Goal: Information Seeking & Learning: Learn about a topic

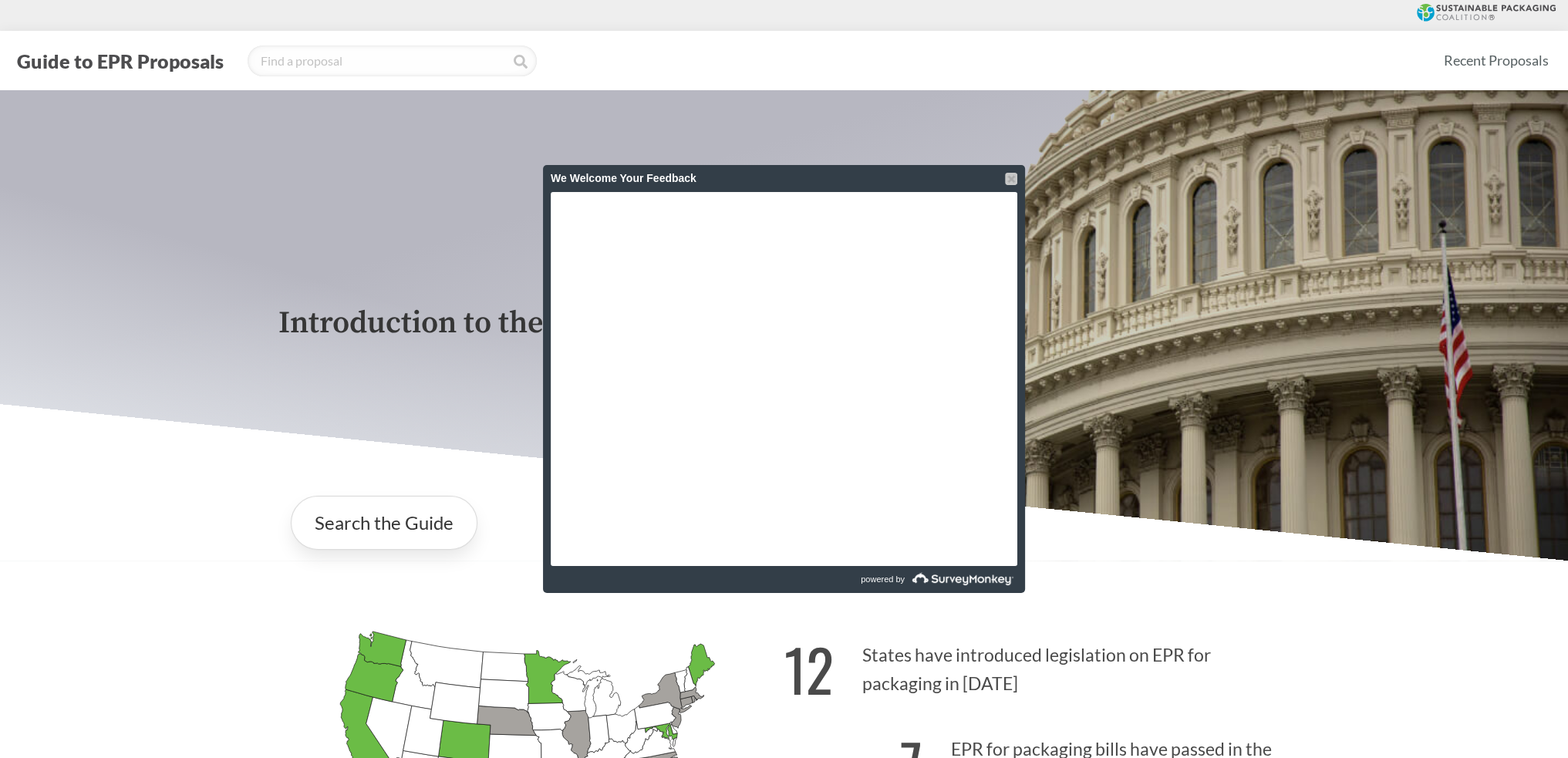
click at [775, 175] on div at bounding box center [1011, 178] width 12 height 12
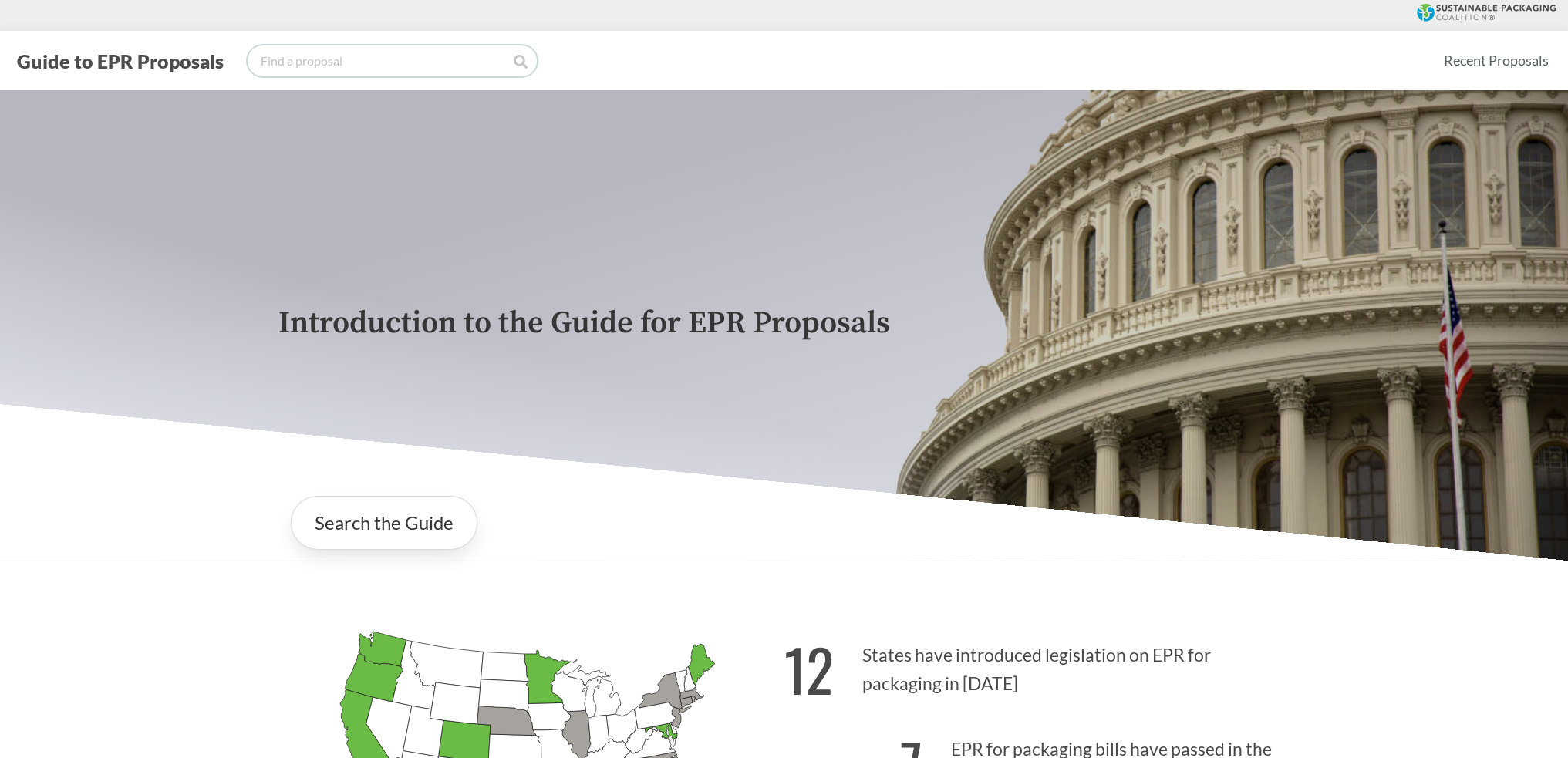
click at [286, 56] on input "search" at bounding box center [392, 61] width 289 height 31
type input "[US_STATE]"
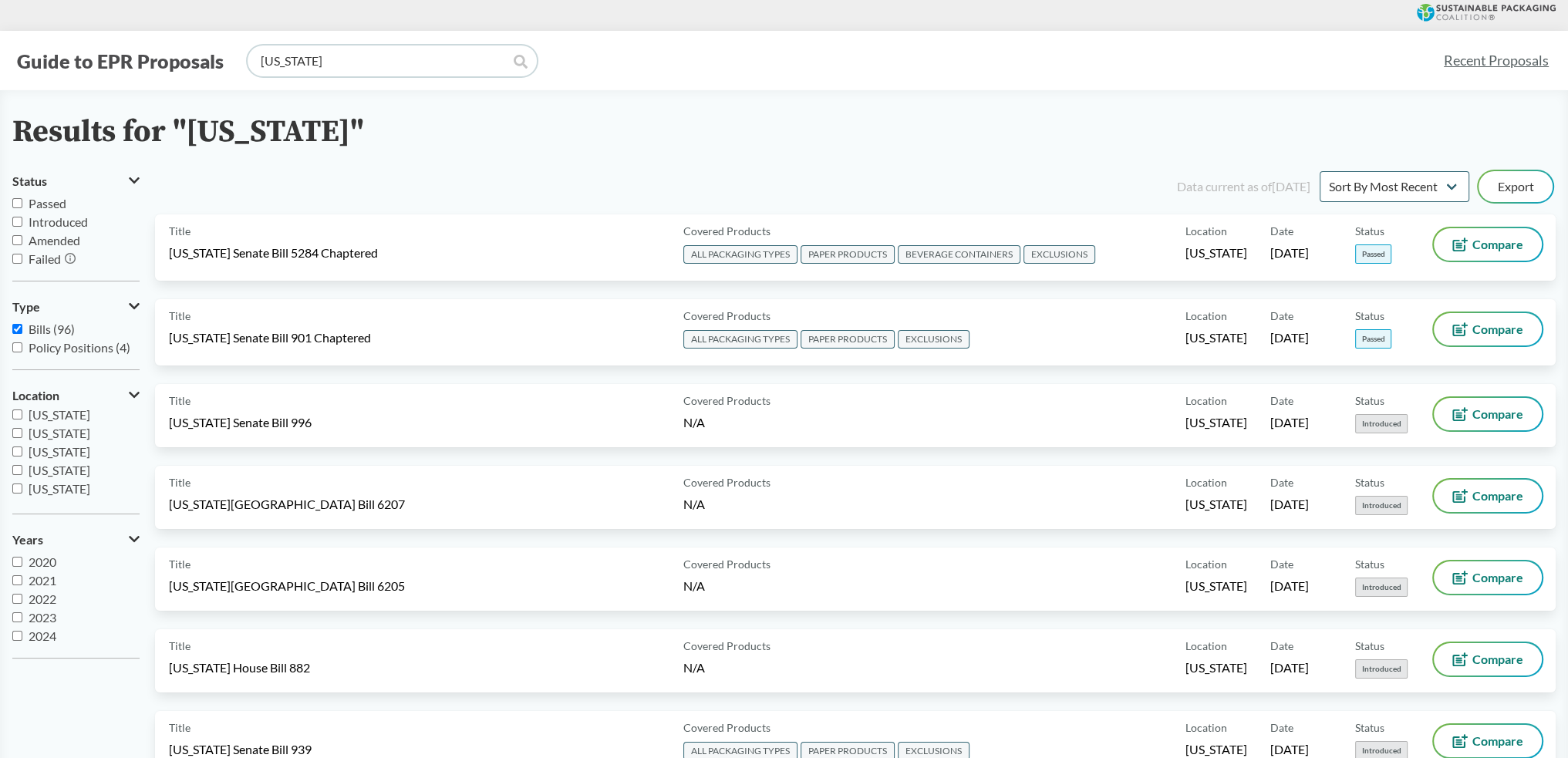
scroll to position [154, 0]
click at [74, 337] on span "[US_STATE]" at bounding box center [60, 467] width 62 height 15
click at [22, 337] on input "[US_STATE]" at bounding box center [17, 466] width 10 height 10
checkbox input "true"
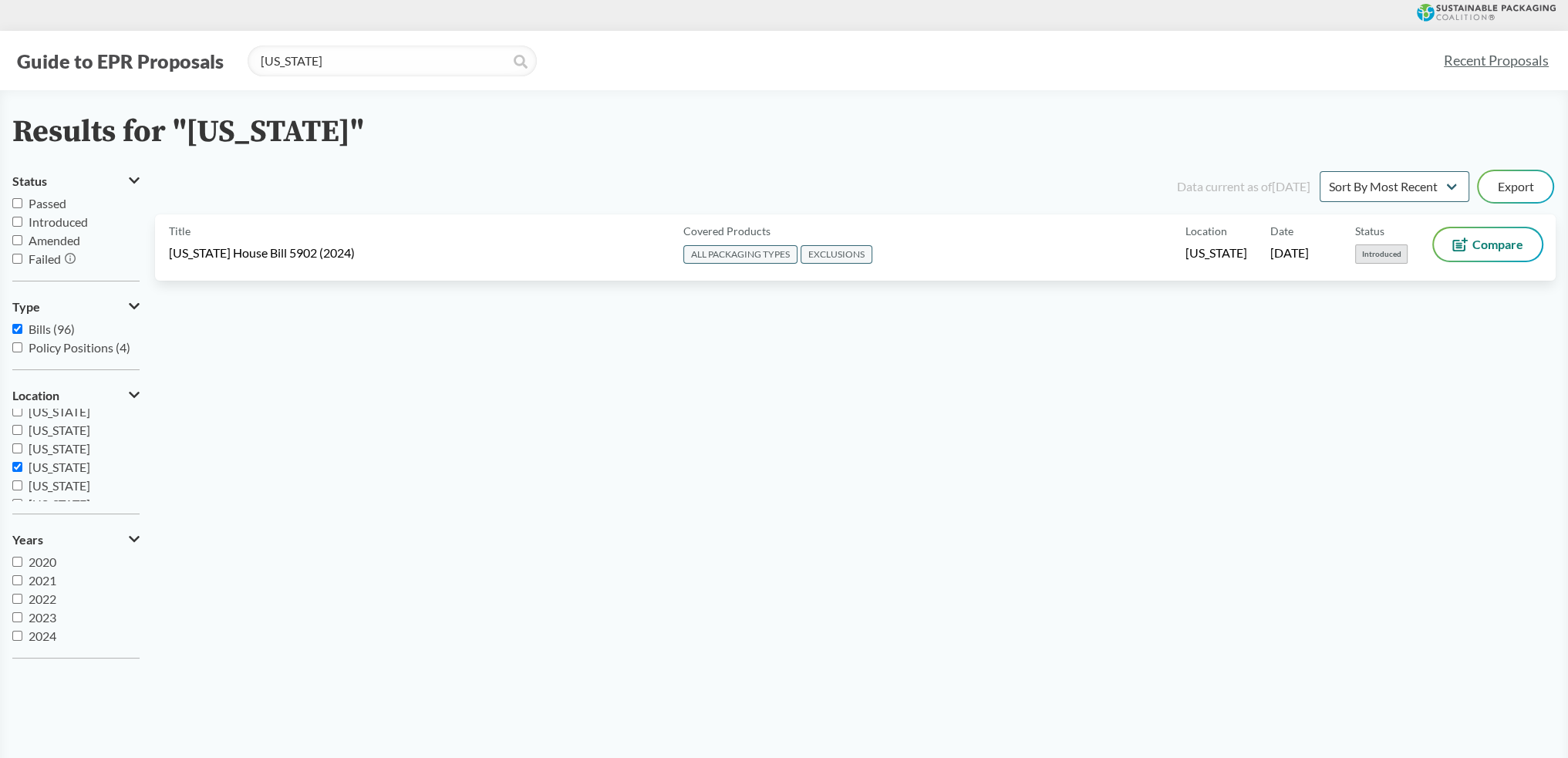
click at [48, 337] on span "Policy Positions (4)" at bounding box center [79, 347] width 102 height 15
click at [22, 337] on input "Policy Positions (4)" at bounding box center [17, 347] width 10 height 10
checkbox input "true"
click at [54, 335] on span "Bills (96)" at bounding box center [51, 329] width 47 height 15
click at [22, 334] on input "Bills (96)" at bounding box center [17, 328] width 10 height 10
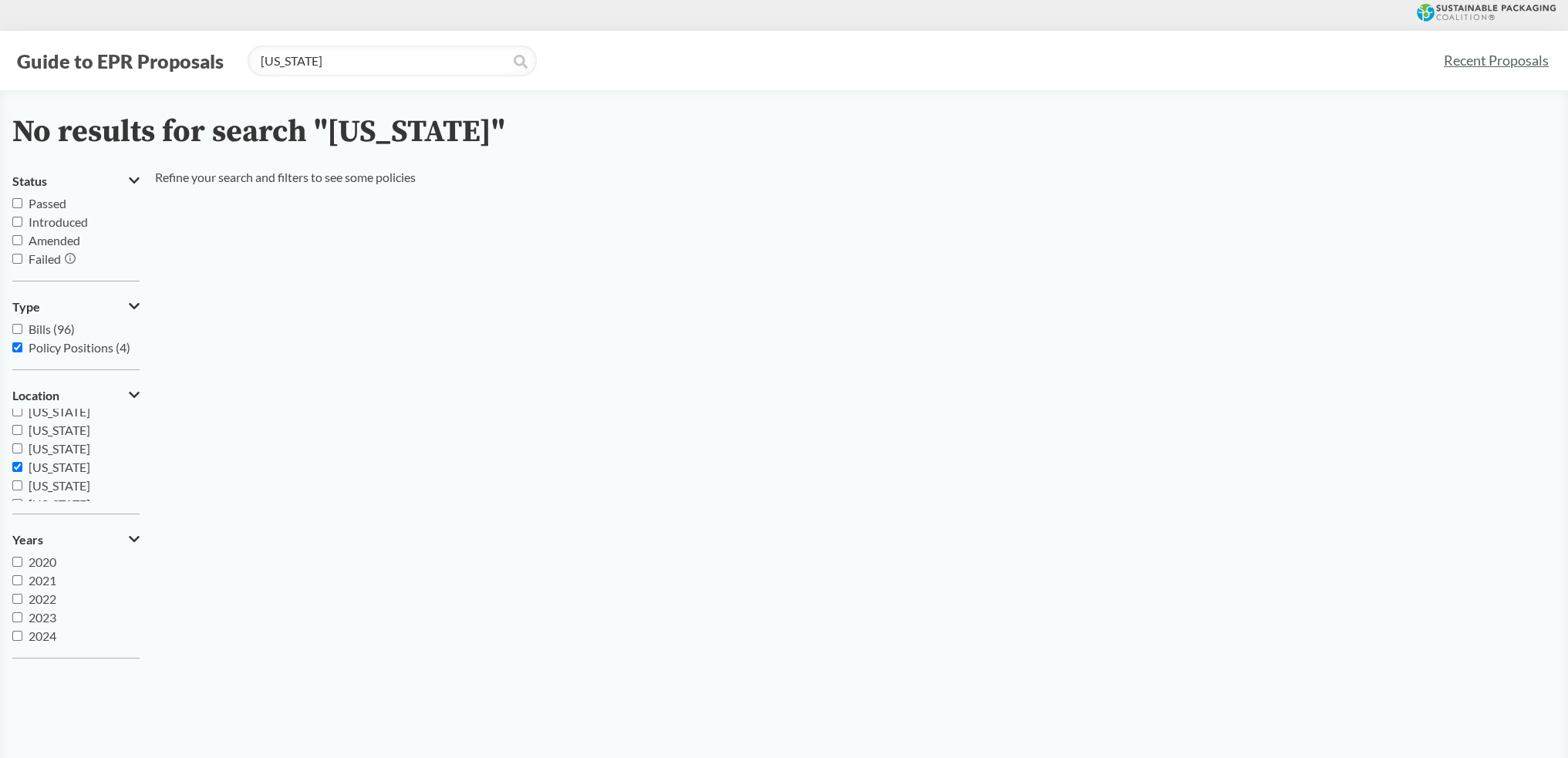
click at [59, 332] on span "Bills (96)" at bounding box center [51, 329] width 47 height 15
click at [22, 332] on input "Bills (96)" at bounding box center [17, 328] width 10 height 10
checkbox input "true"
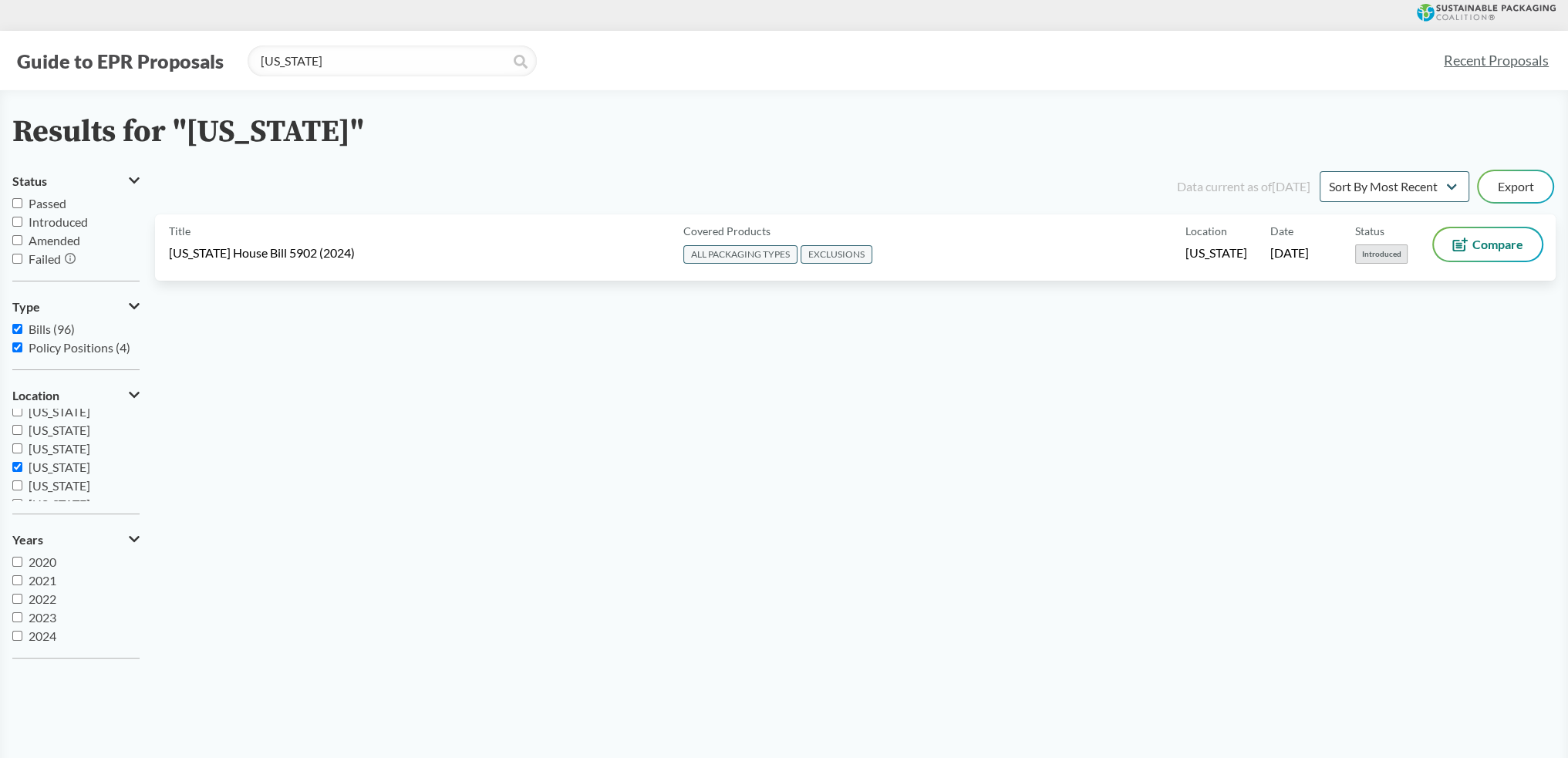
click at [63, 337] on span "Policy Positions (4)" at bounding box center [79, 347] width 102 height 15
click at [22, 337] on input "Policy Positions (4)" at bounding box center [17, 347] width 10 height 10
checkbox input "false"
click at [53, 257] on span "Failed" at bounding box center [45, 259] width 33 height 15
click at [22, 257] on input "Failed" at bounding box center [17, 259] width 10 height 10
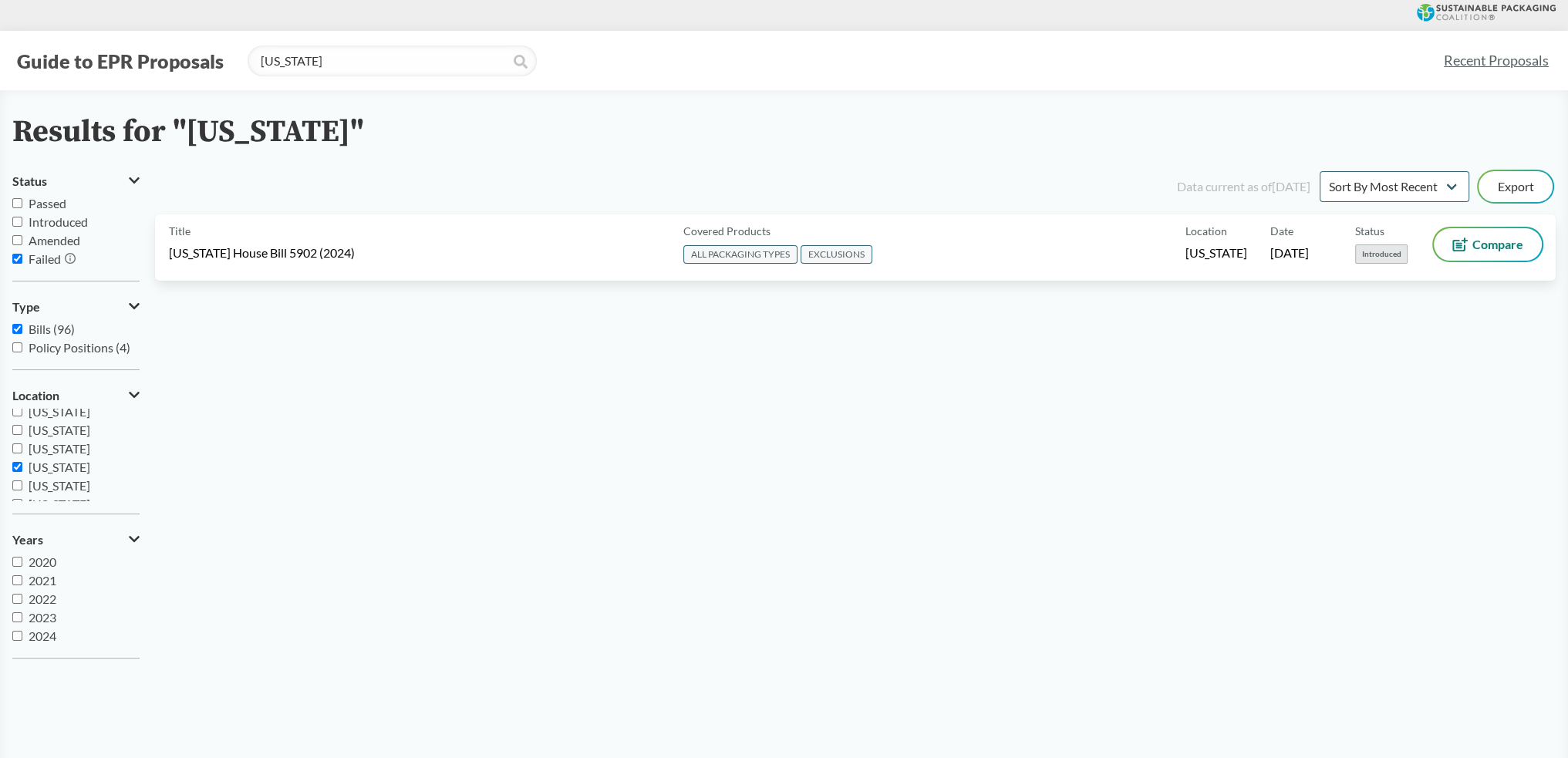
checkbox input "true"
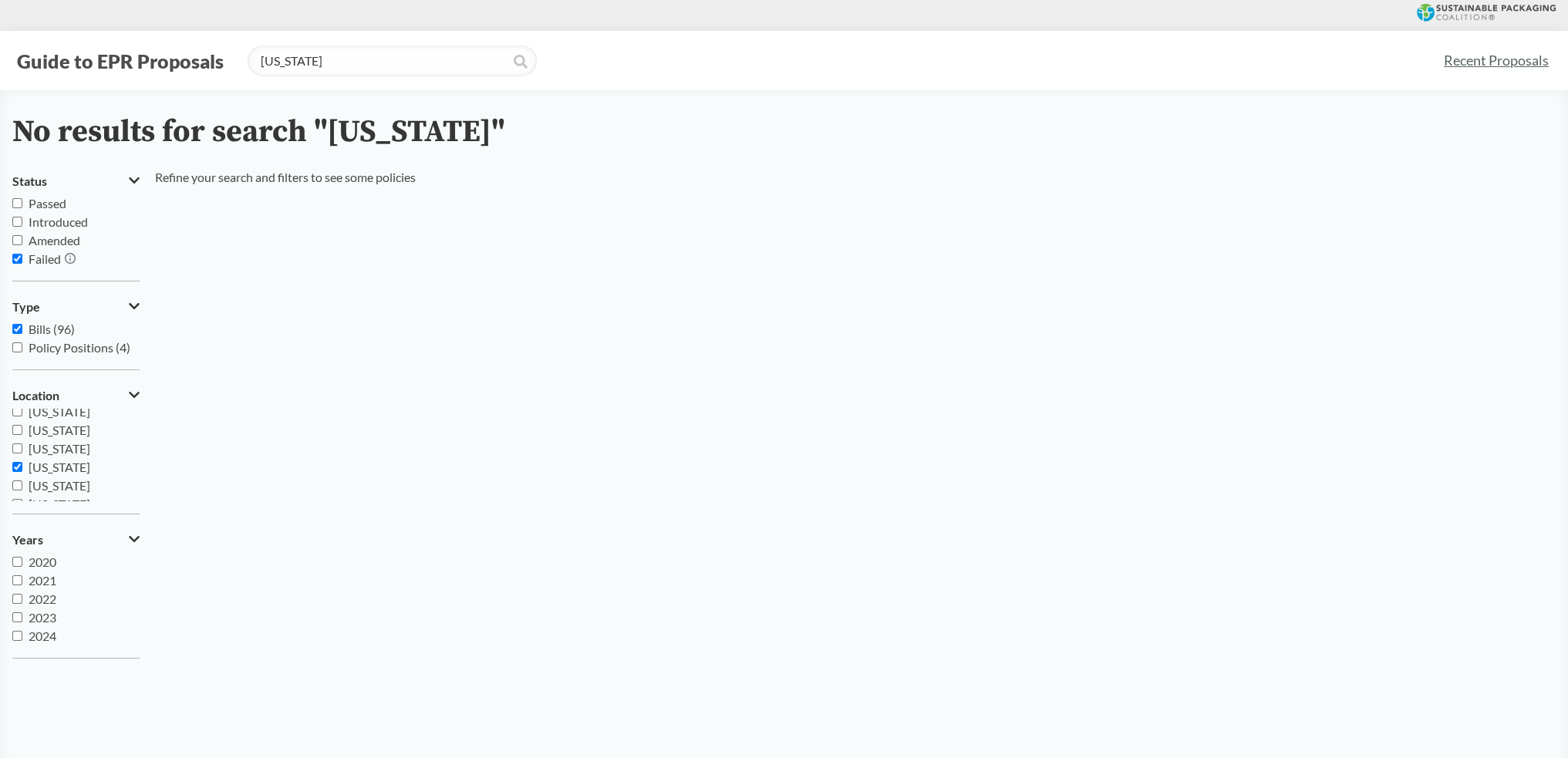
click at [42, 240] on span "Amended" at bounding box center [54, 240] width 51 height 15
click at [22, 240] on input "Amended" at bounding box center [17, 240] width 10 height 10
checkbox input "true"
click at [47, 260] on span "Failed" at bounding box center [45, 259] width 33 height 15
click at [22, 260] on input "Failed" at bounding box center [17, 259] width 10 height 10
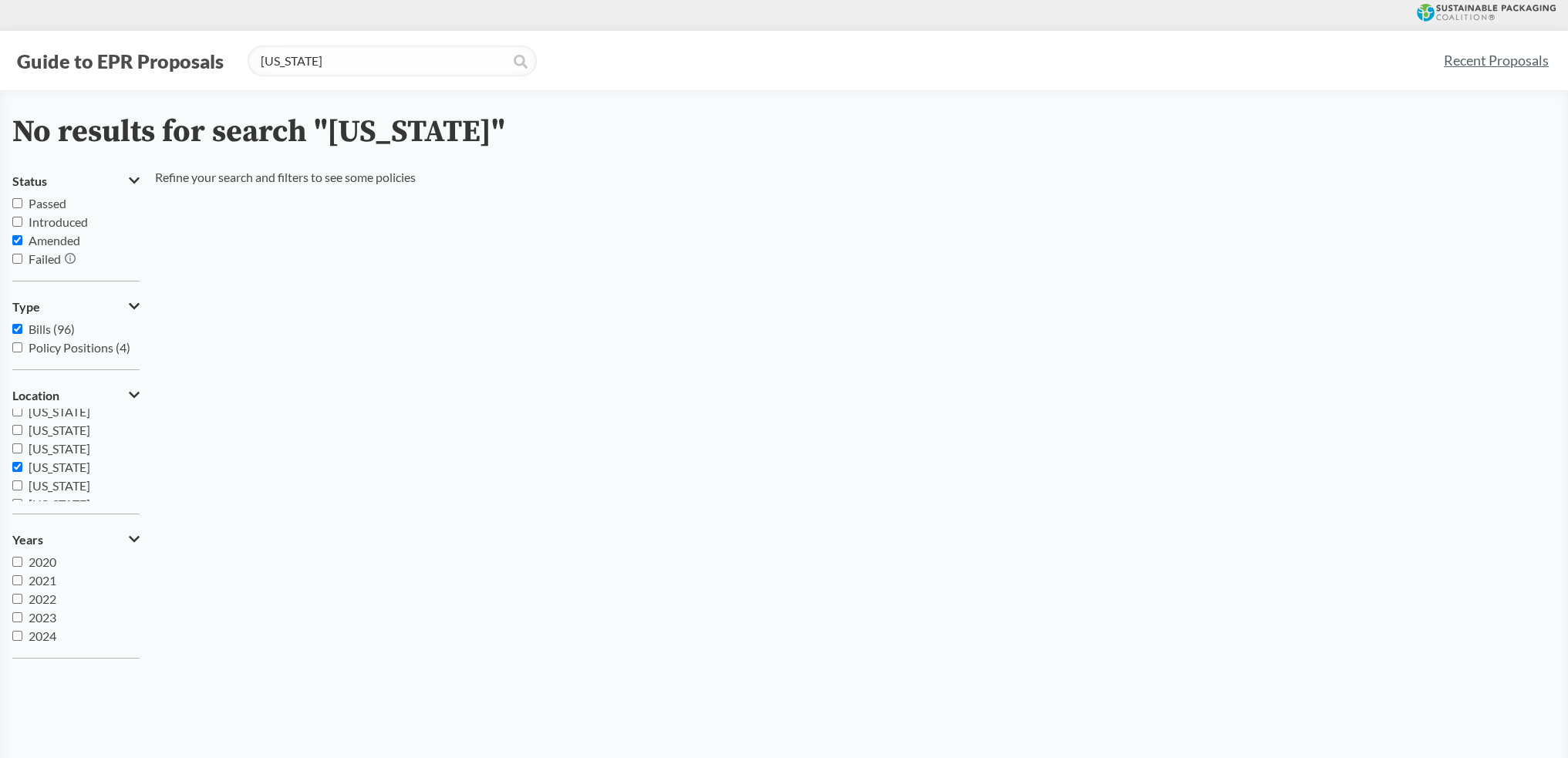
checkbox input "false"
click at [63, 224] on span "Introduced" at bounding box center [58, 221] width 60 height 15
click at [22, 224] on input "Introduced" at bounding box center [17, 221] width 10 height 10
checkbox input "true"
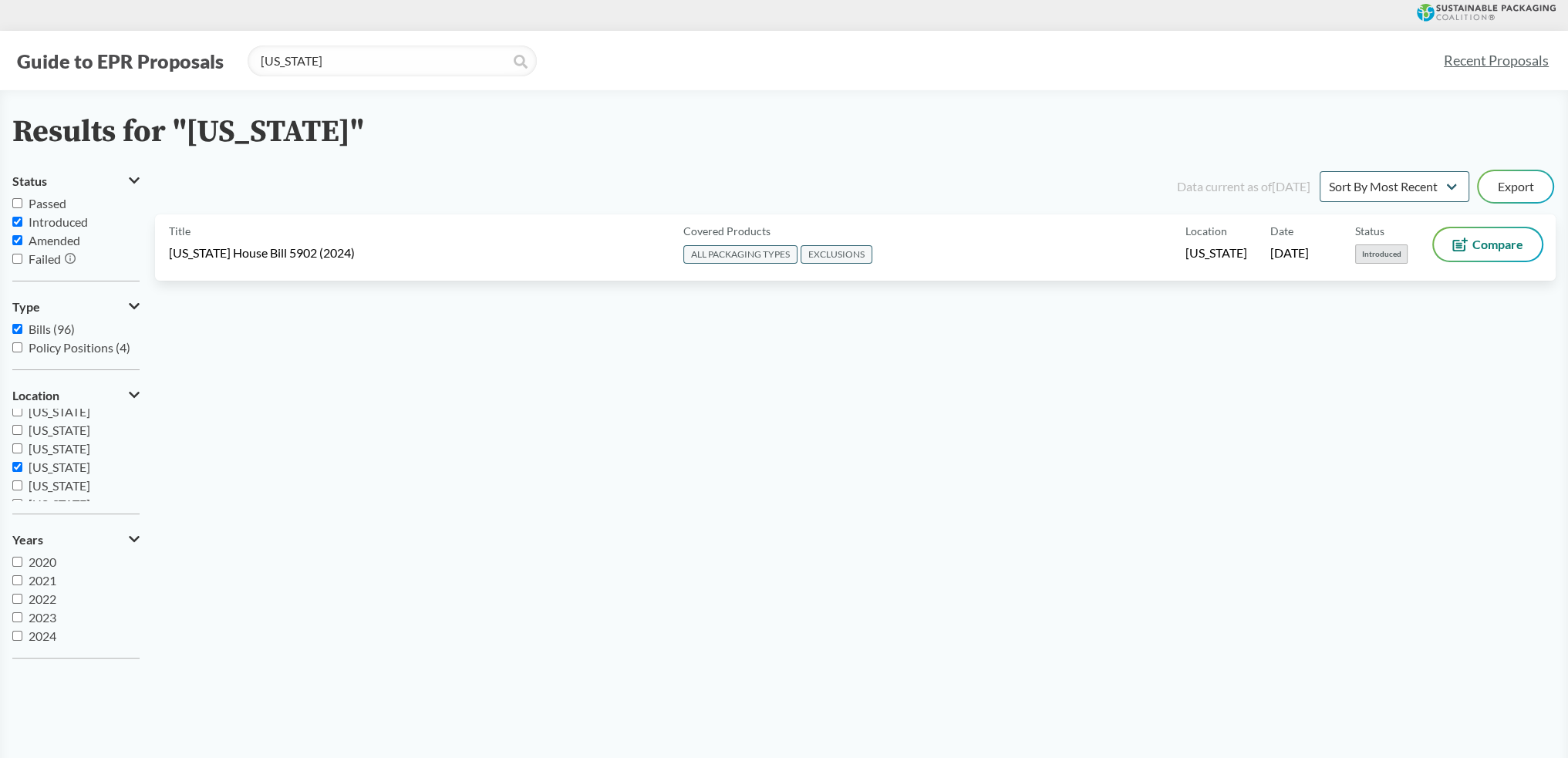
click at [62, 243] on span "Amended" at bounding box center [54, 240] width 51 height 15
click at [22, 243] on input "Amended" at bounding box center [17, 240] width 10 height 10
checkbox input "false"
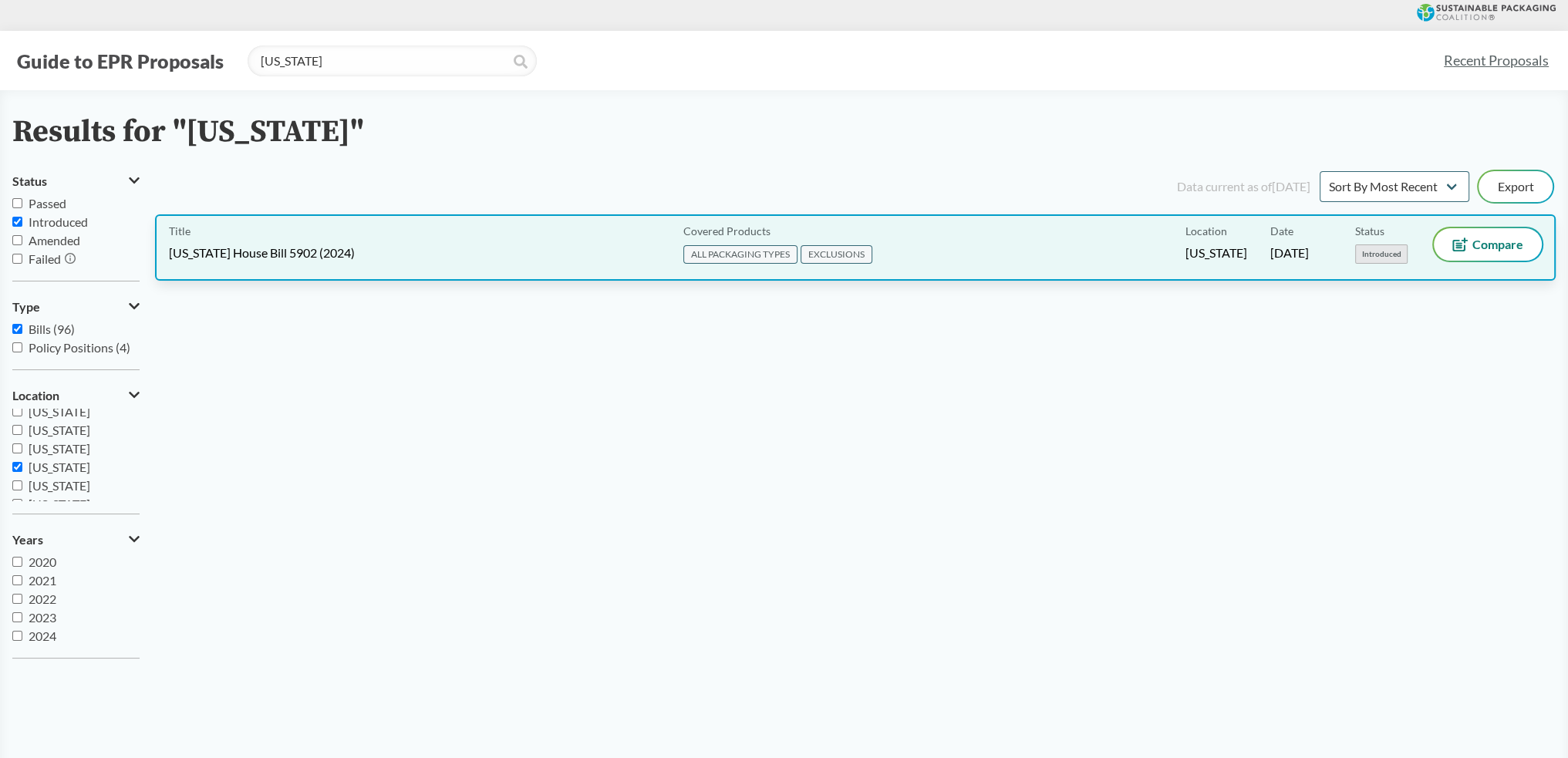
click at [775, 255] on div "Covered Products ALL PACKAGING TYPES EXCLUSIONS" at bounding box center [931, 247] width 508 height 38
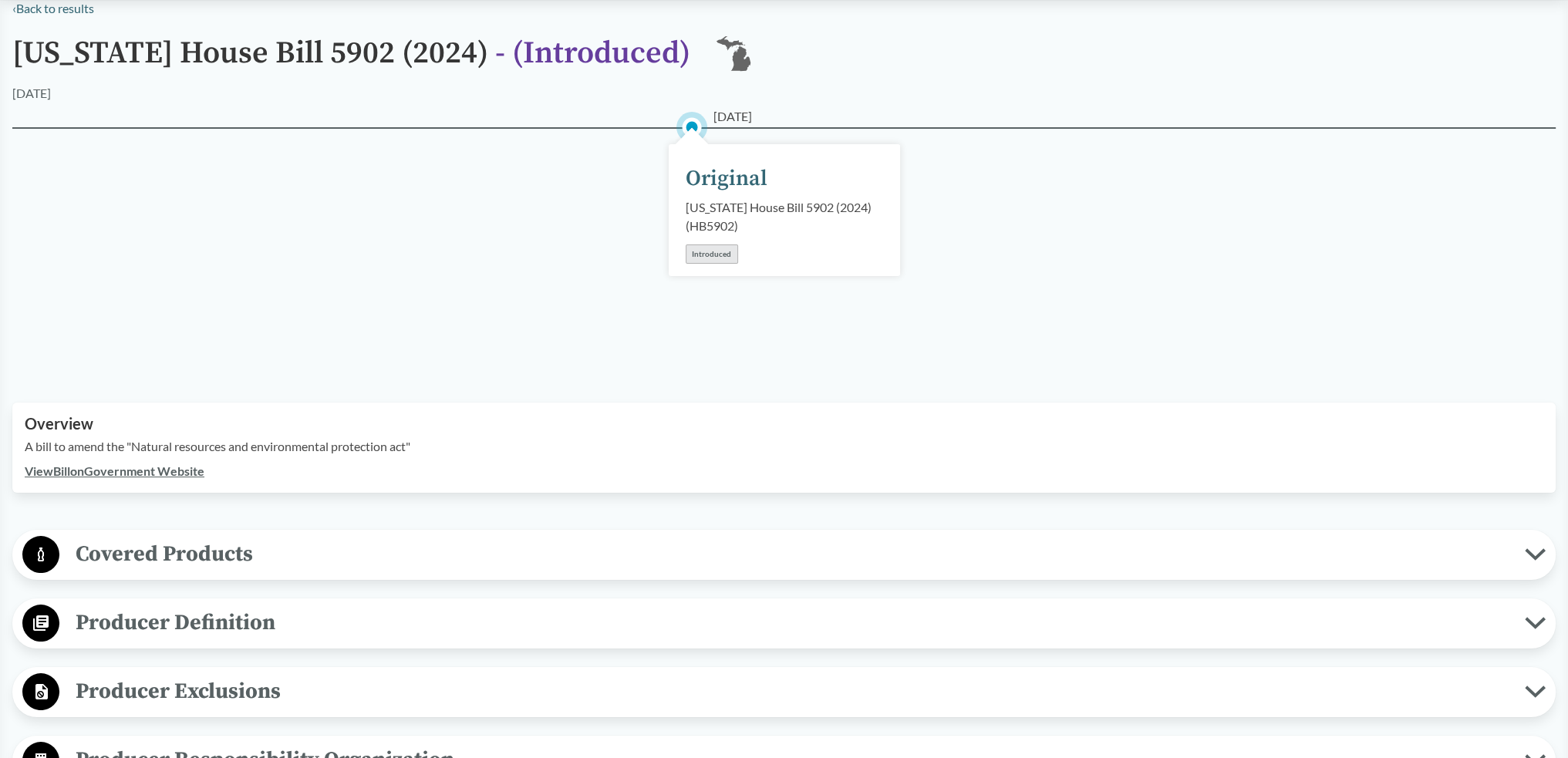
scroll to position [154, 0]
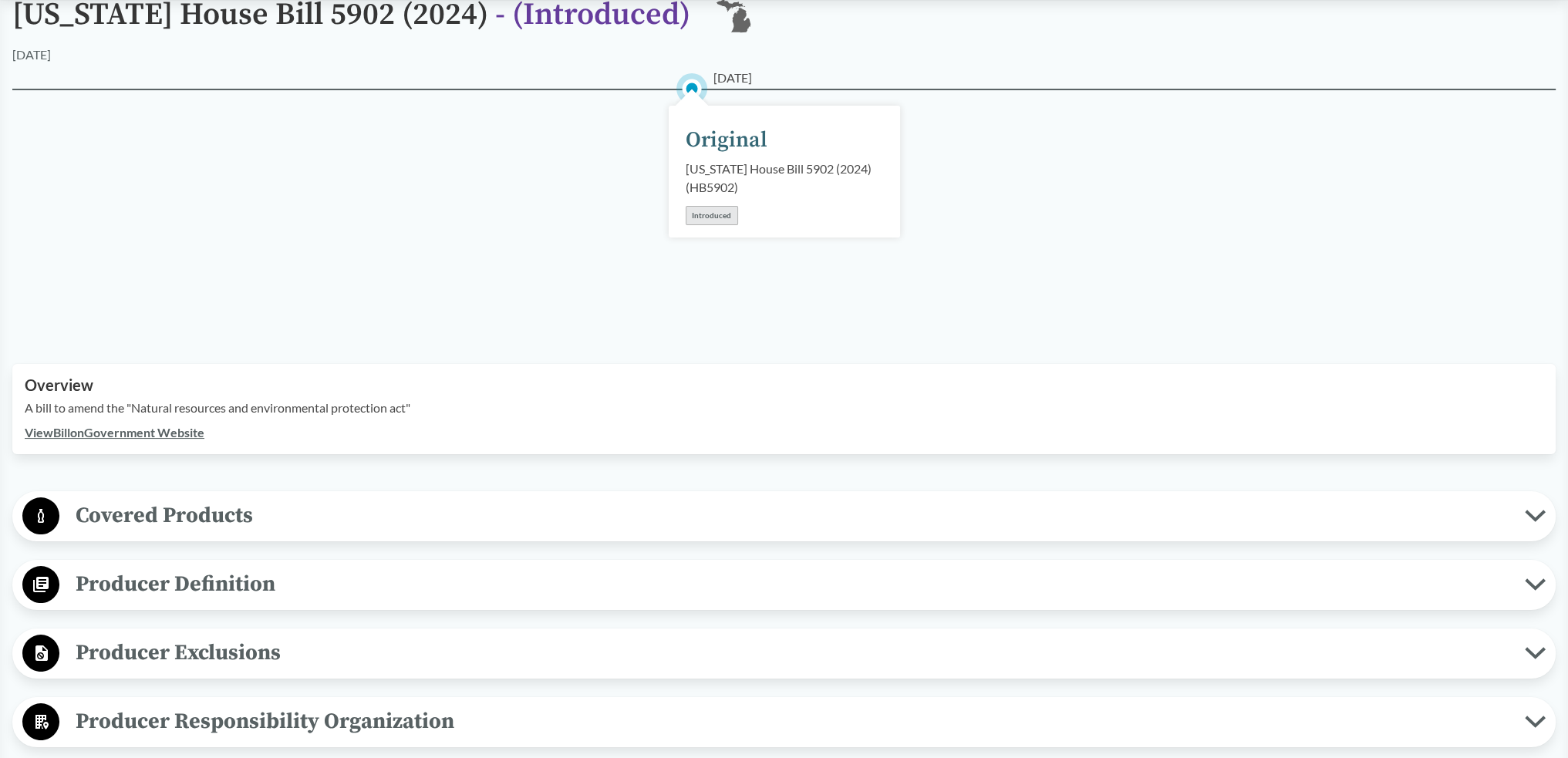
click at [775, 337] on span "Covered Products" at bounding box center [792, 515] width 1465 height 34
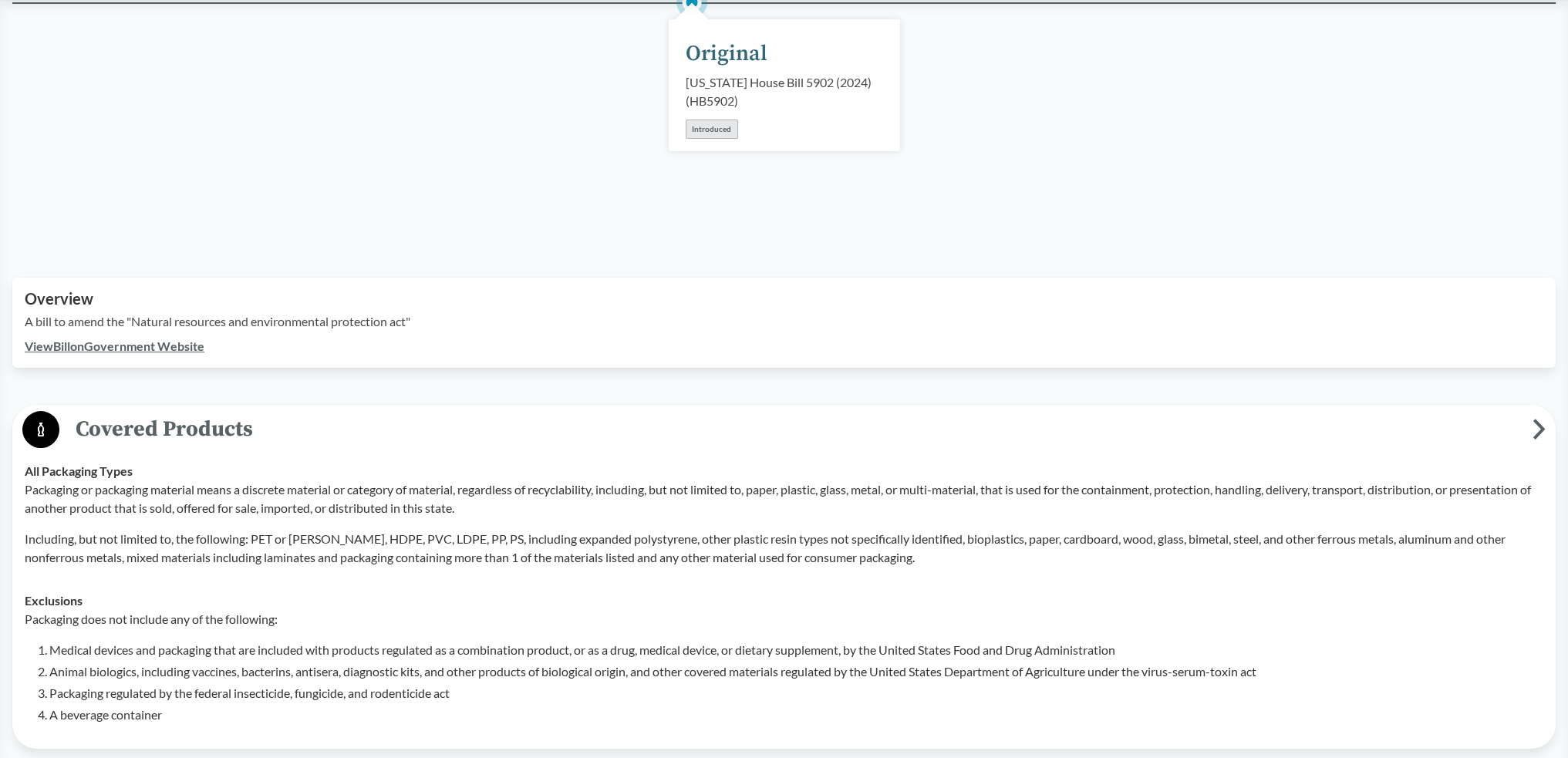
scroll to position [309, 0]
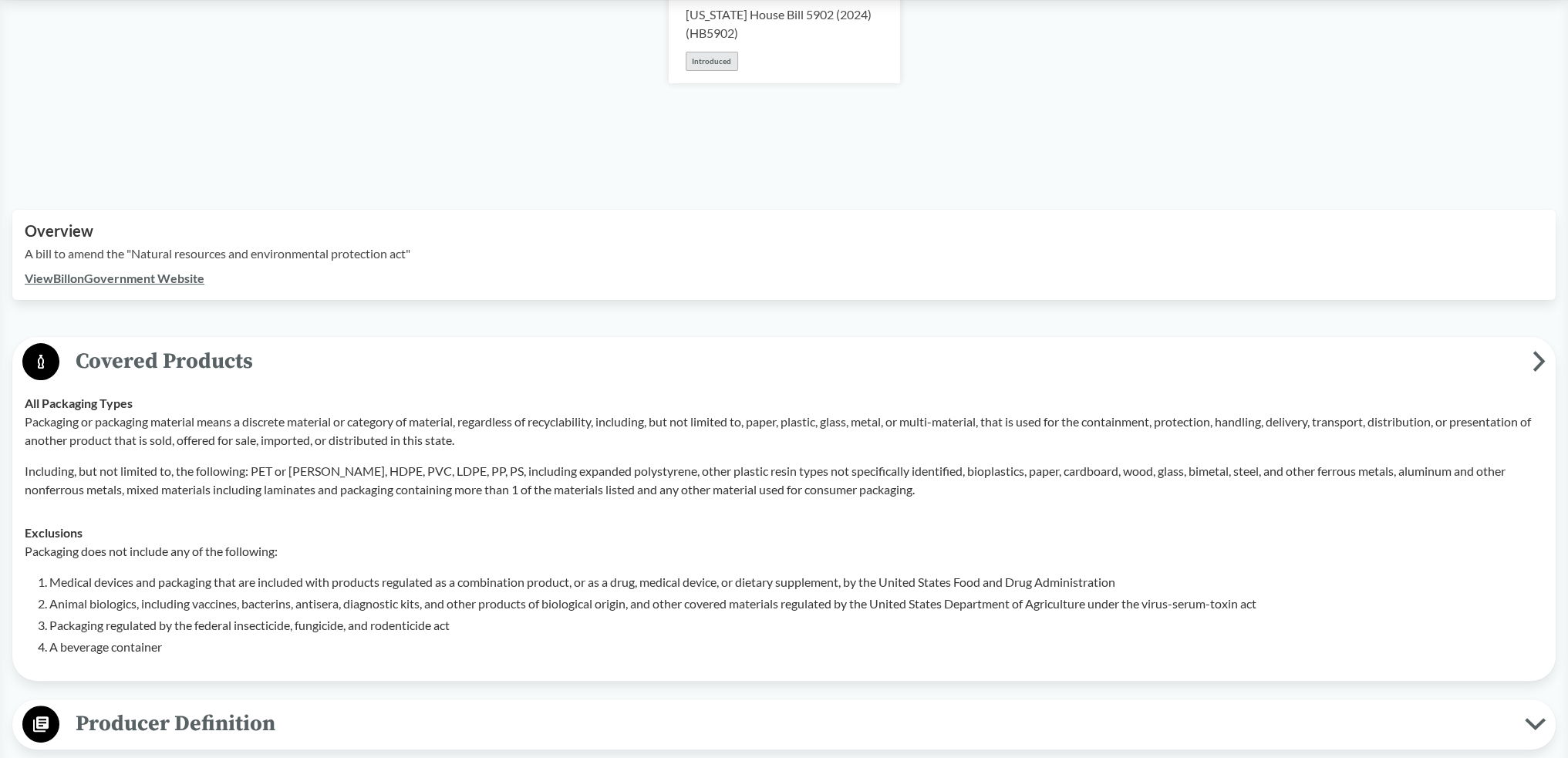
click at [775, 337] on span "Covered Products" at bounding box center [796, 361] width 1473 height 34
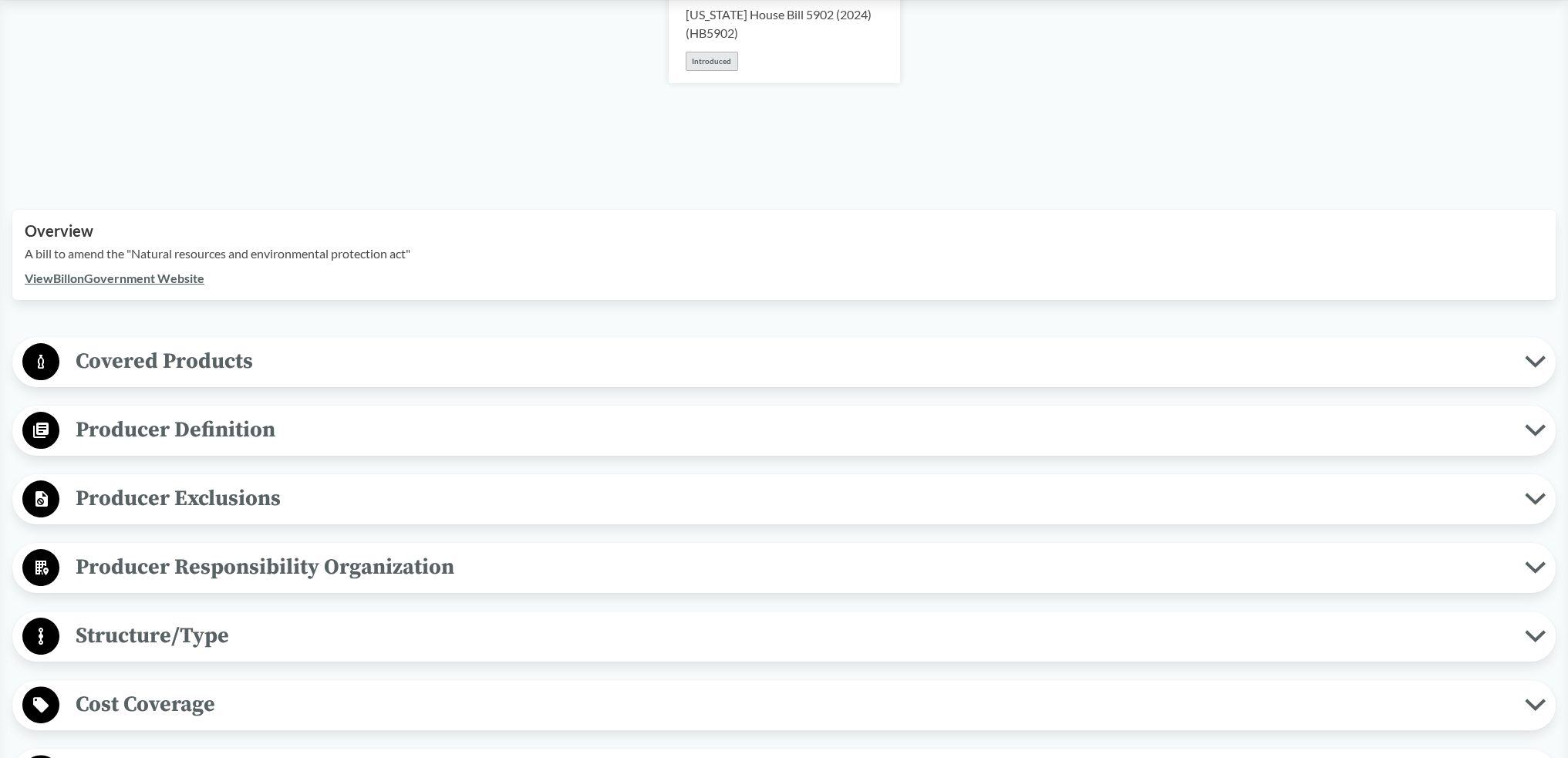
click at [775, 337] on span "Producer Definition" at bounding box center [792, 430] width 1465 height 34
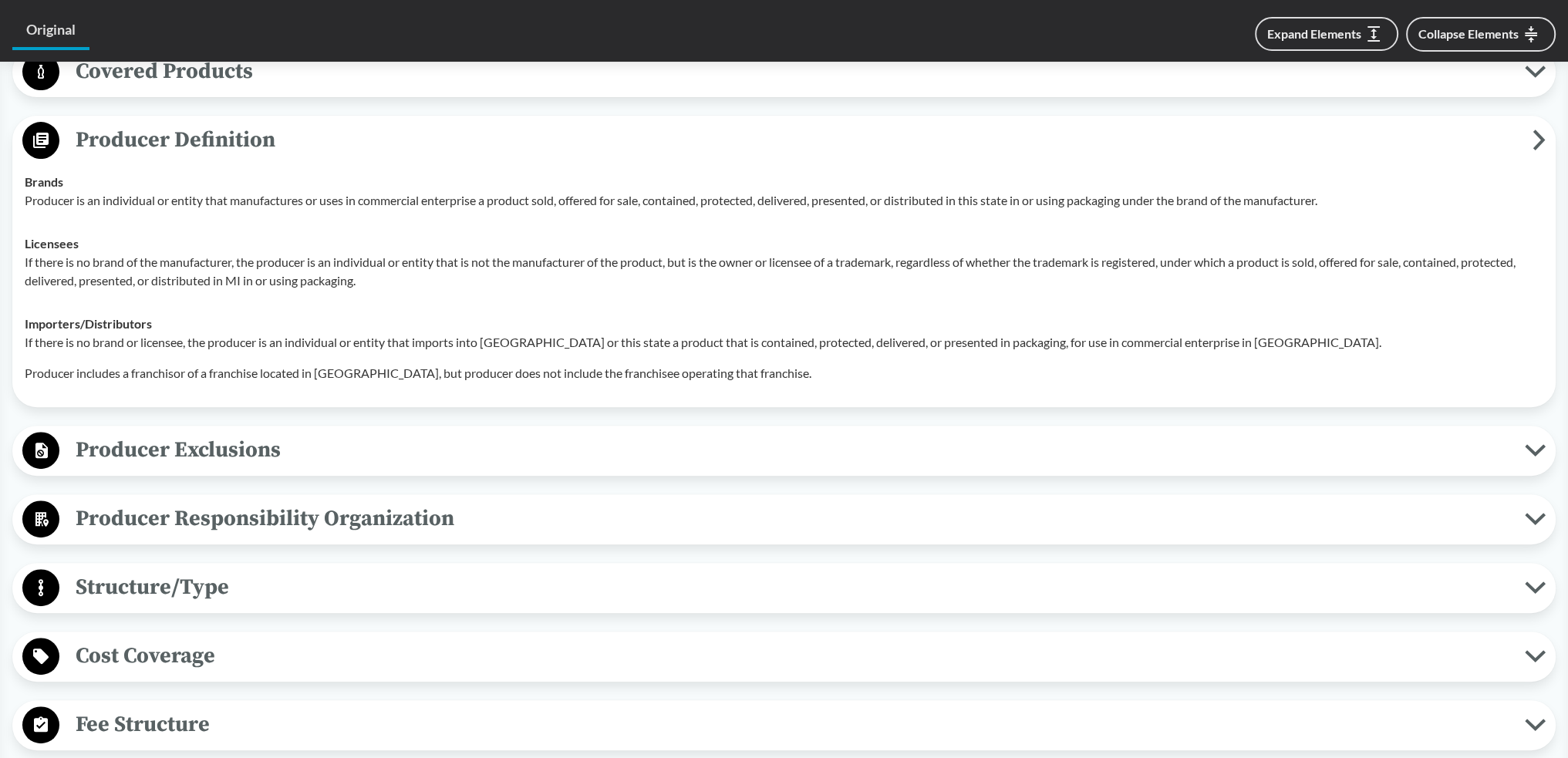
scroll to position [617, 0]
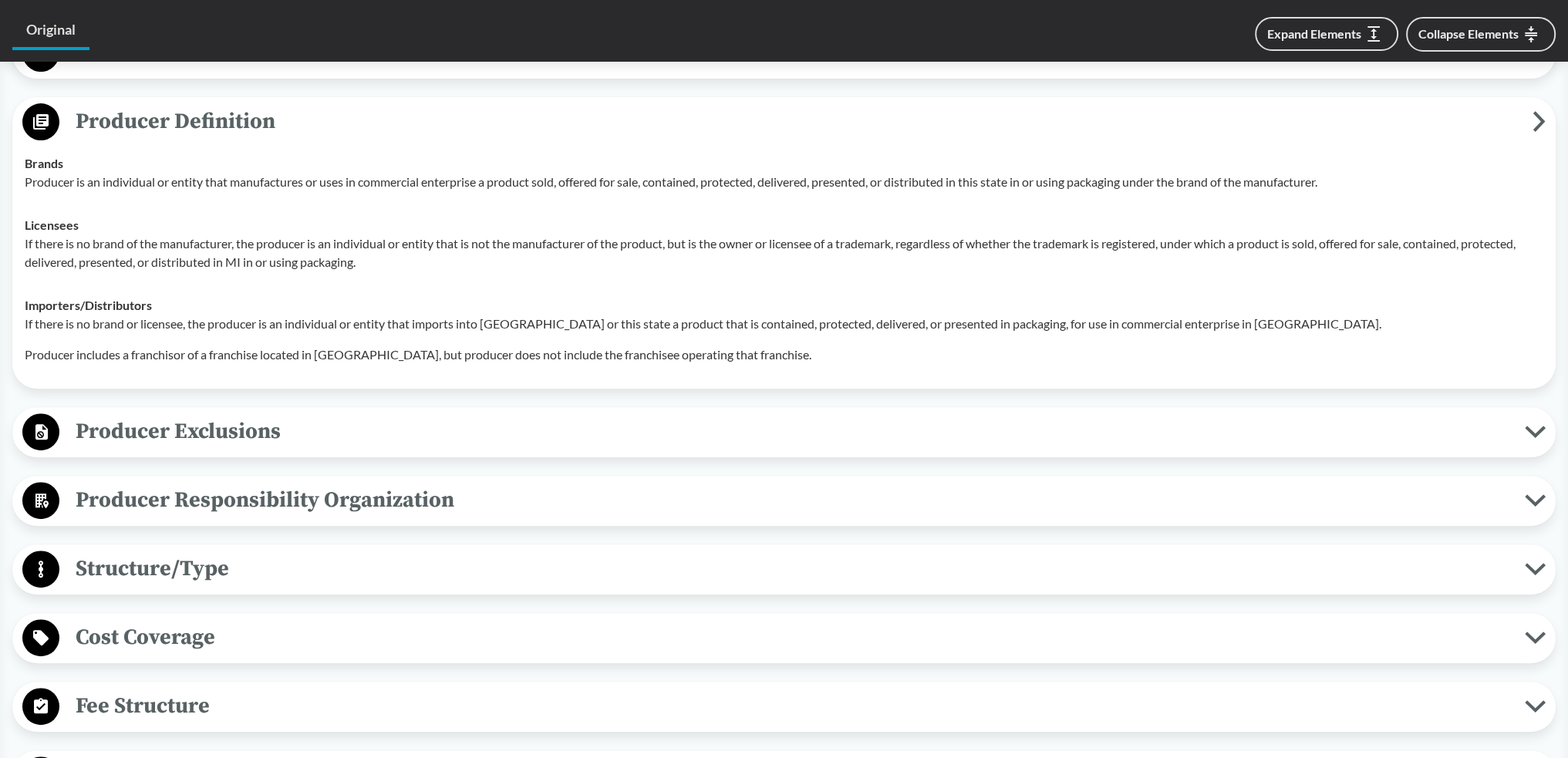
click at [490, 337] on span "Producer Exclusions" at bounding box center [792, 431] width 1465 height 34
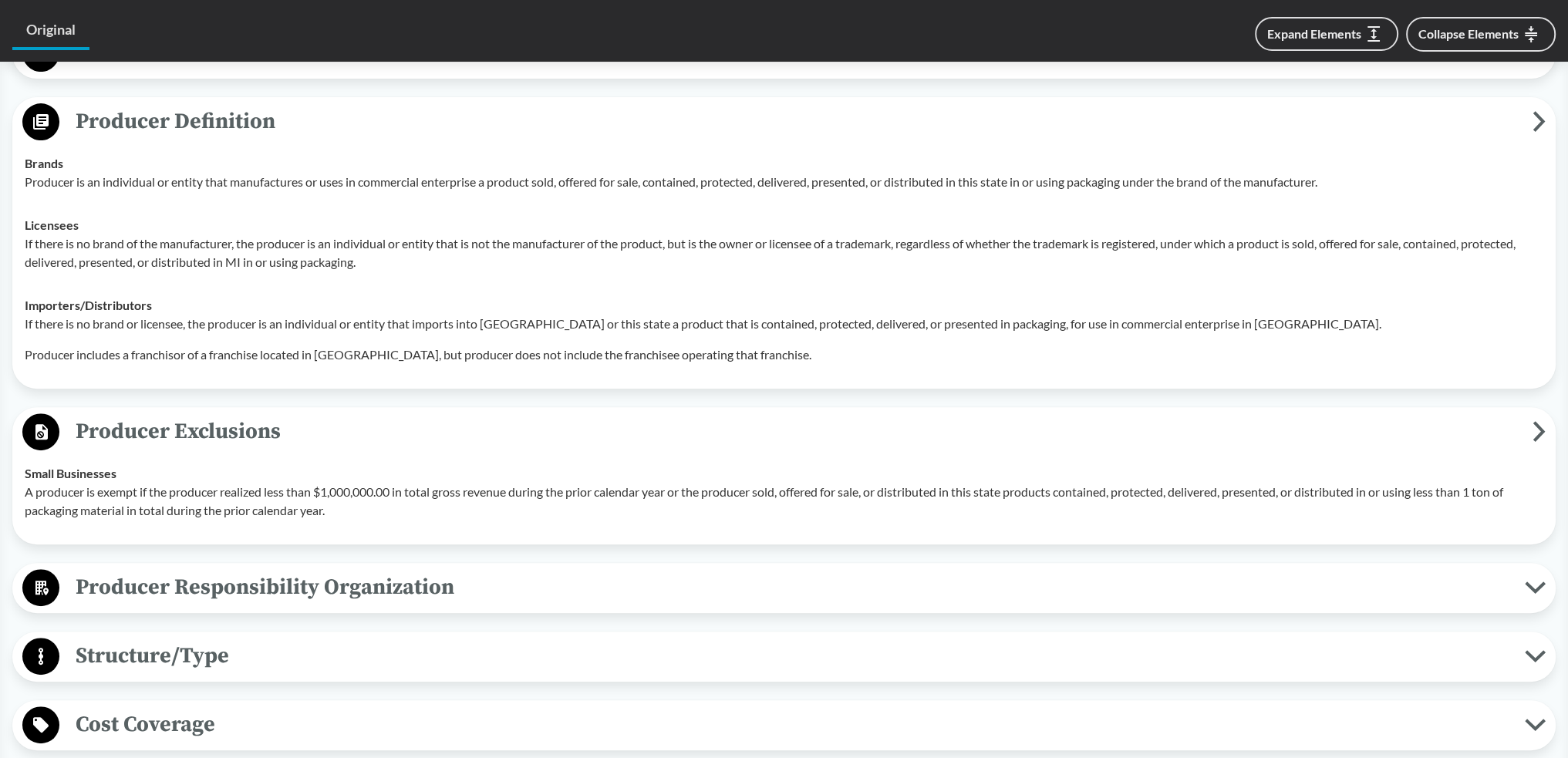
click at [496, 337] on span "Producer Exclusions" at bounding box center [796, 431] width 1473 height 34
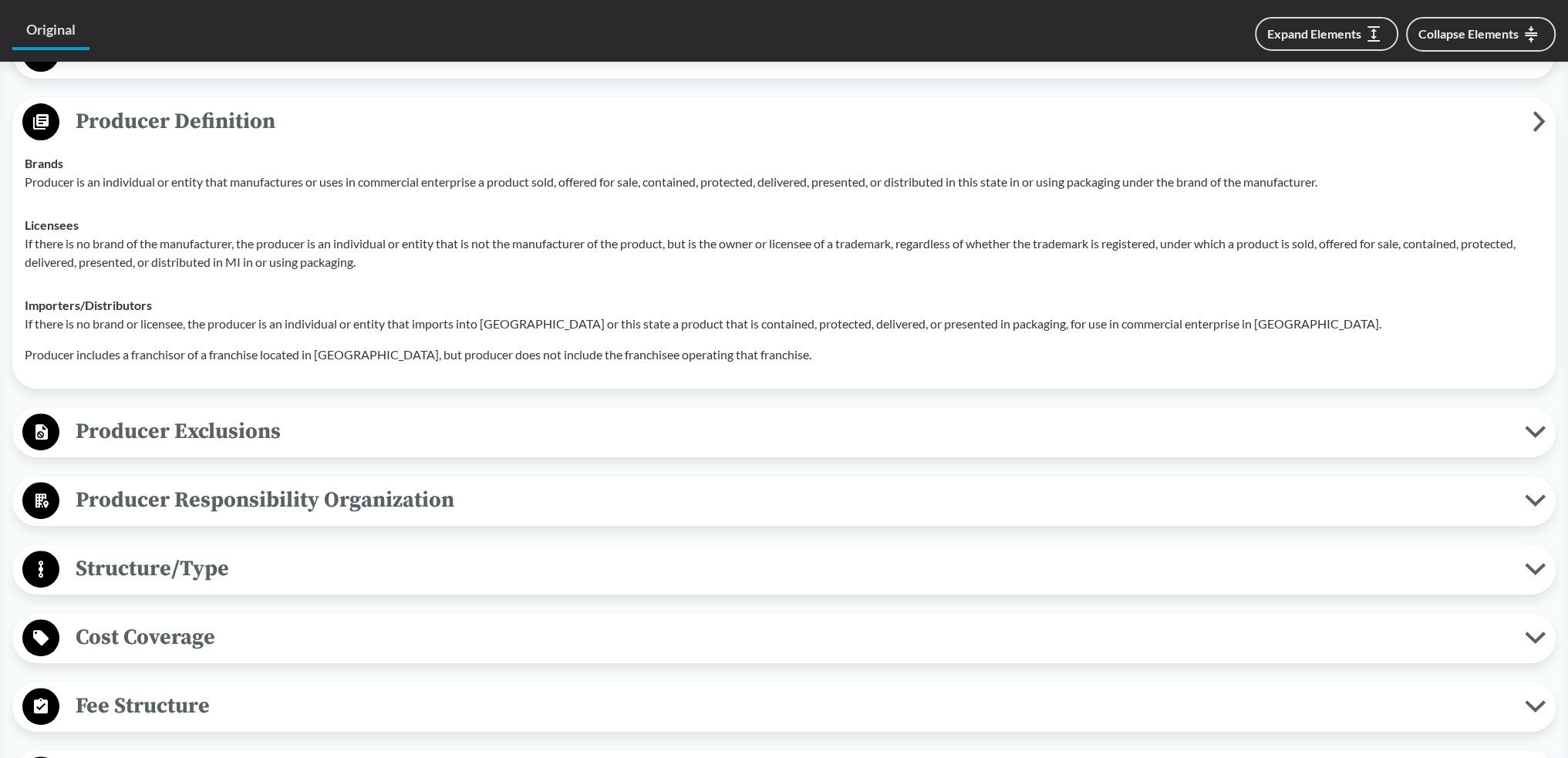
click at [487, 337] on span "Producer Responsibility Organization" at bounding box center [792, 500] width 1465 height 34
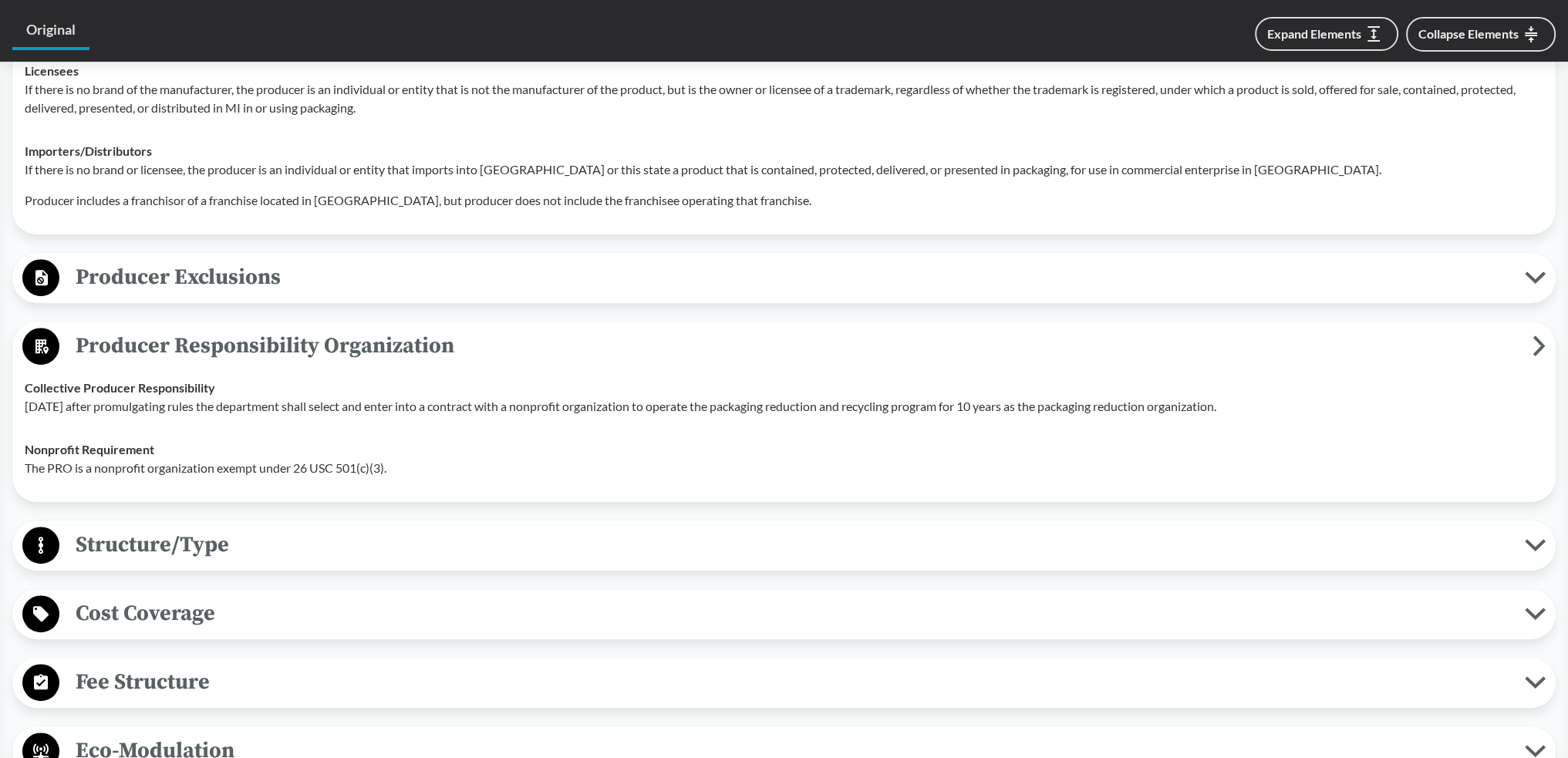
scroll to position [848, 0]
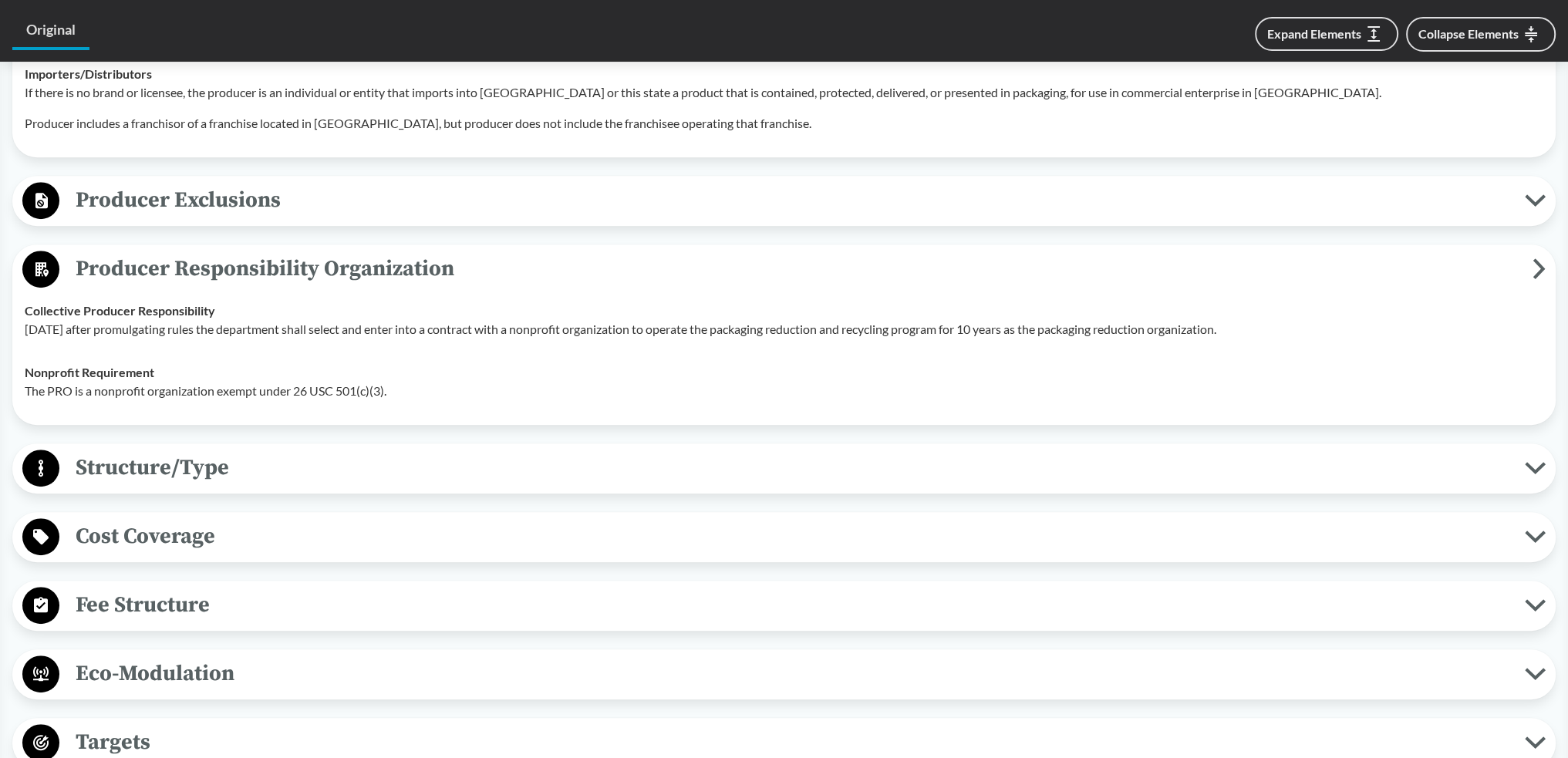
click at [503, 337] on span "Structure/Type" at bounding box center [792, 467] width 1465 height 34
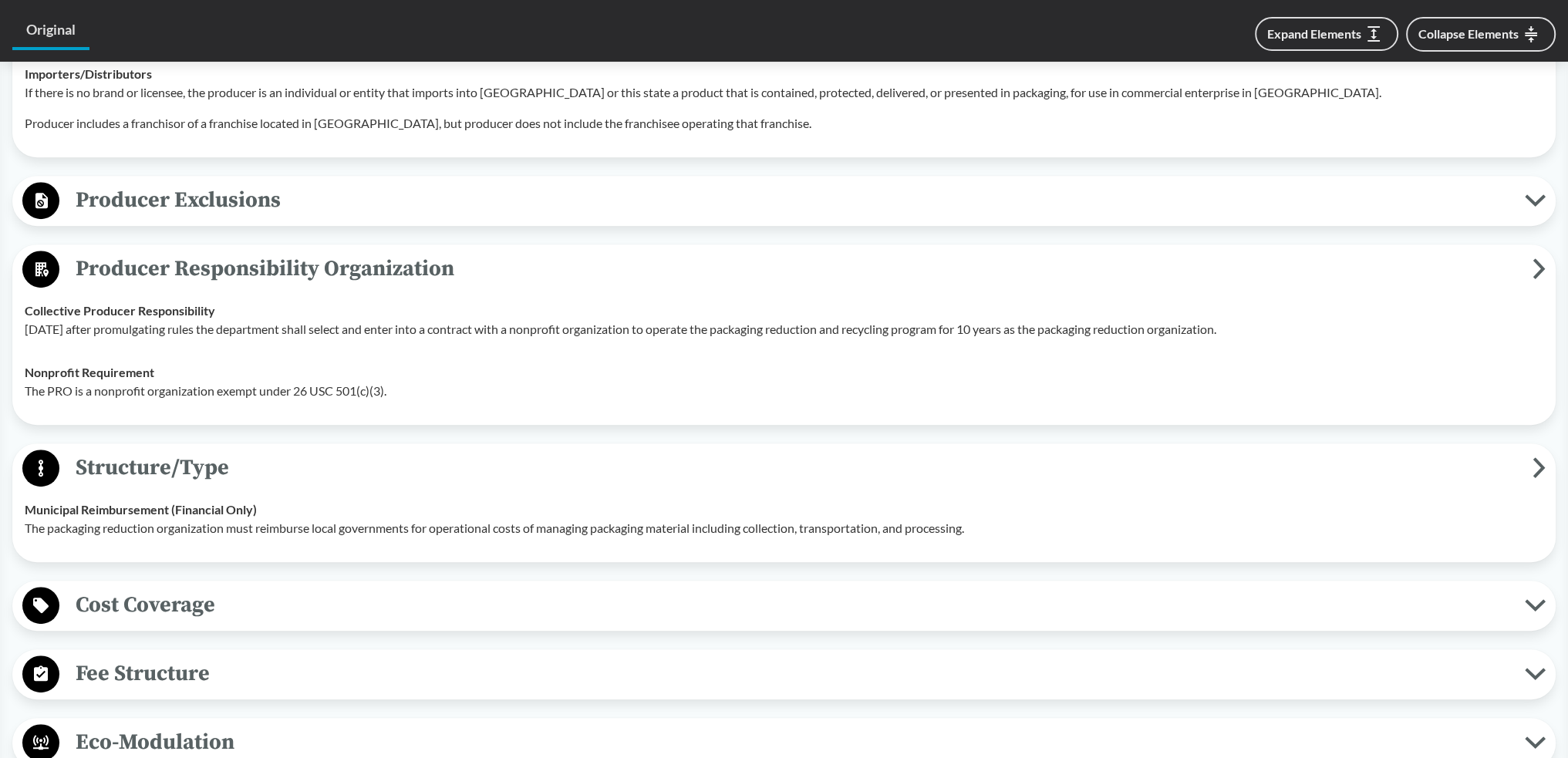
click at [454, 270] on span "Producer Responsibility Organization" at bounding box center [796, 269] width 1473 height 34
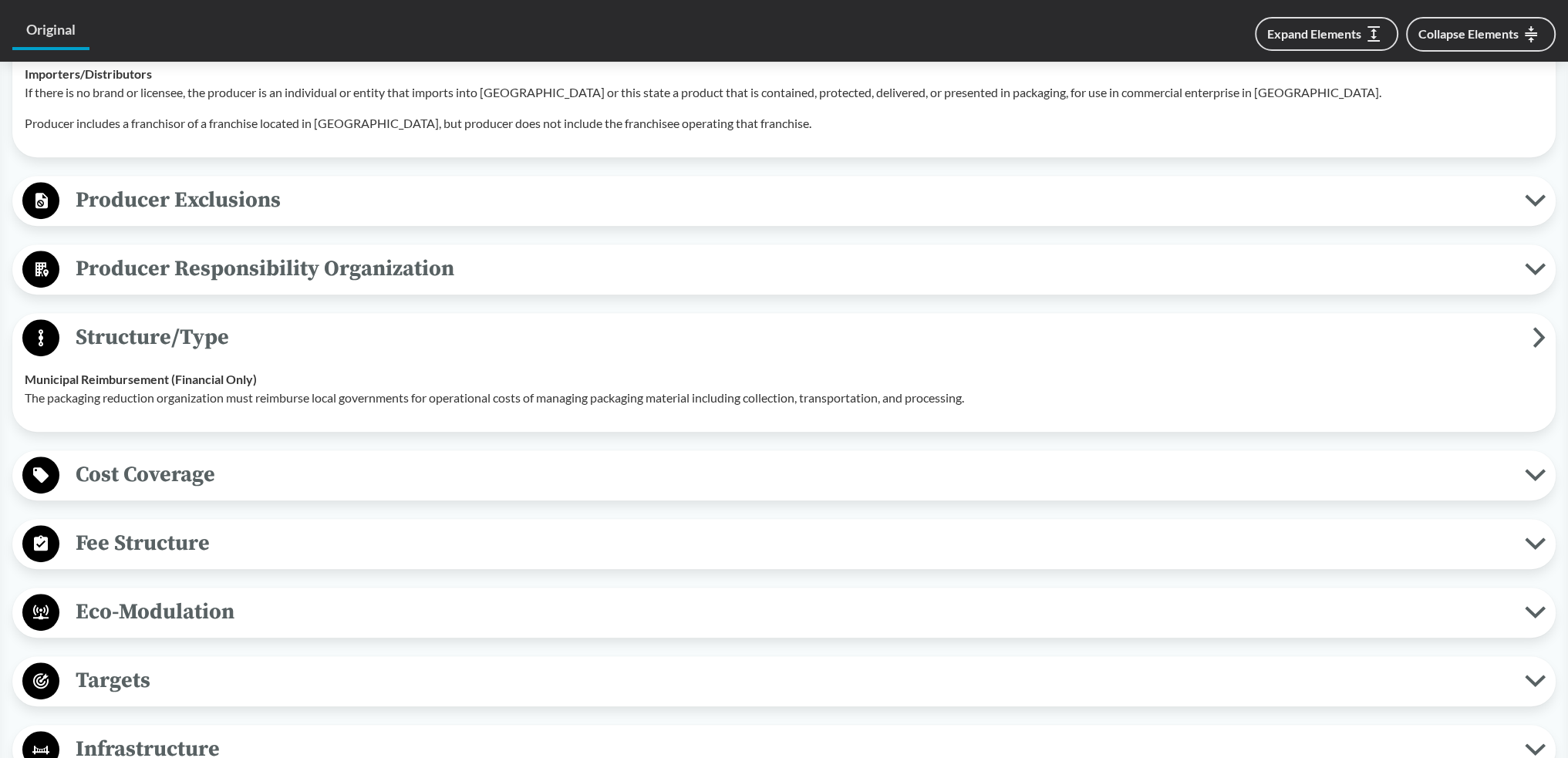
click at [500, 337] on span "Structure/Type" at bounding box center [796, 337] width 1473 height 34
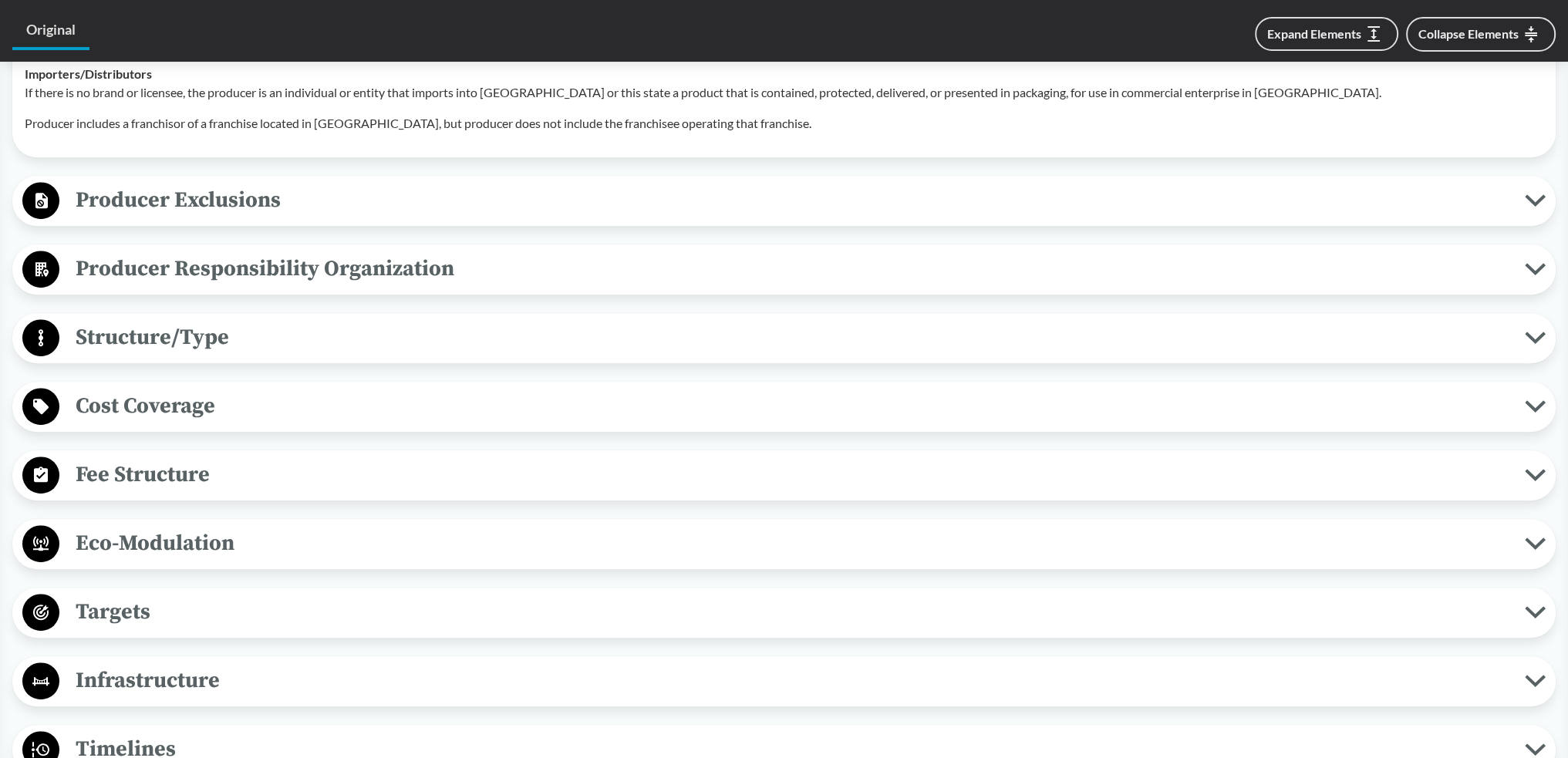
click at [481, 337] on span "Cost Coverage" at bounding box center [792, 406] width 1465 height 34
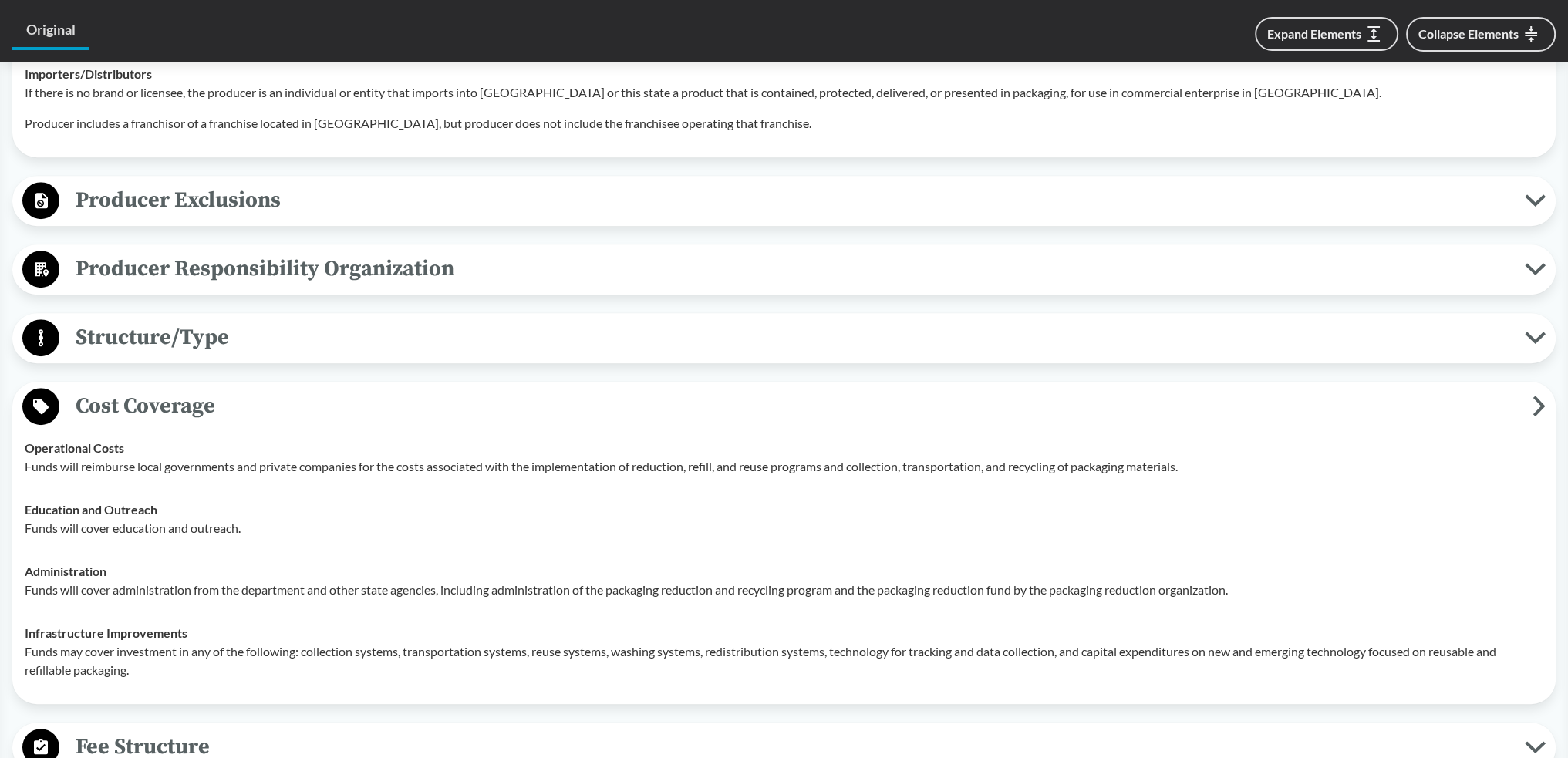
click at [481, 337] on span "Cost Coverage" at bounding box center [796, 406] width 1473 height 34
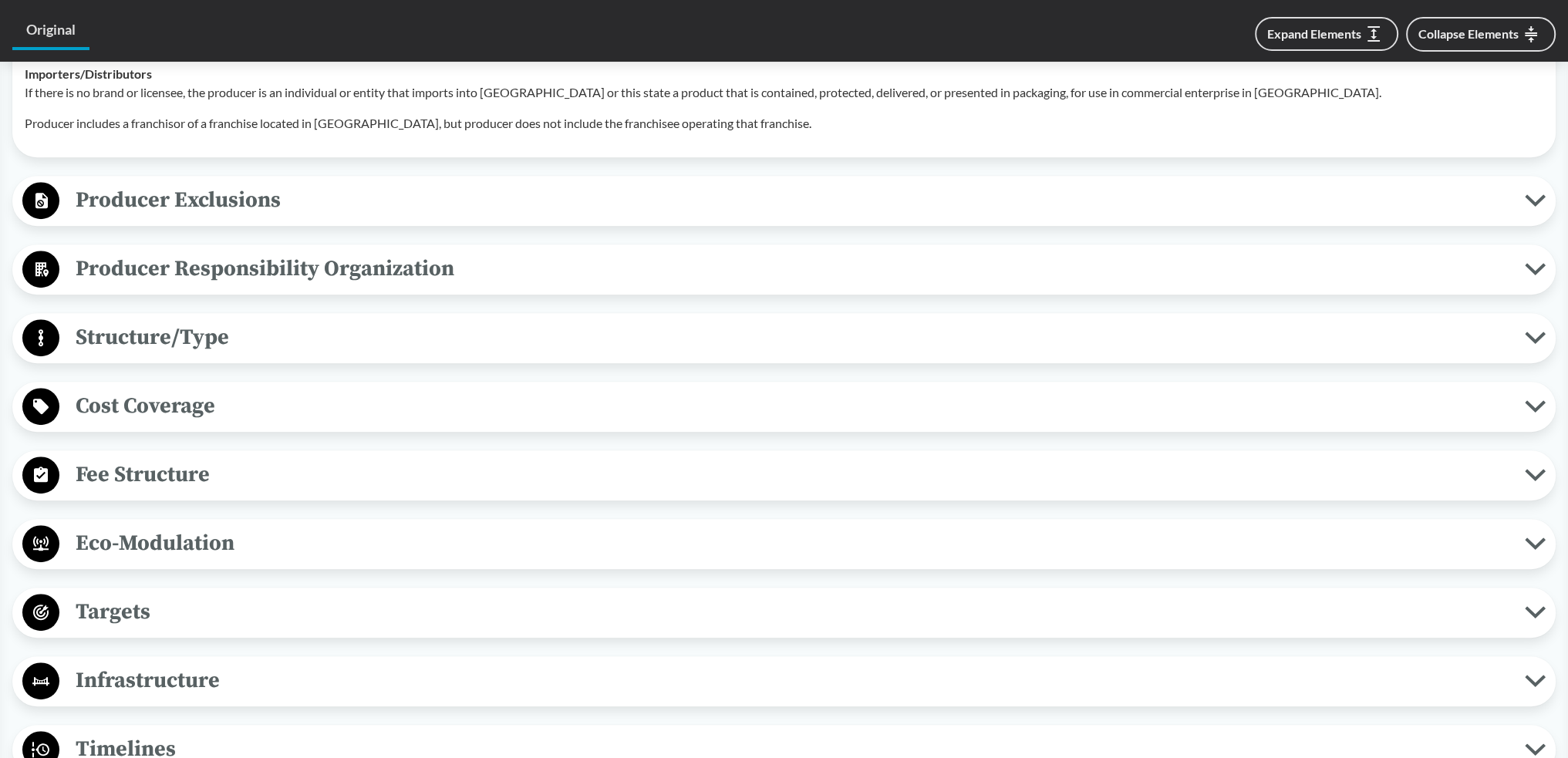
click at [479, 337] on span "Fee Structure" at bounding box center [792, 475] width 1465 height 34
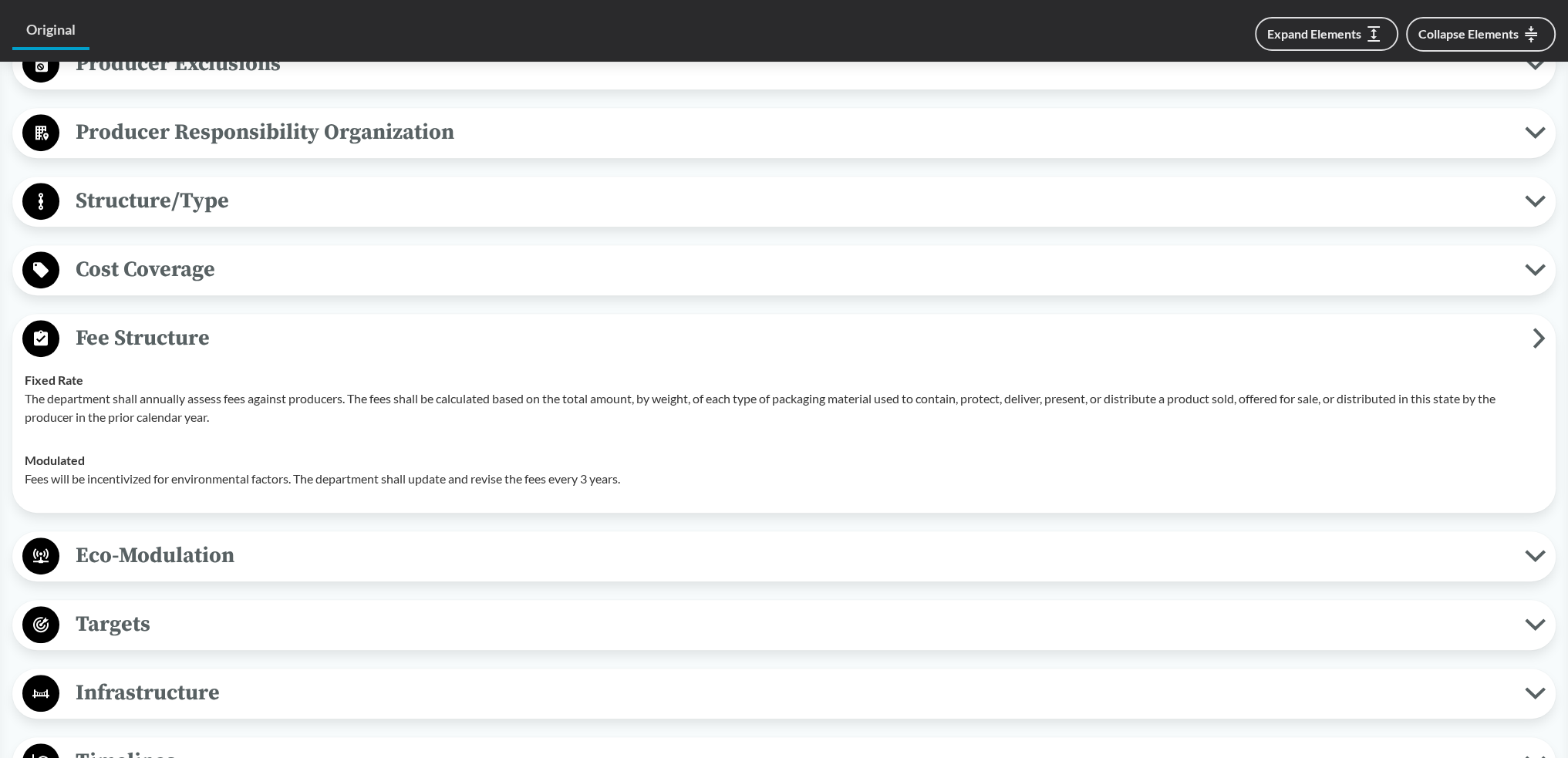
scroll to position [1002, 0]
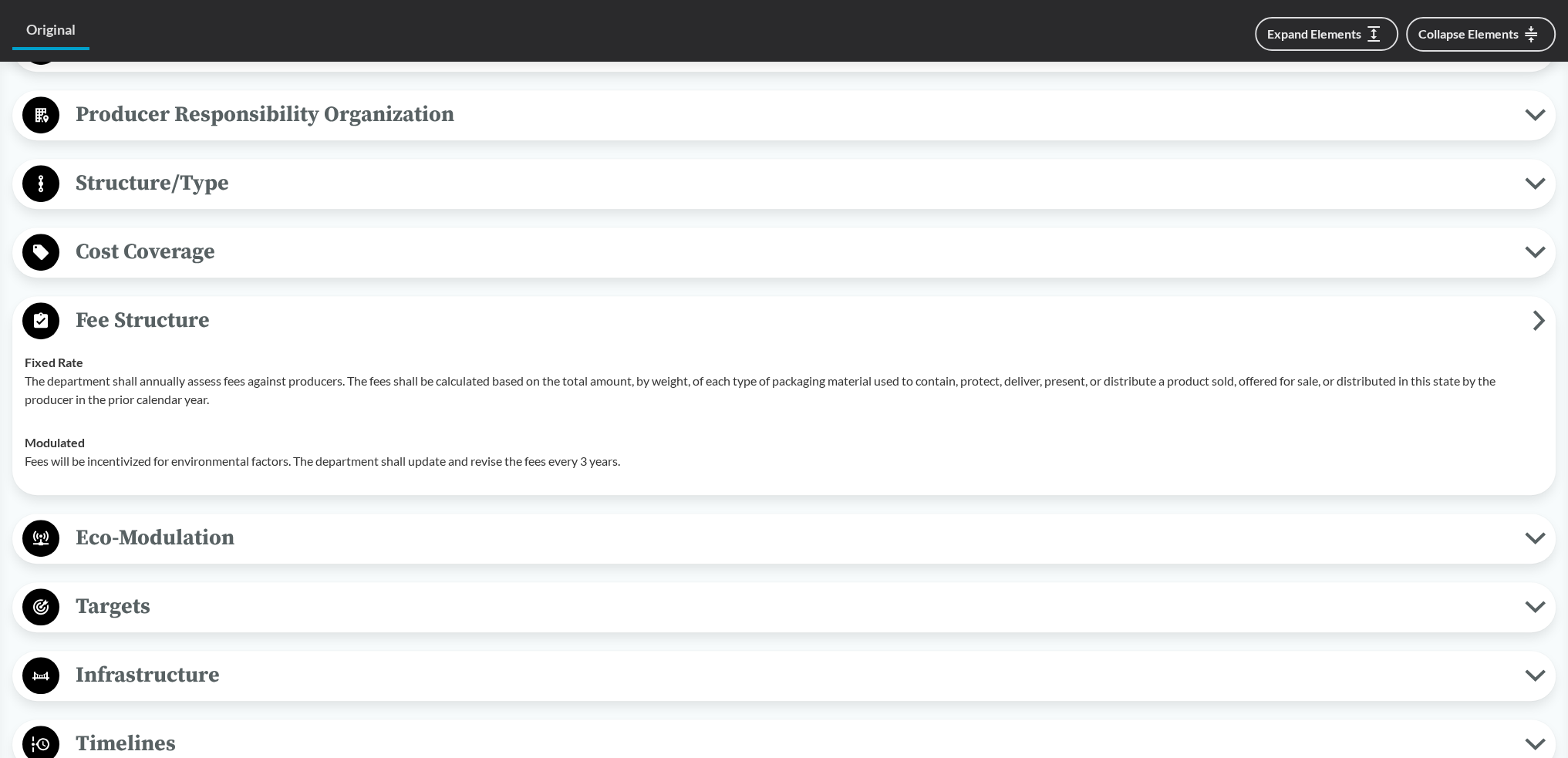
click at [525, 303] on span "Fee Structure" at bounding box center [796, 320] width 1473 height 34
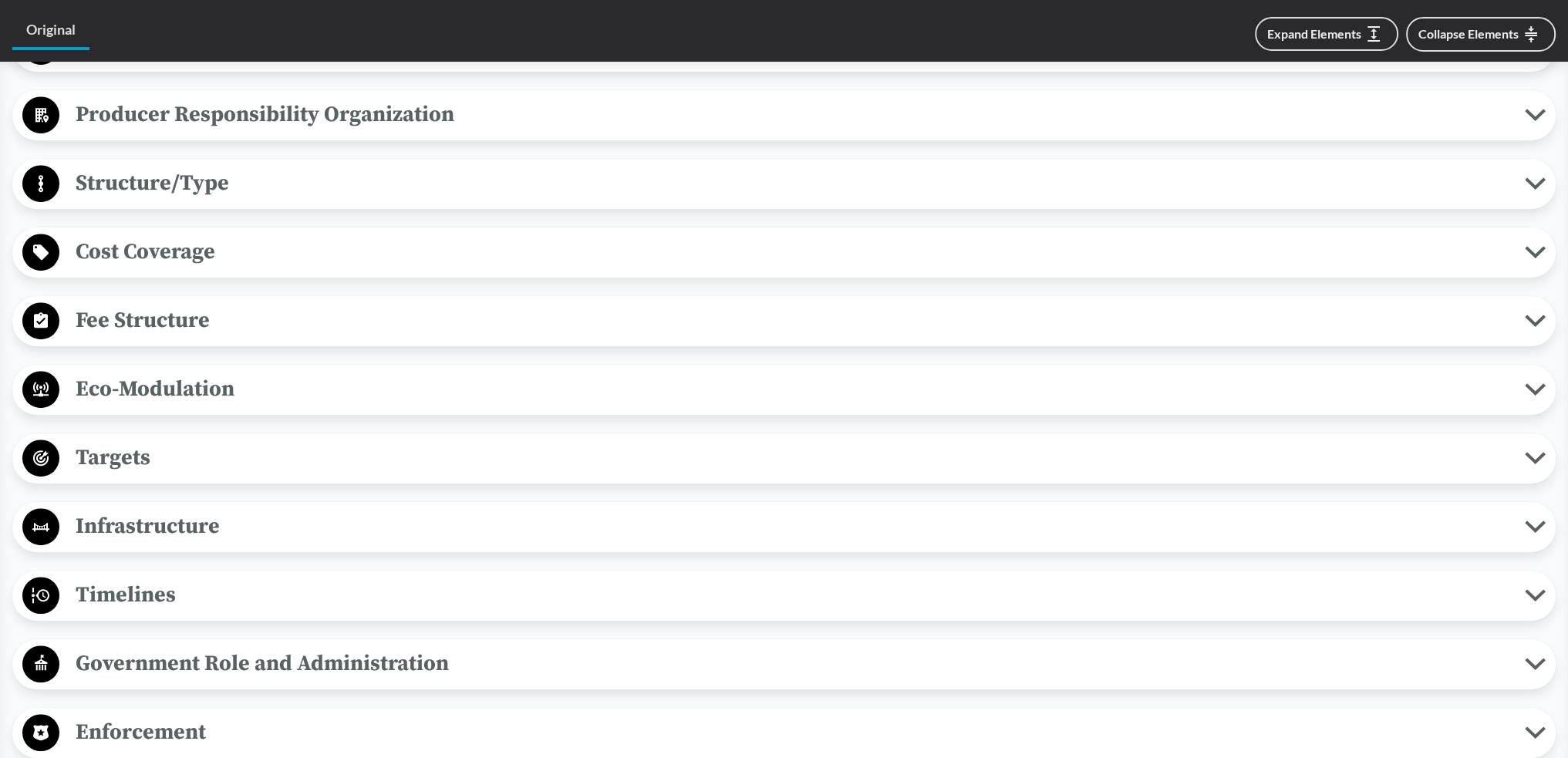
click at [495, 337] on span "Eco-Modulation" at bounding box center [792, 389] width 1465 height 34
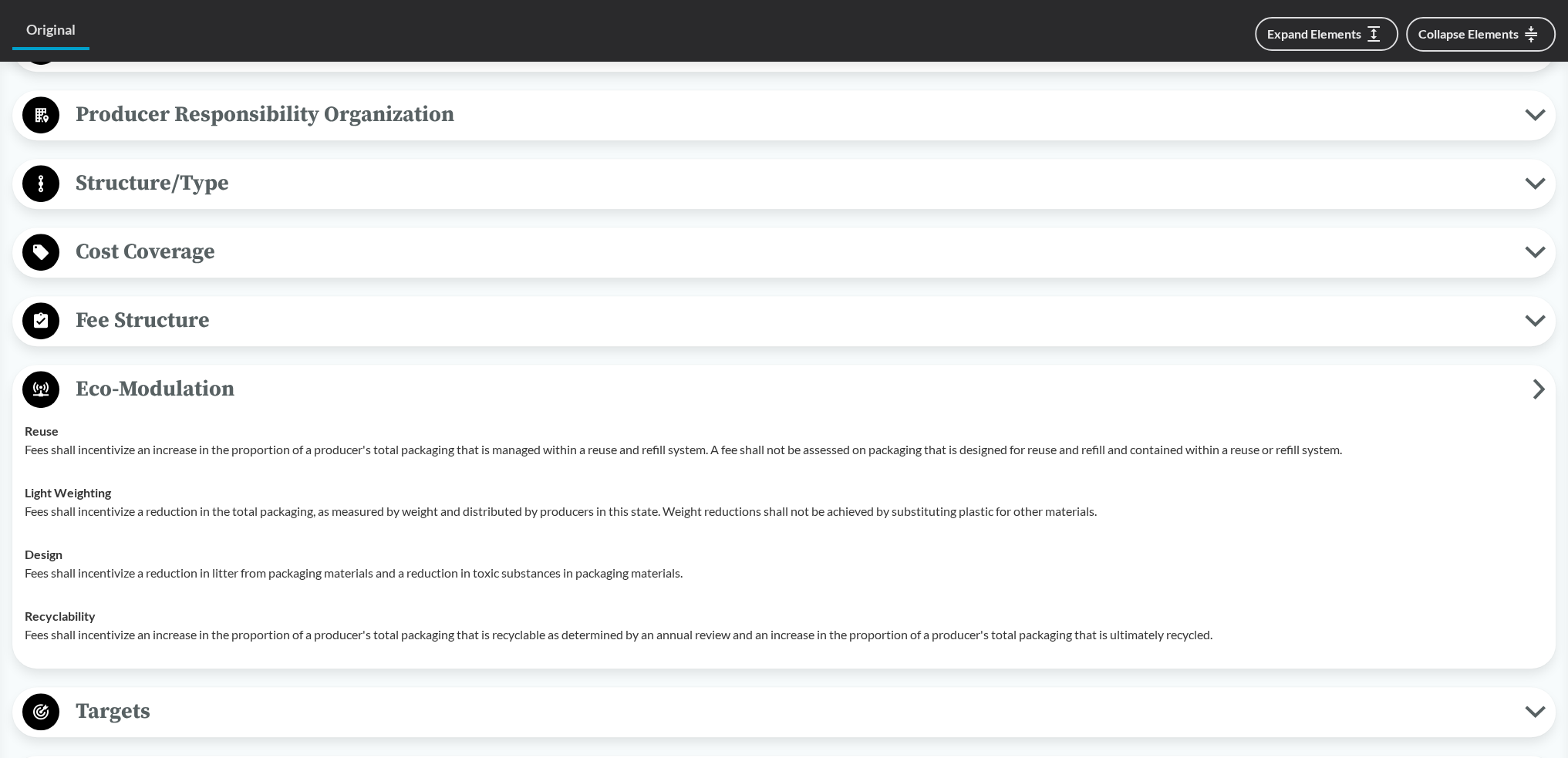
click at [497, 337] on span "Eco-Modulation" at bounding box center [796, 389] width 1473 height 34
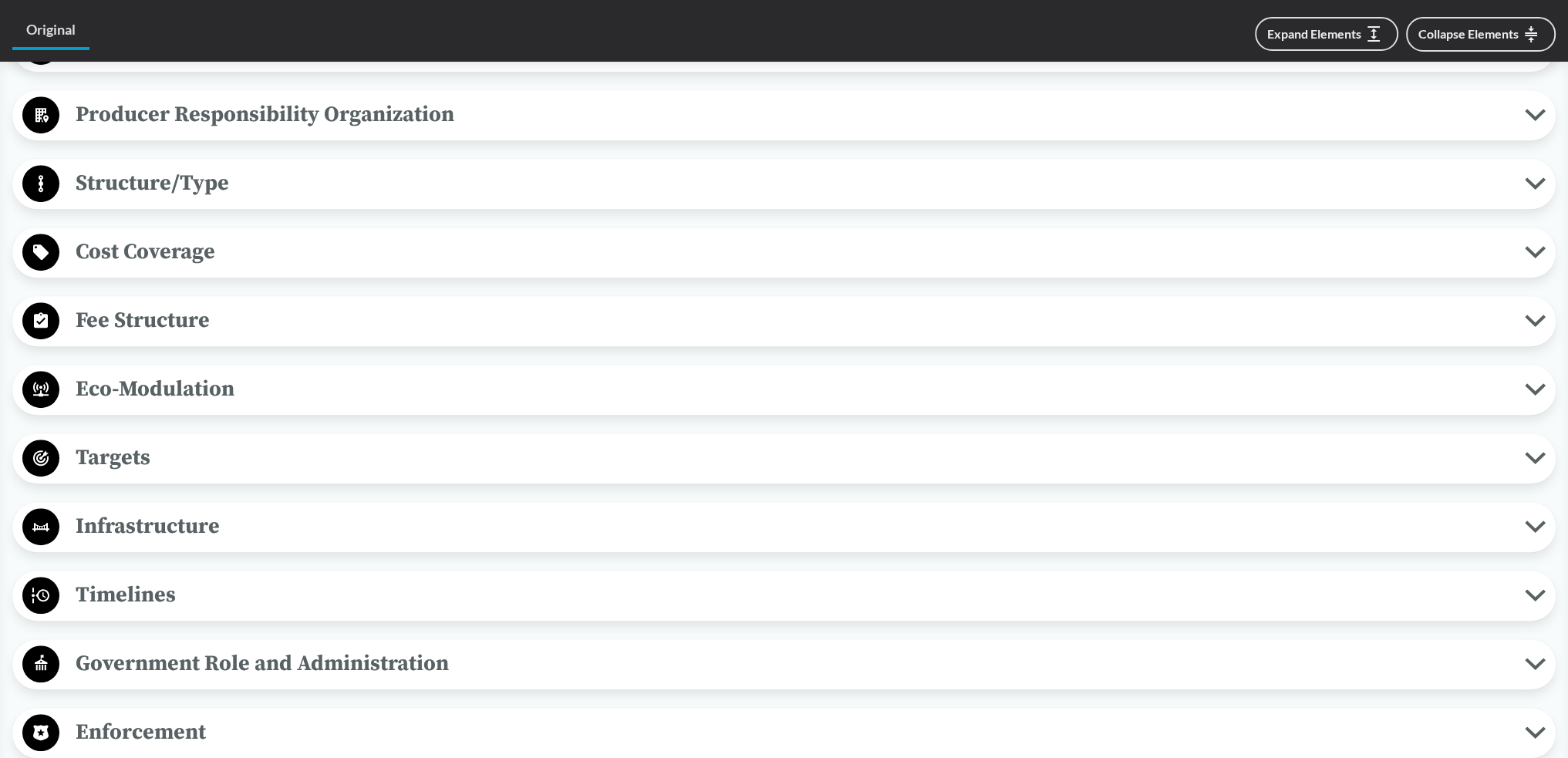
click at [483, 337] on span "Targets" at bounding box center [792, 457] width 1465 height 34
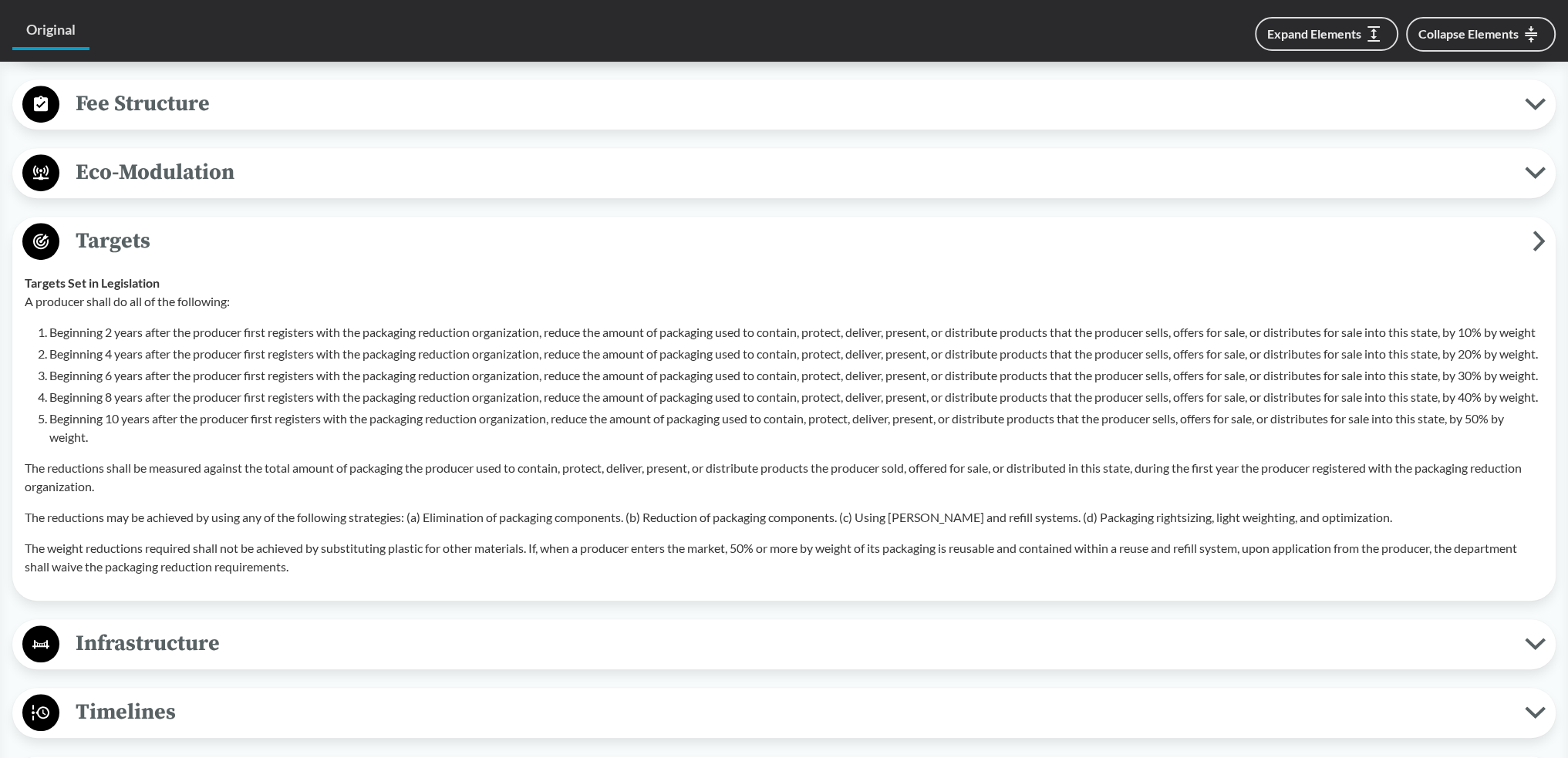
scroll to position [1233, 0]
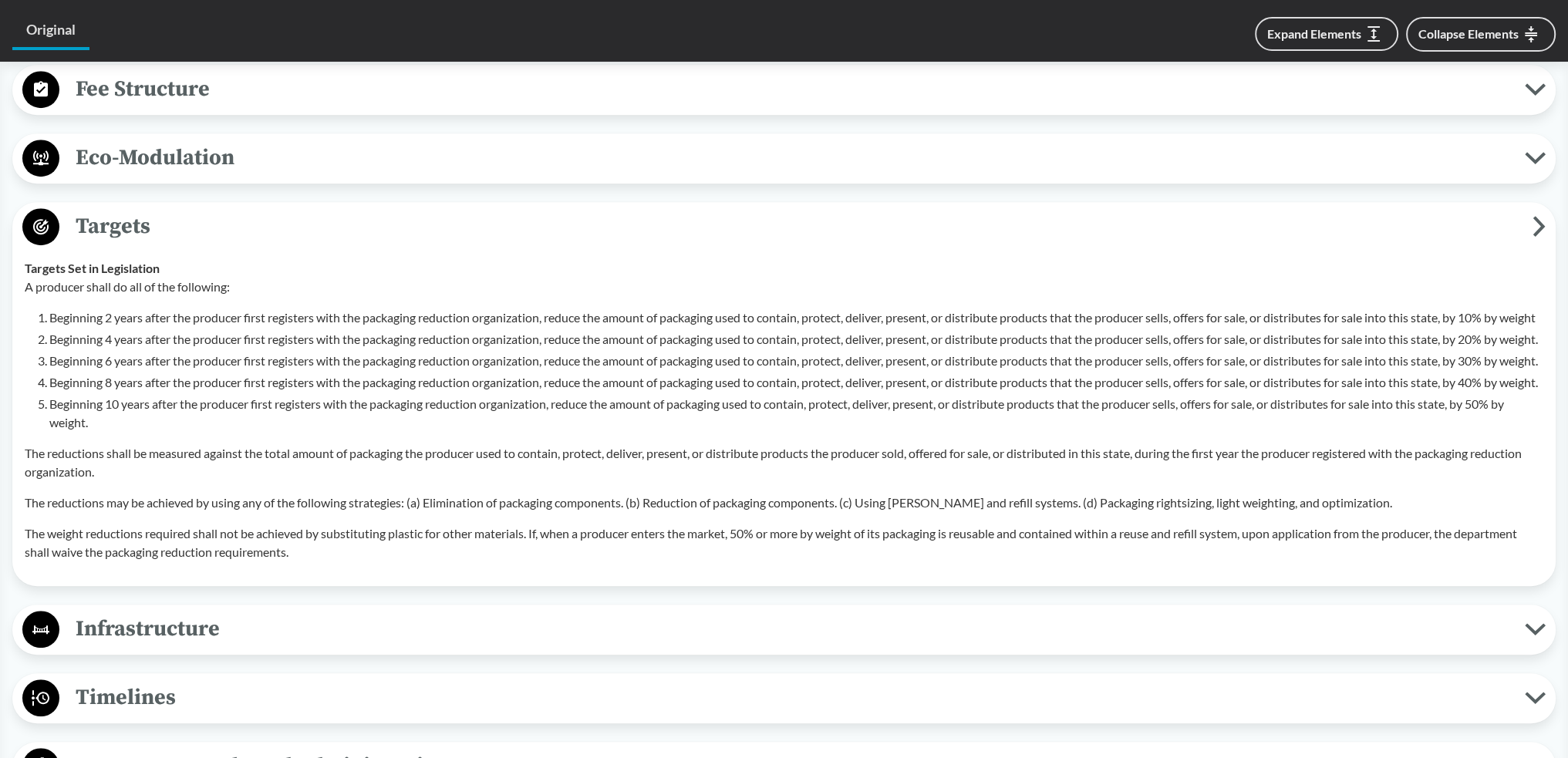
click at [466, 229] on span "Targets" at bounding box center [796, 226] width 1473 height 34
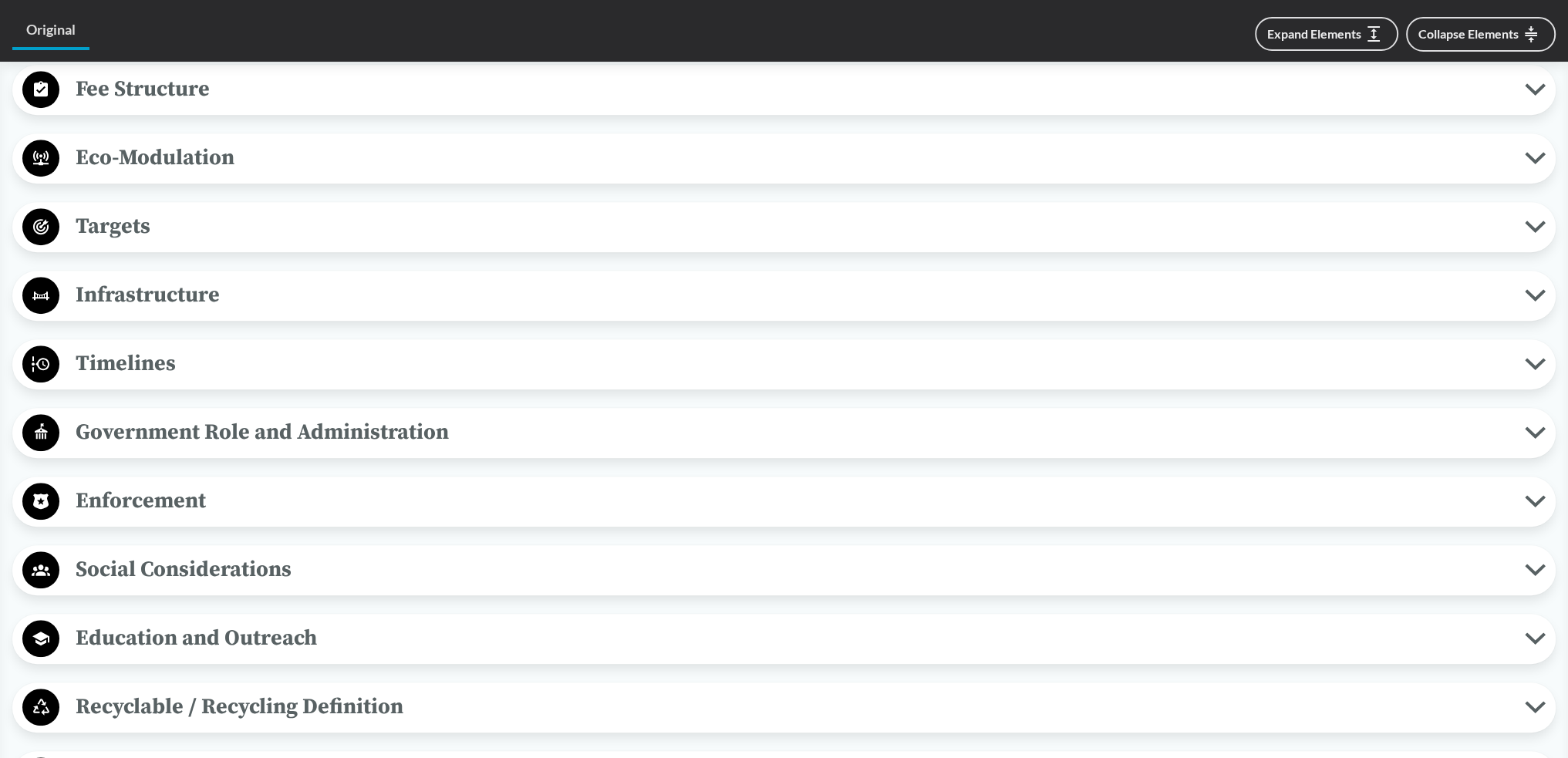
click at [460, 295] on span "Infrastructure" at bounding box center [792, 295] width 1465 height 34
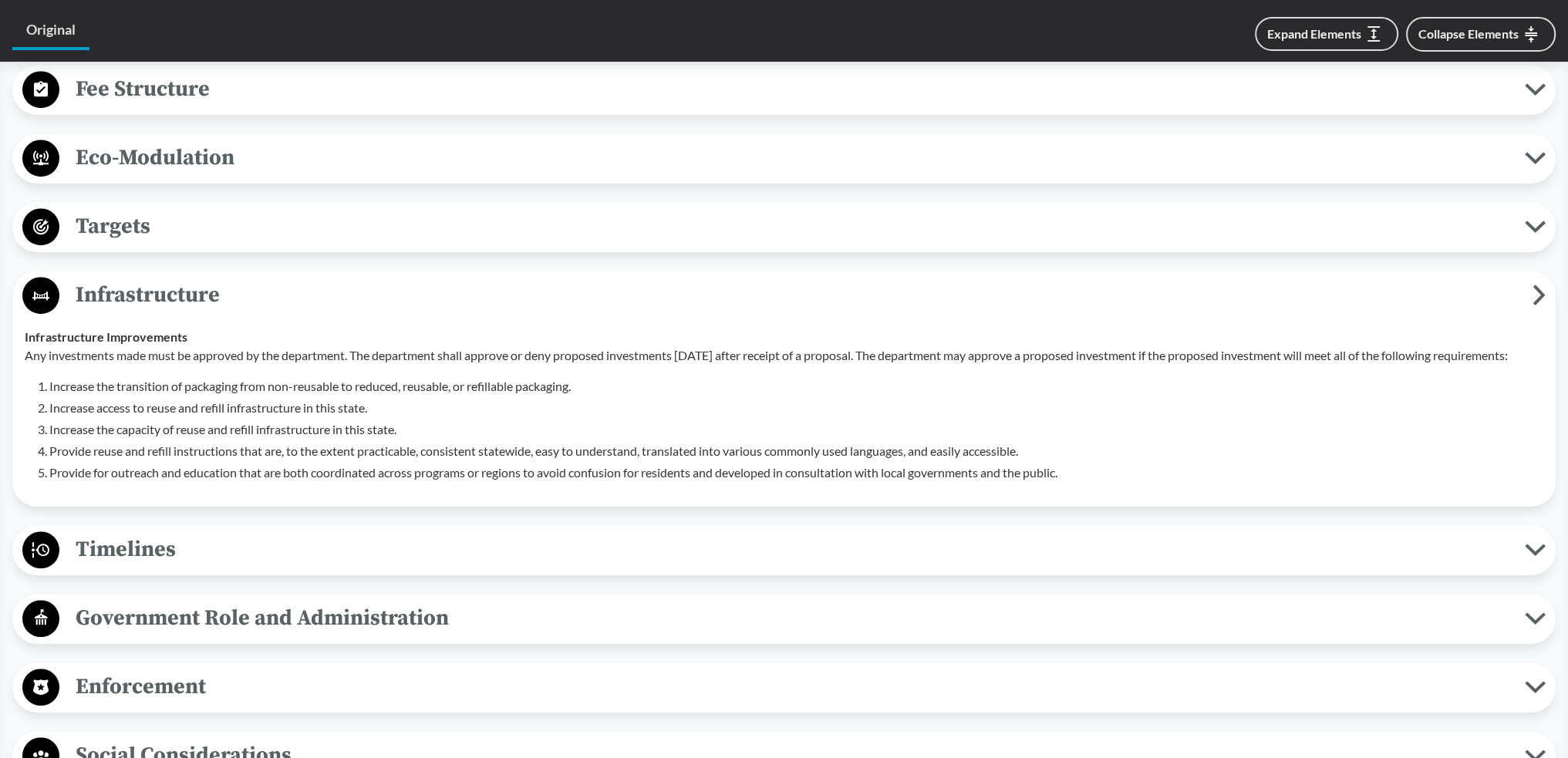
click at [460, 295] on span "Infrastructure" at bounding box center [796, 295] width 1473 height 34
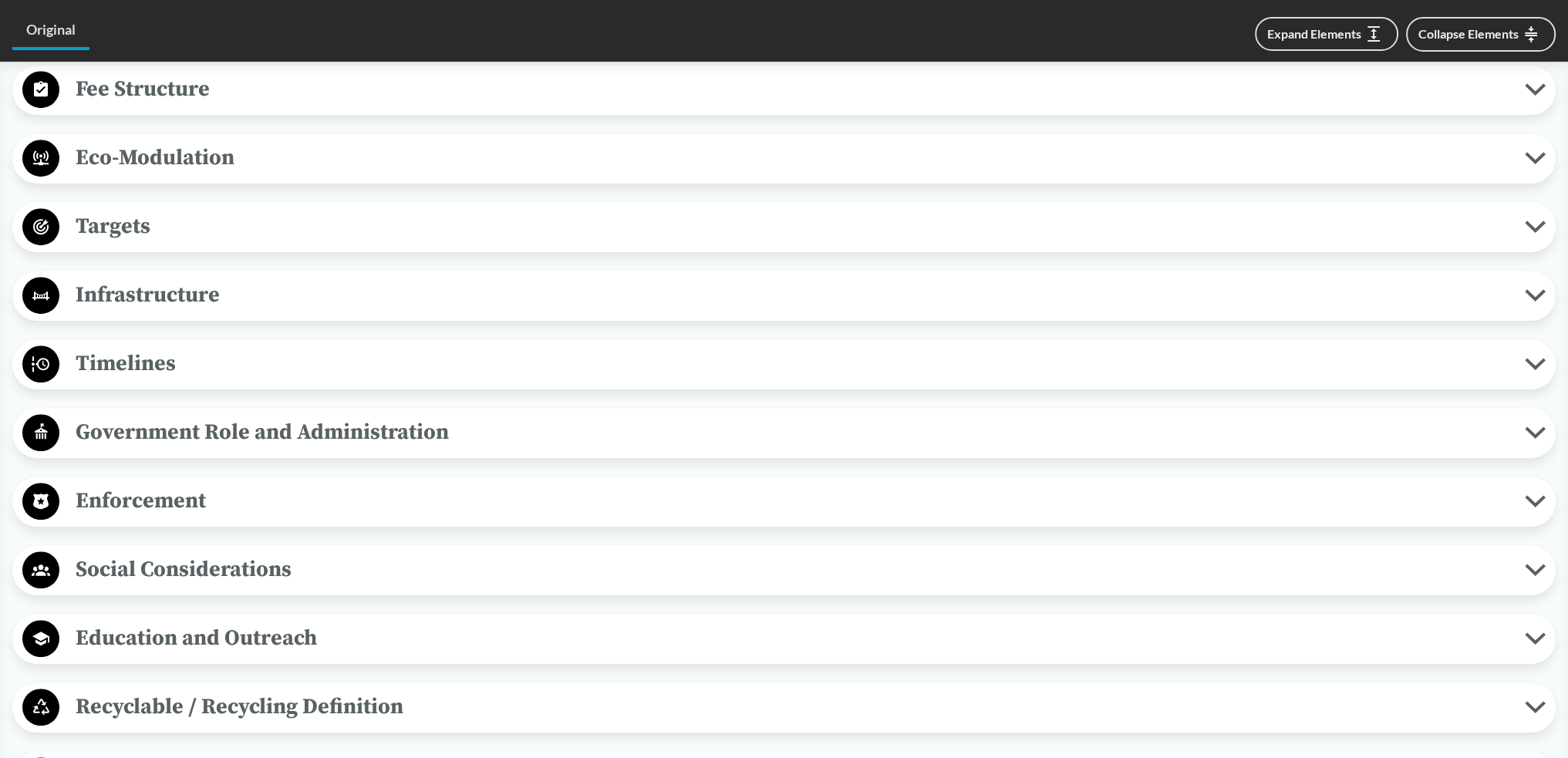
click at [457, 337] on span "Timelines" at bounding box center [792, 363] width 1465 height 34
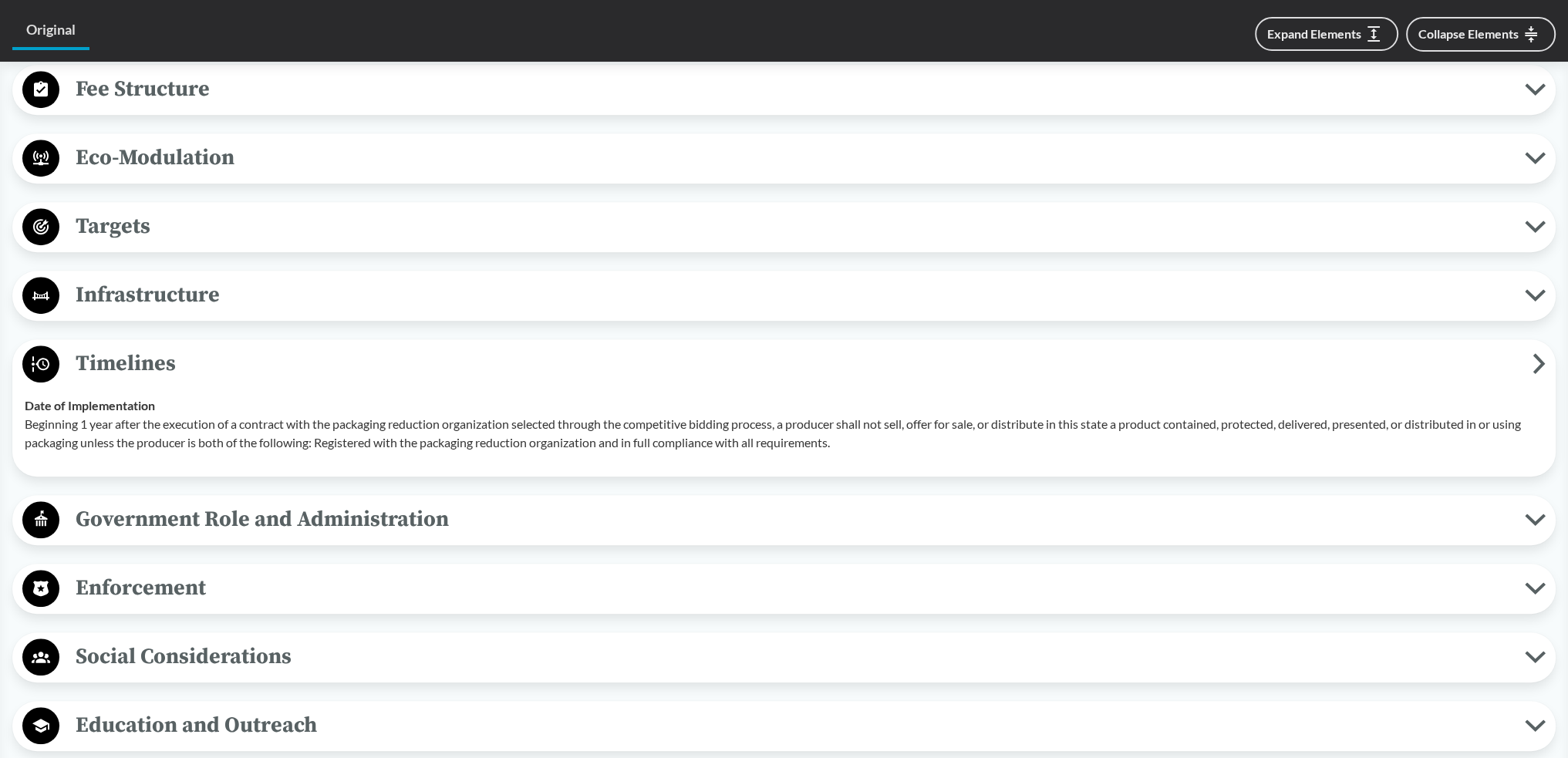
click at [457, 337] on span "Timelines" at bounding box center [796, 363] width 1473 height 34
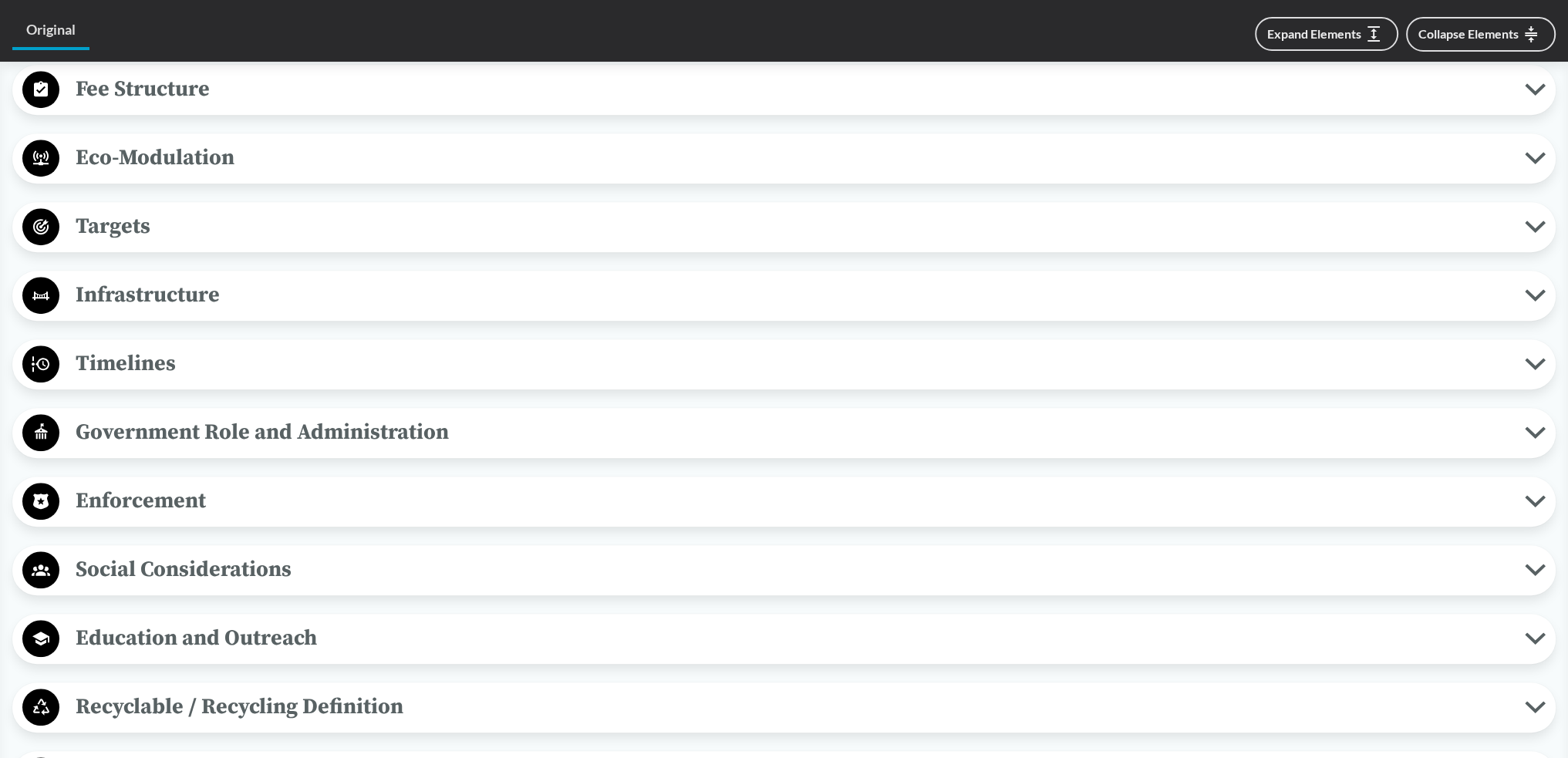
click at [461, 337] on span "Government Role and Administration" at bounding box center [792, 432] width 1465 height 34
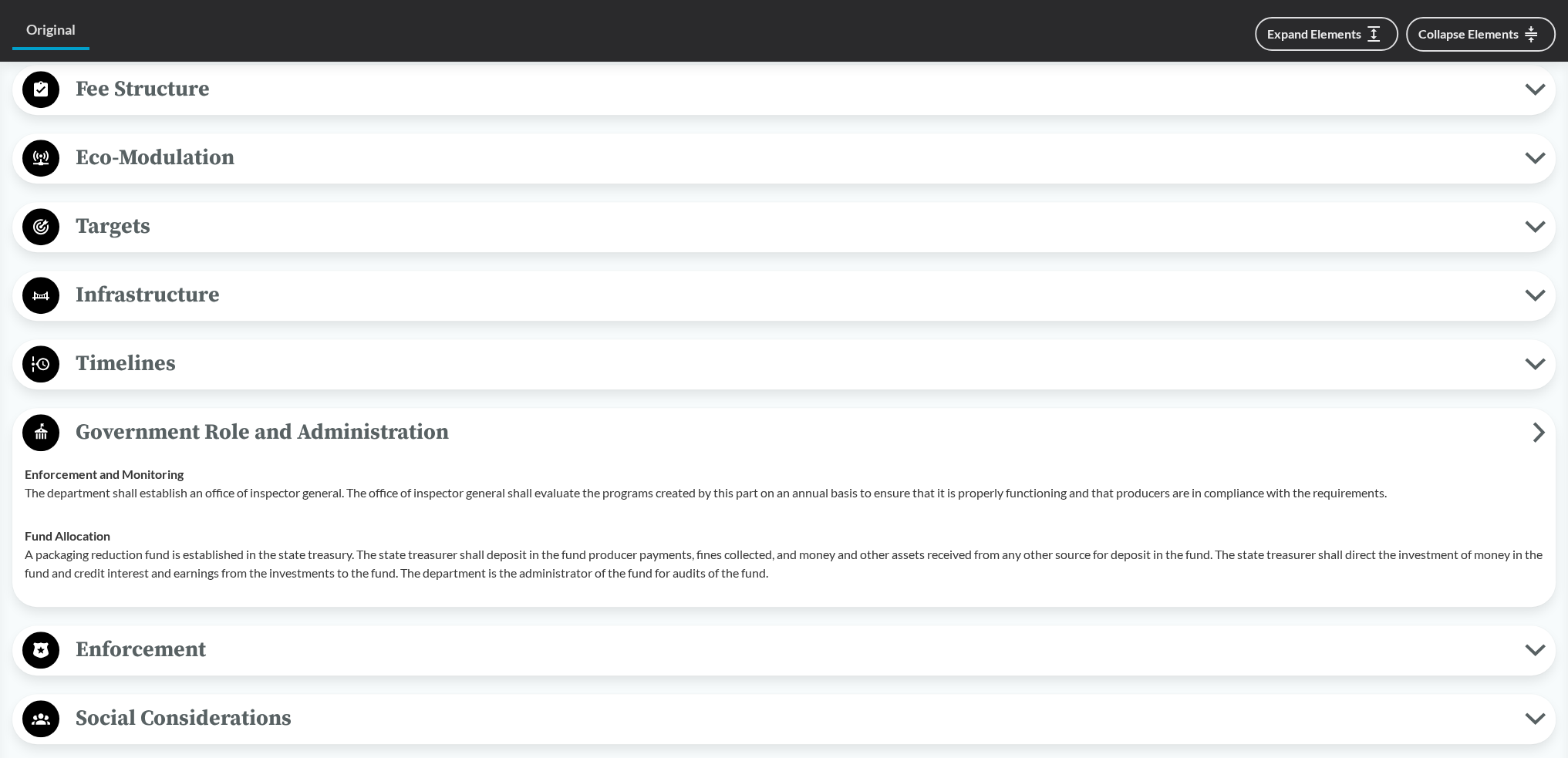
click at [461, 337] on span "Government Role and Administration" at bounding box center [796, 432] width 1473 height 34
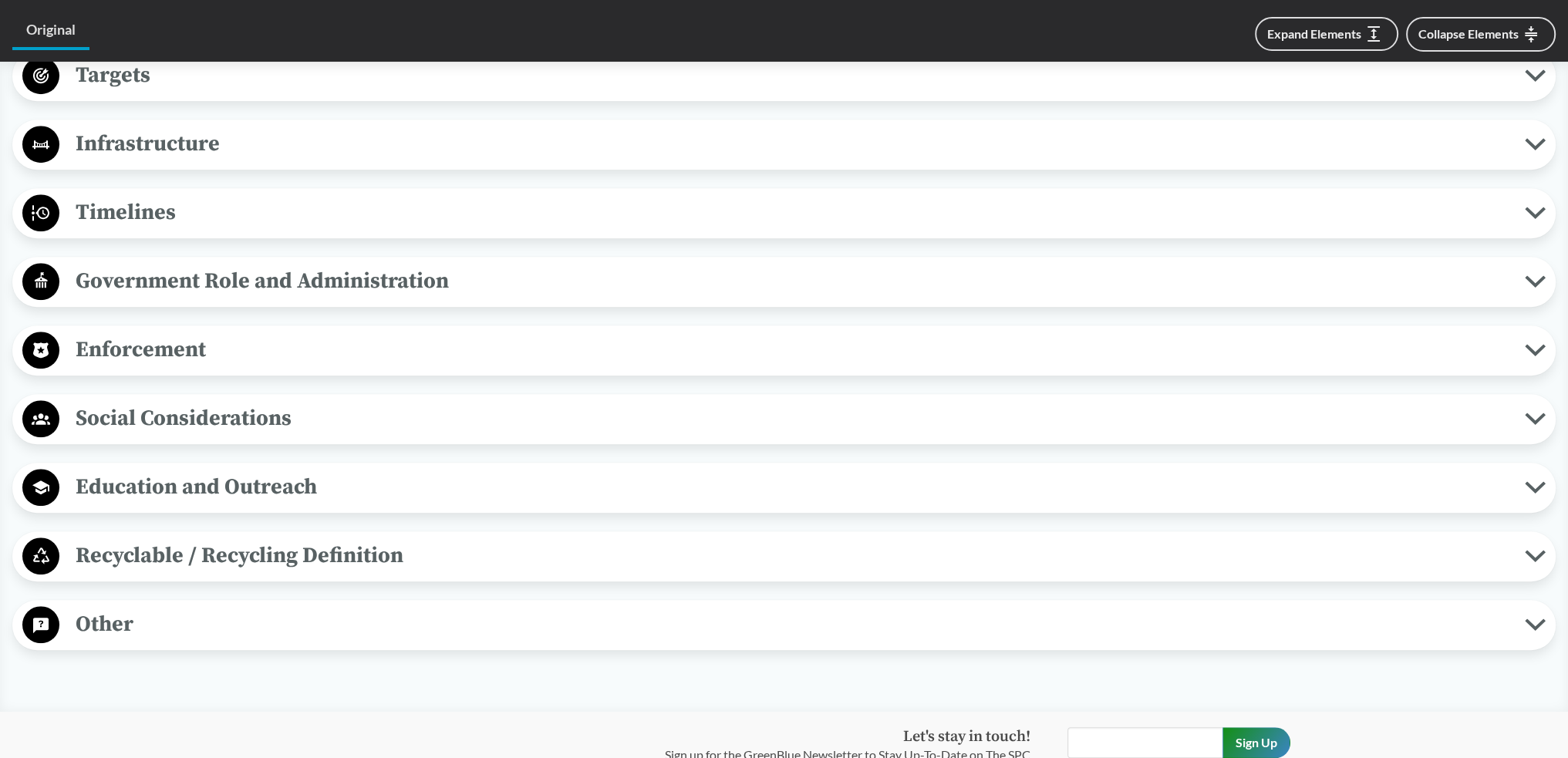
scroll to position [1388, 0]
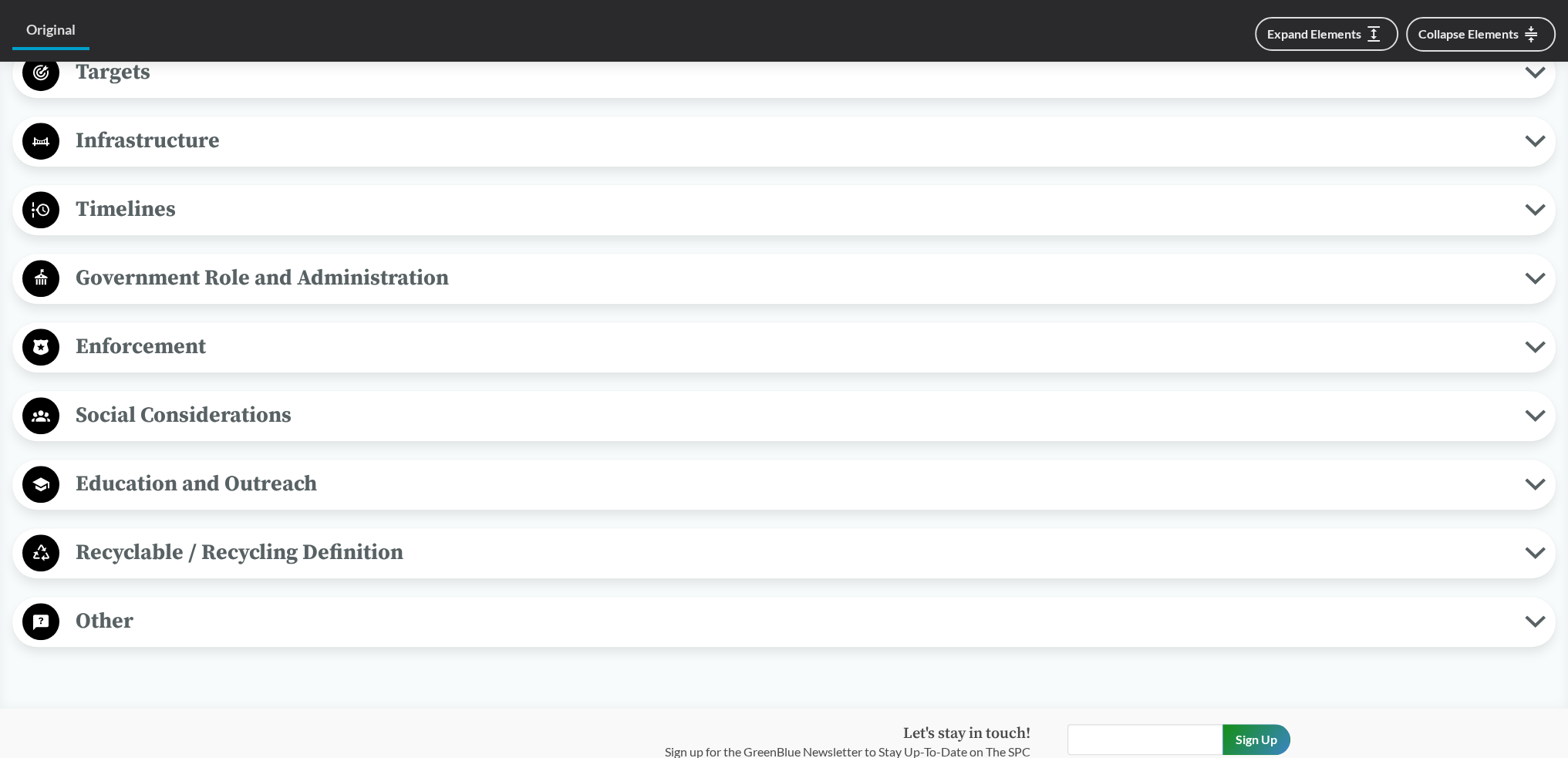
click at [381, 337] on span "Enforcement" at bounding box center [792, 346] width 1465 height 34
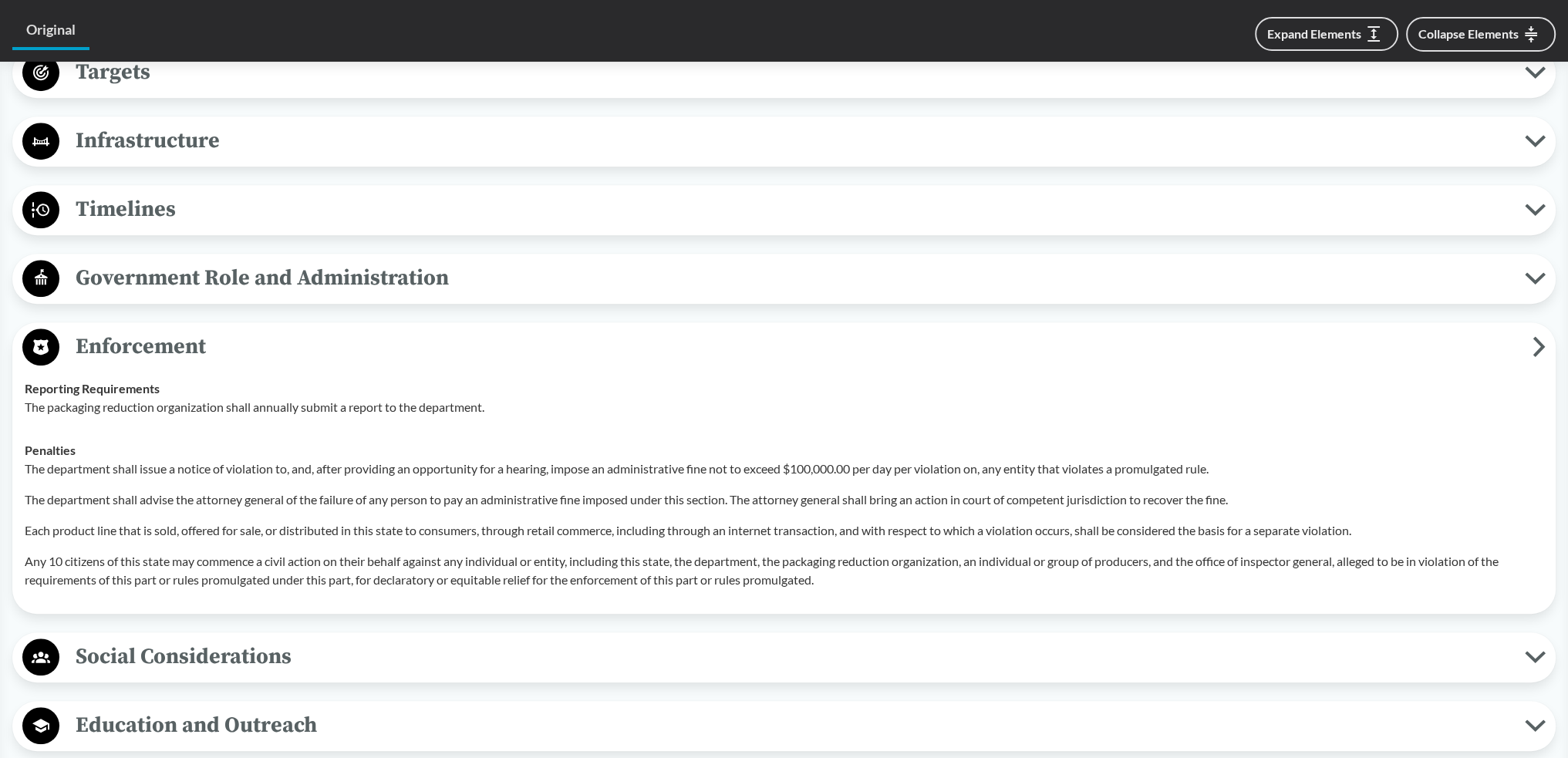
click at [379, 337] on span "Enforcement" at bounding box center [796, 346] width 1473 height 34
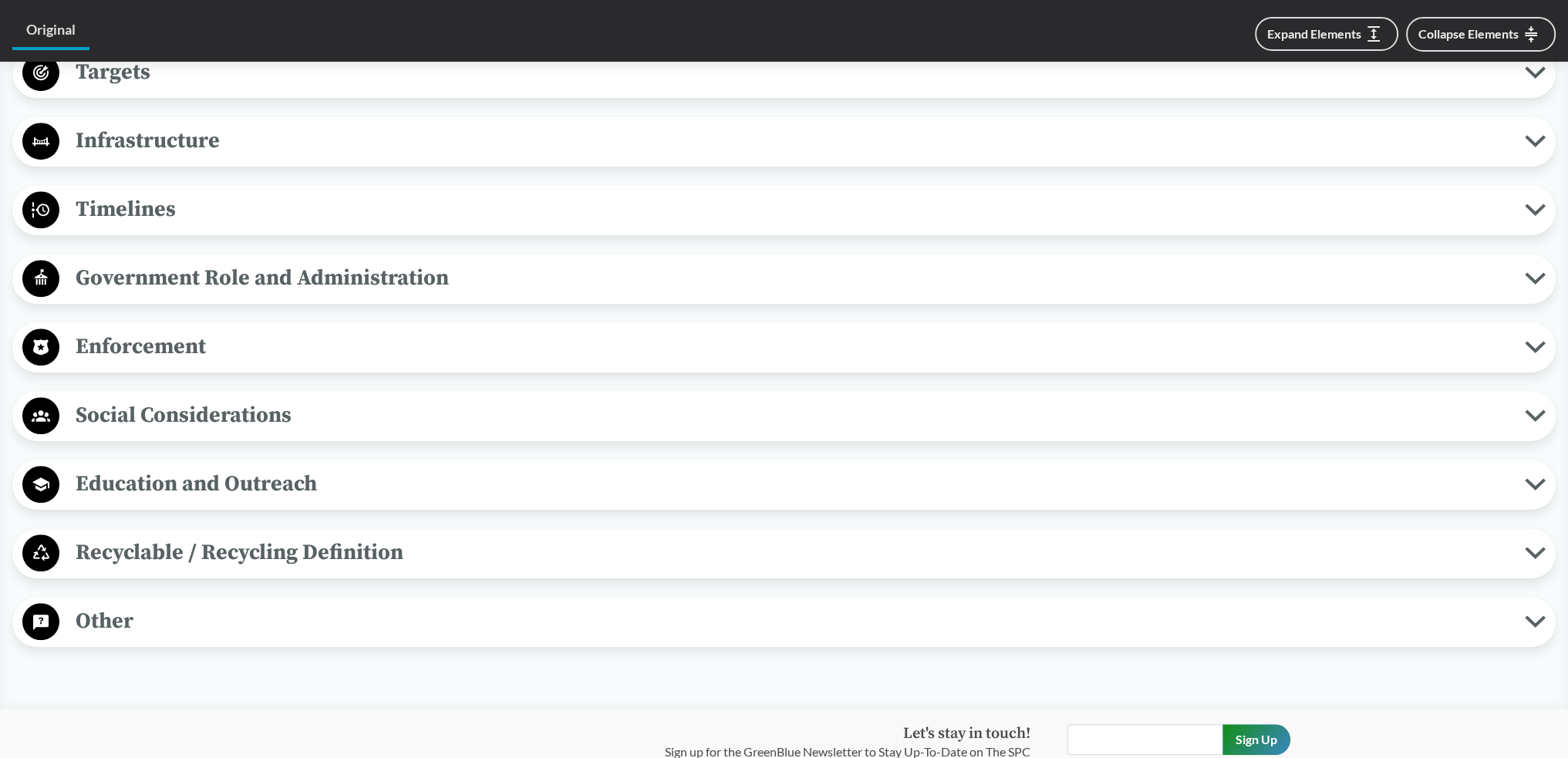
click at [386, 337] on span "Social Considerations" at bounding box center [792, 415] width 1465 height 34
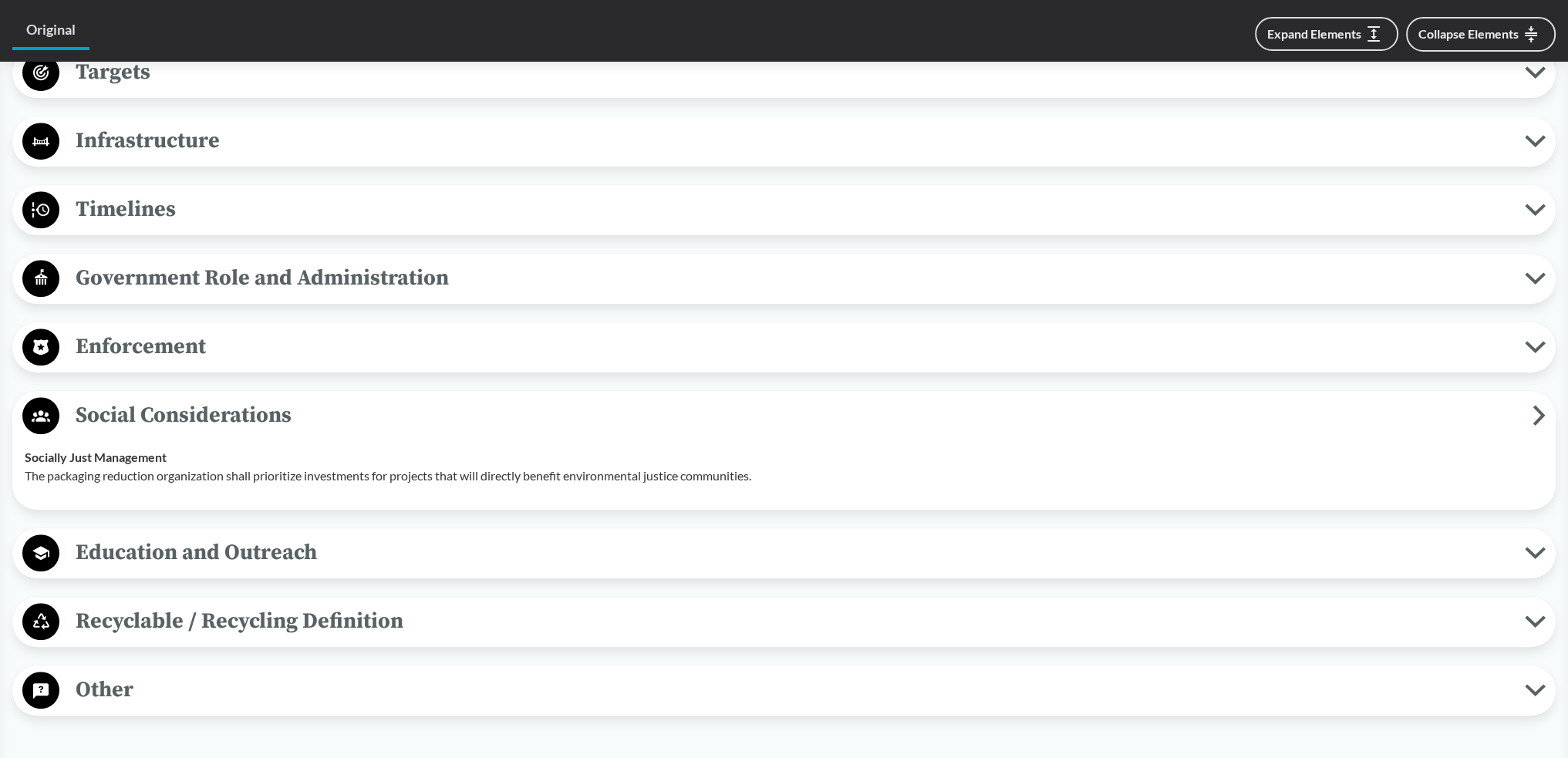
click at [391, 337] on span "Social Considerations" at bounding box center [796, 415] width 1473 height 34
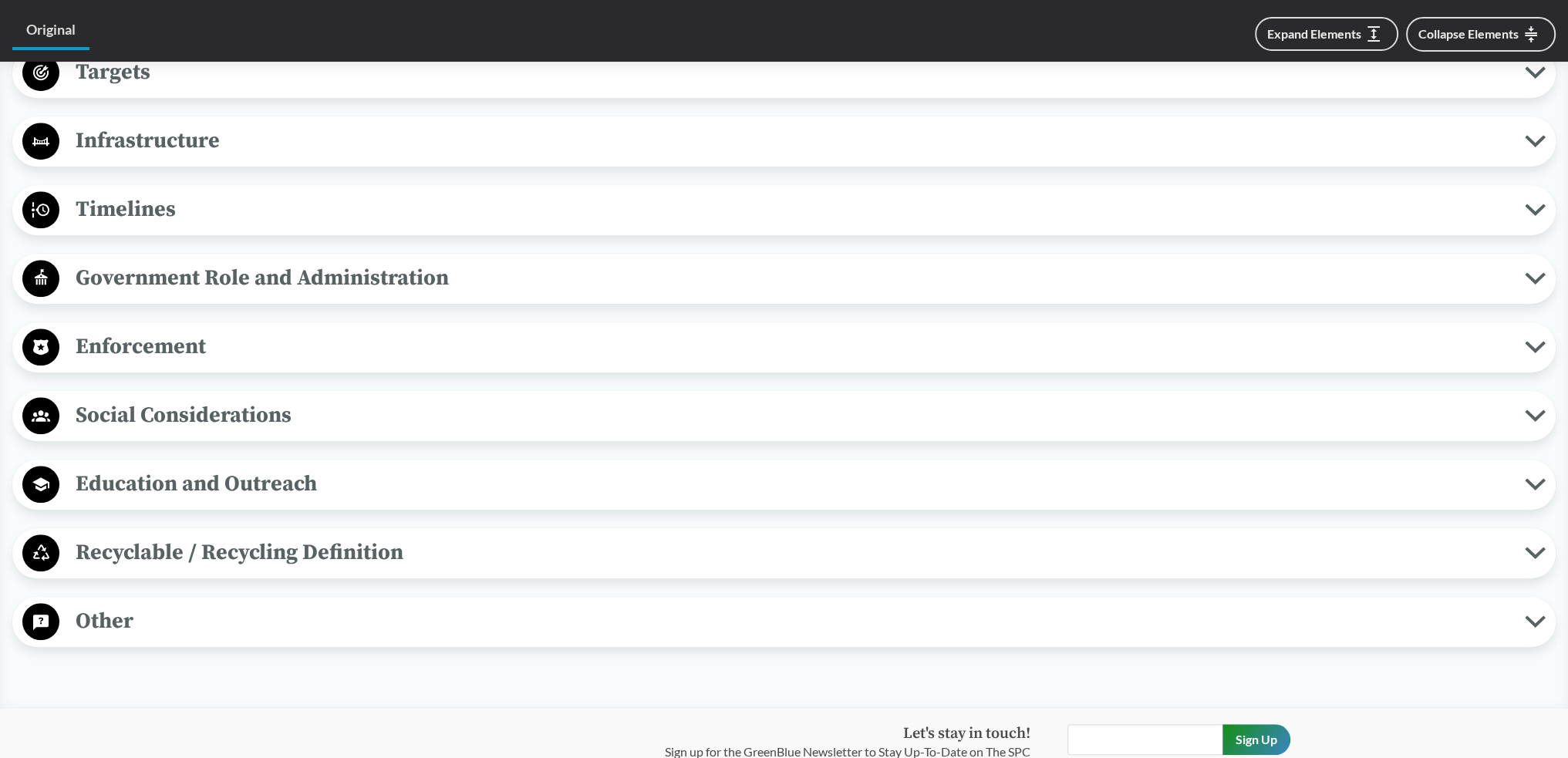
click at [391, 337] on span "Education and Outreach" at bounding box center [792, 484] width 1465 height 34
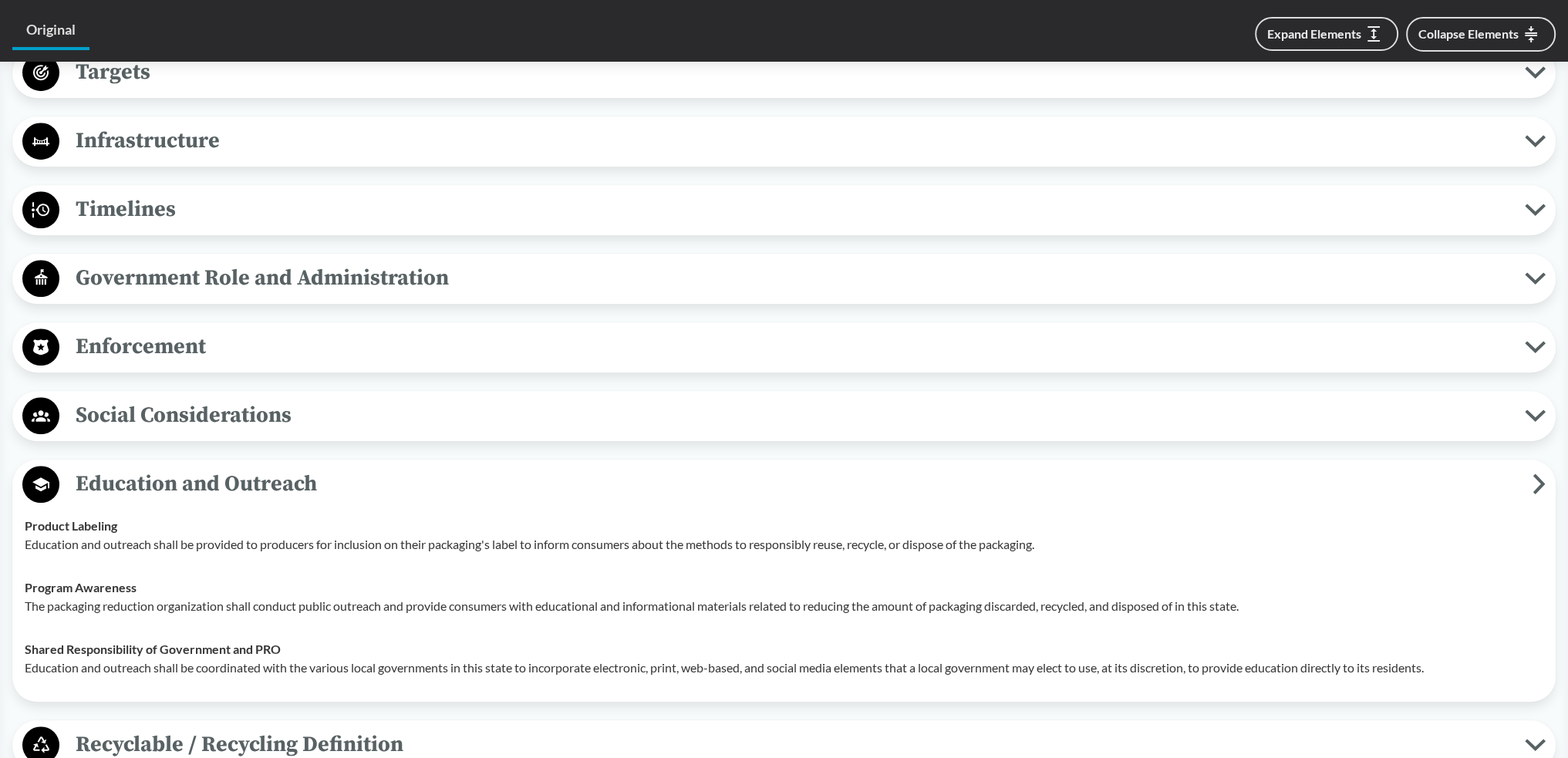
click at [391, 337] on span "Education and Outreach" at bounding box center [796, 484] width 1473 height 34
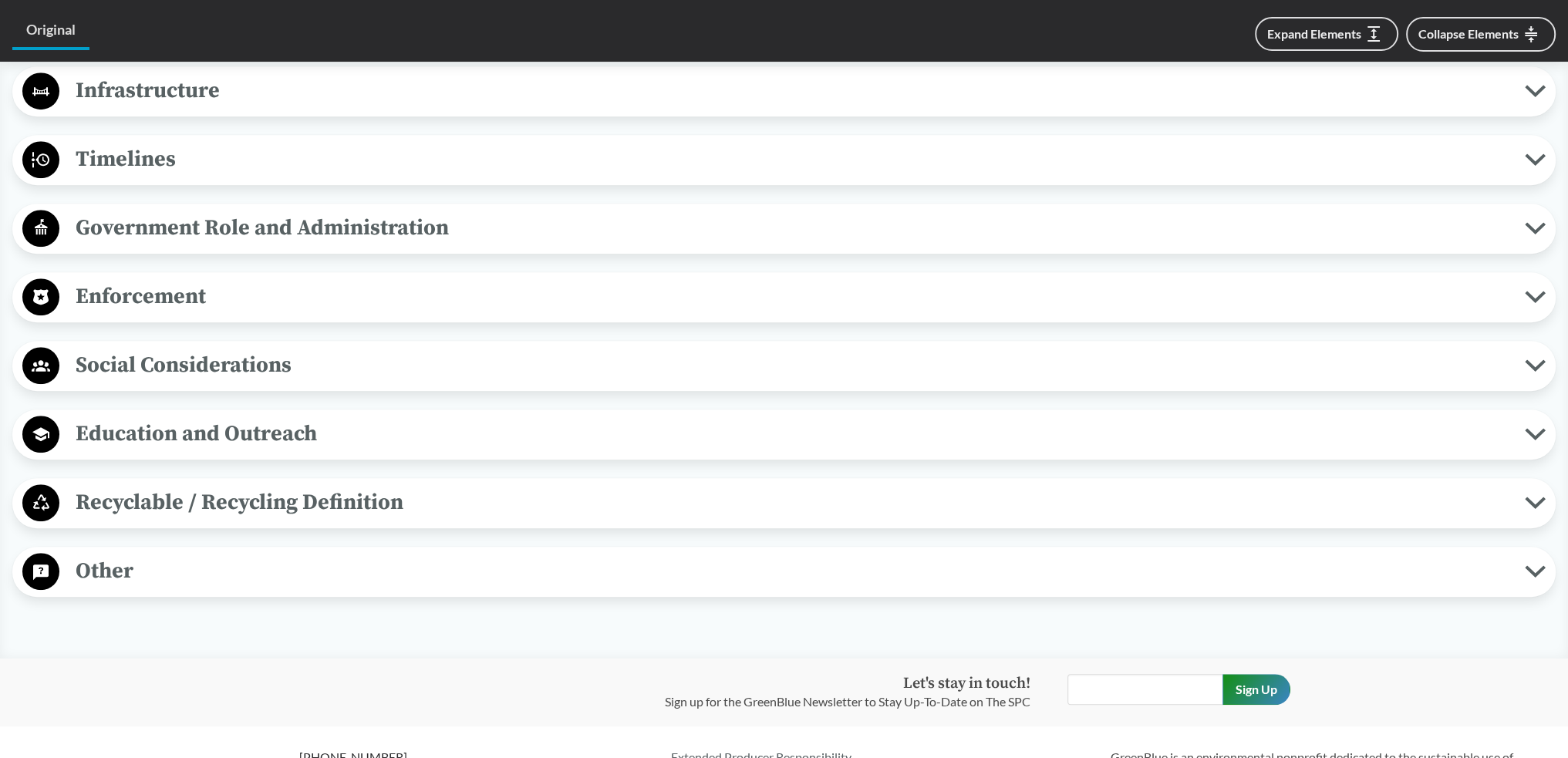
scroll to position [1465, 0]
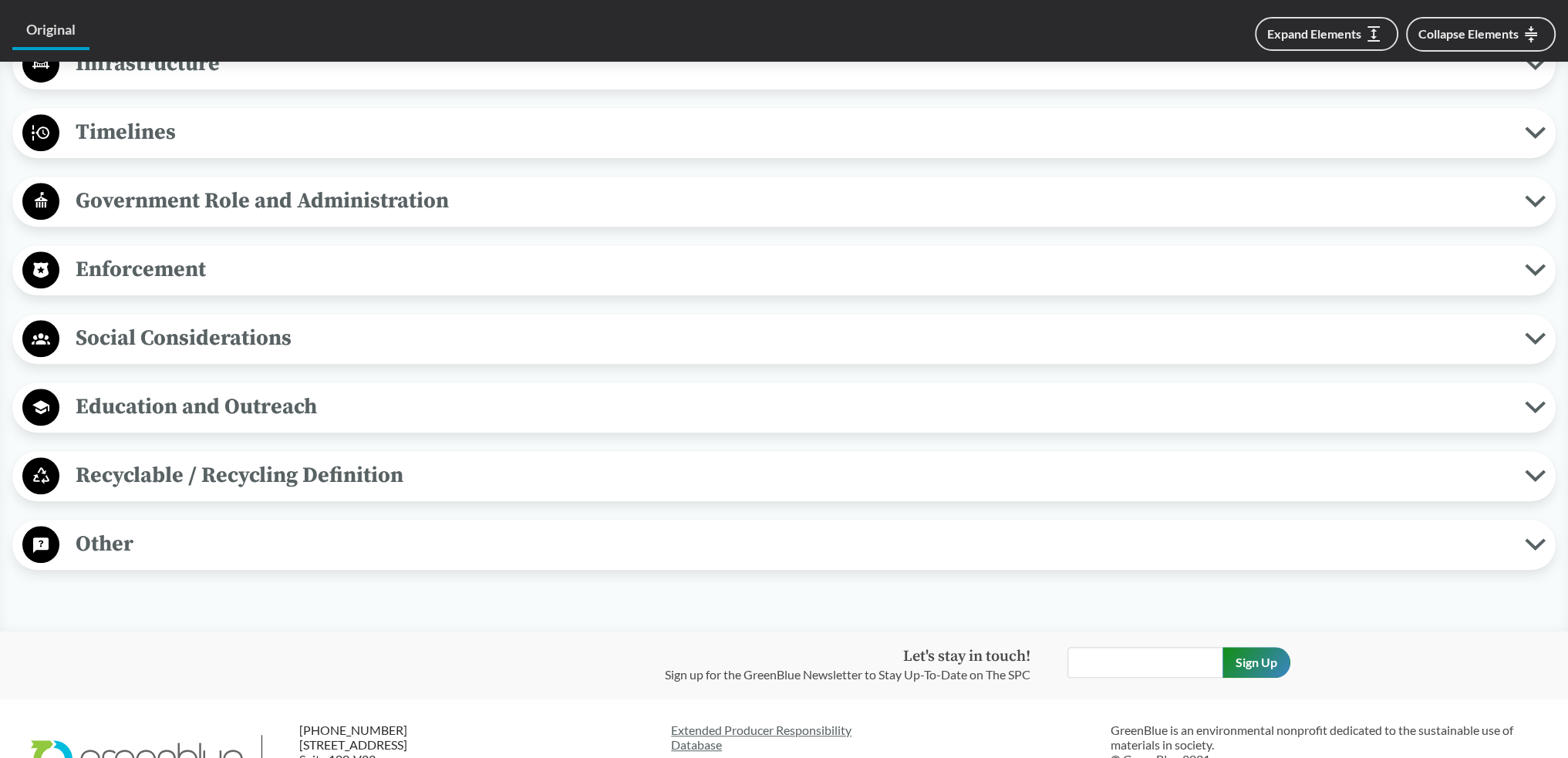
click at [391, 337] on span "Recyclable / Recycling Definition" at bounding box center [792, 475] width 1465 height 34
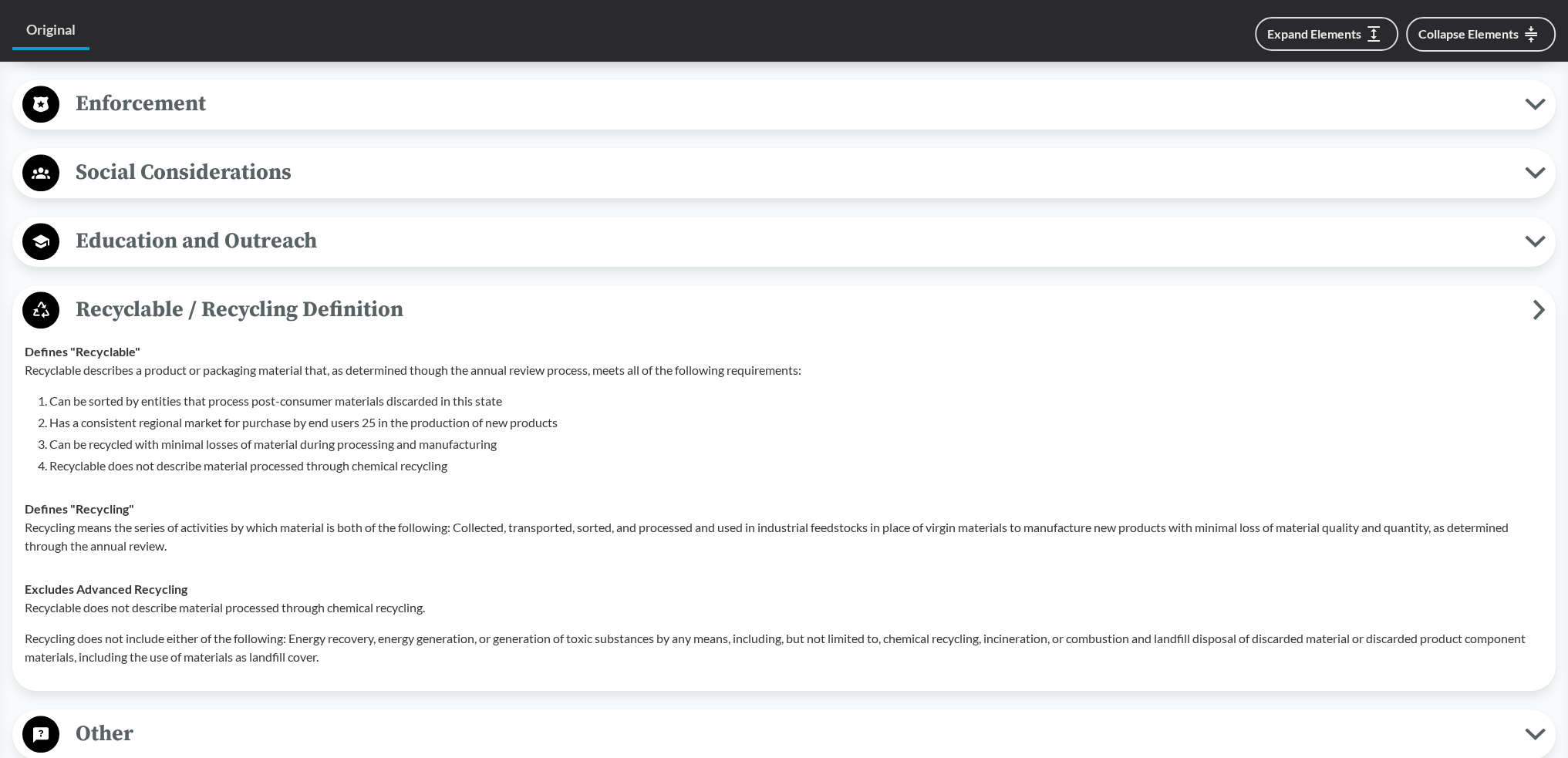
scroll to position [1696, 0]
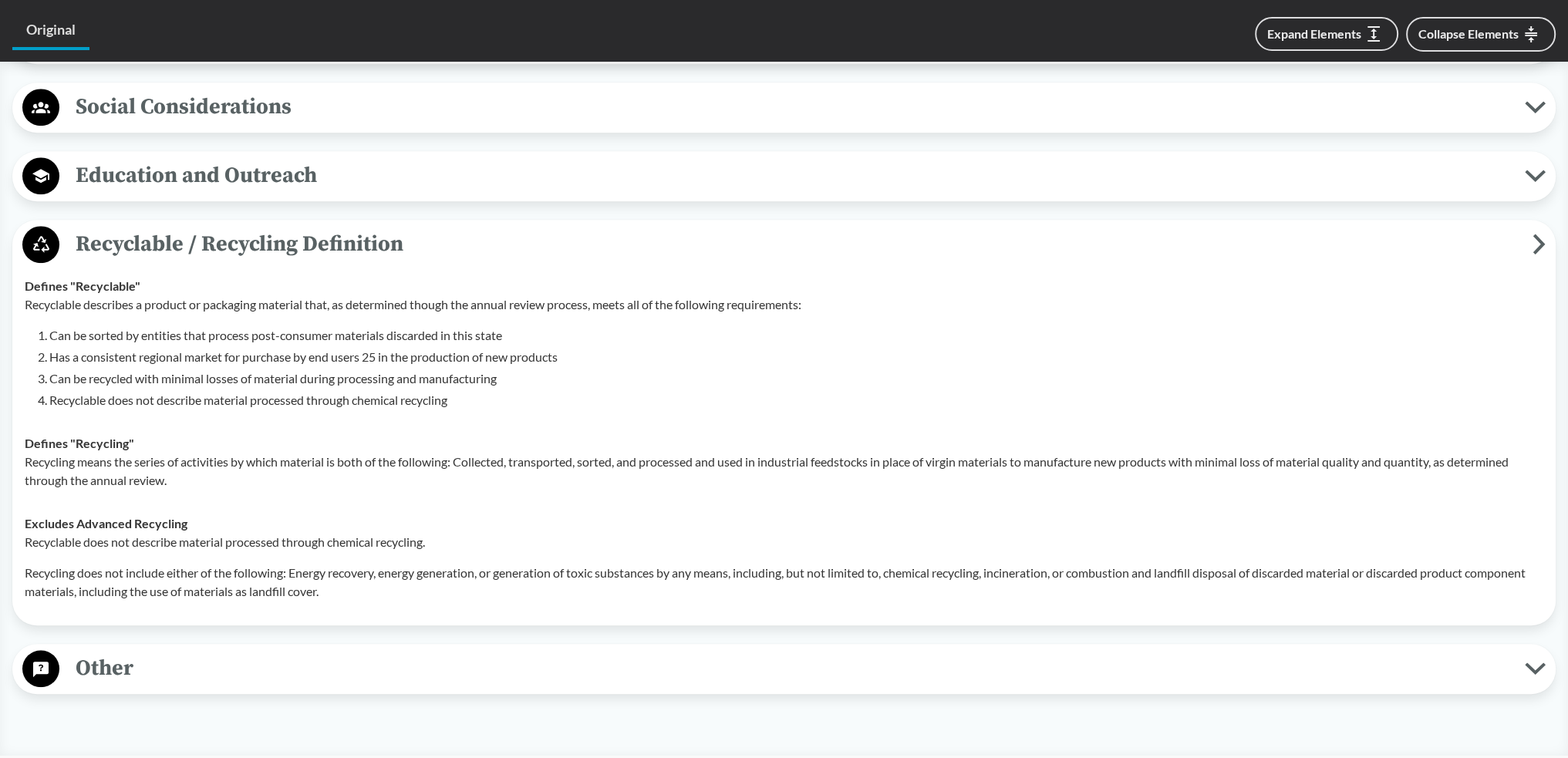
click at [461, 237] on span "Recyclable / Recycling Definition" at bounding box center [796, 243] width 1473 height 34
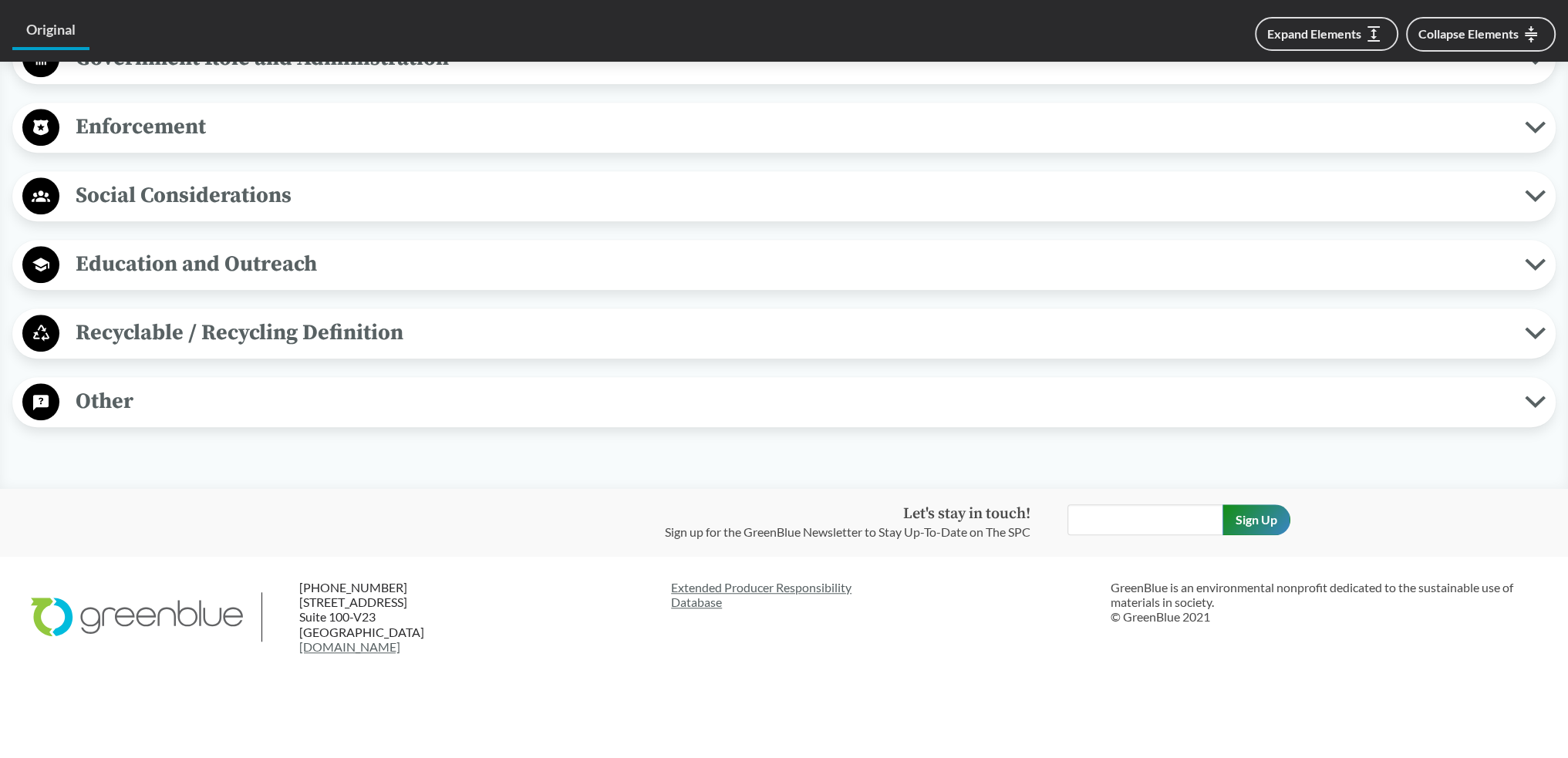
scroll to position [1603, 0]
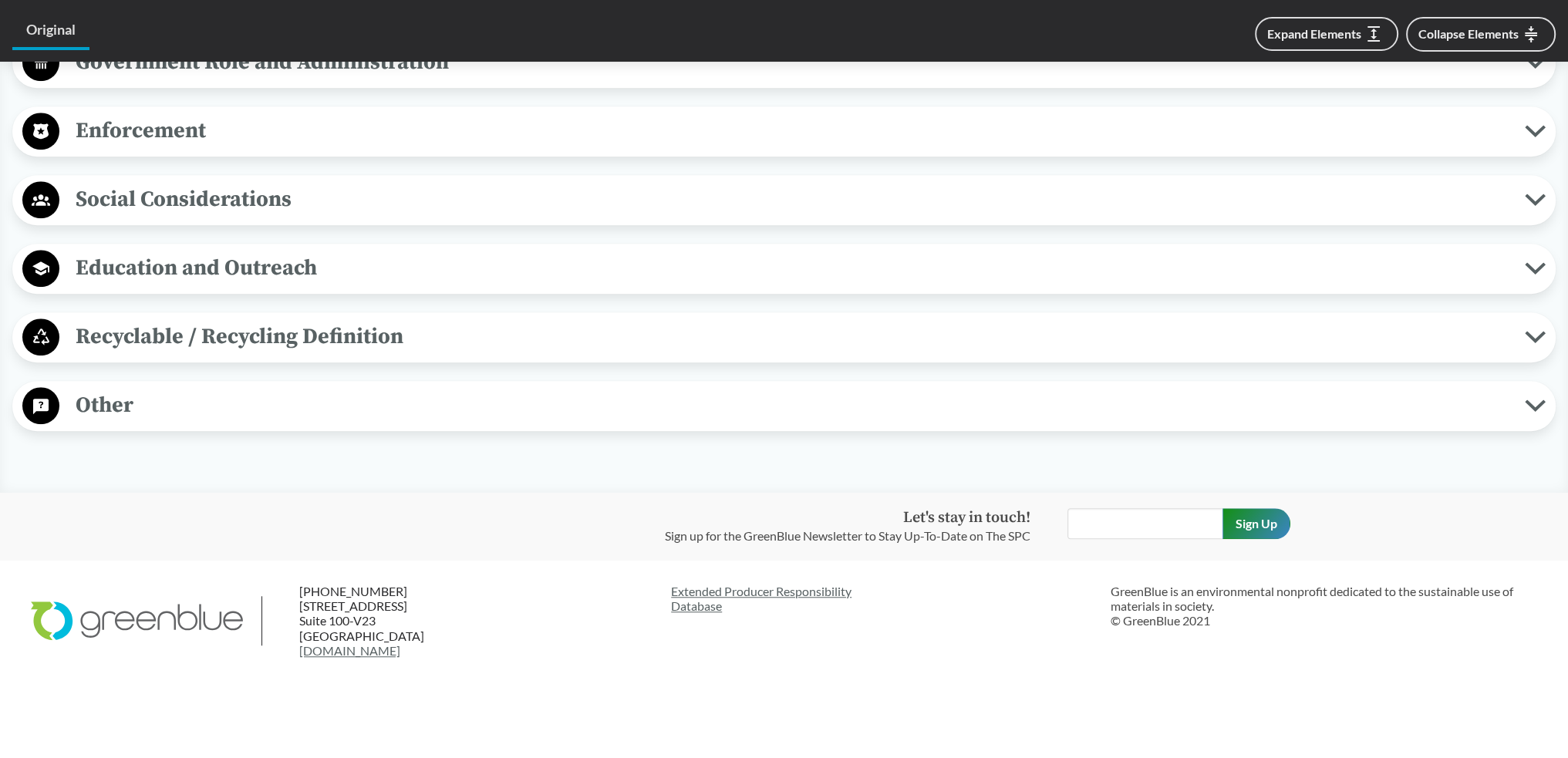
click at [449, 337] on span "Other" at bounding box center [792, 405] width 1465 height 34
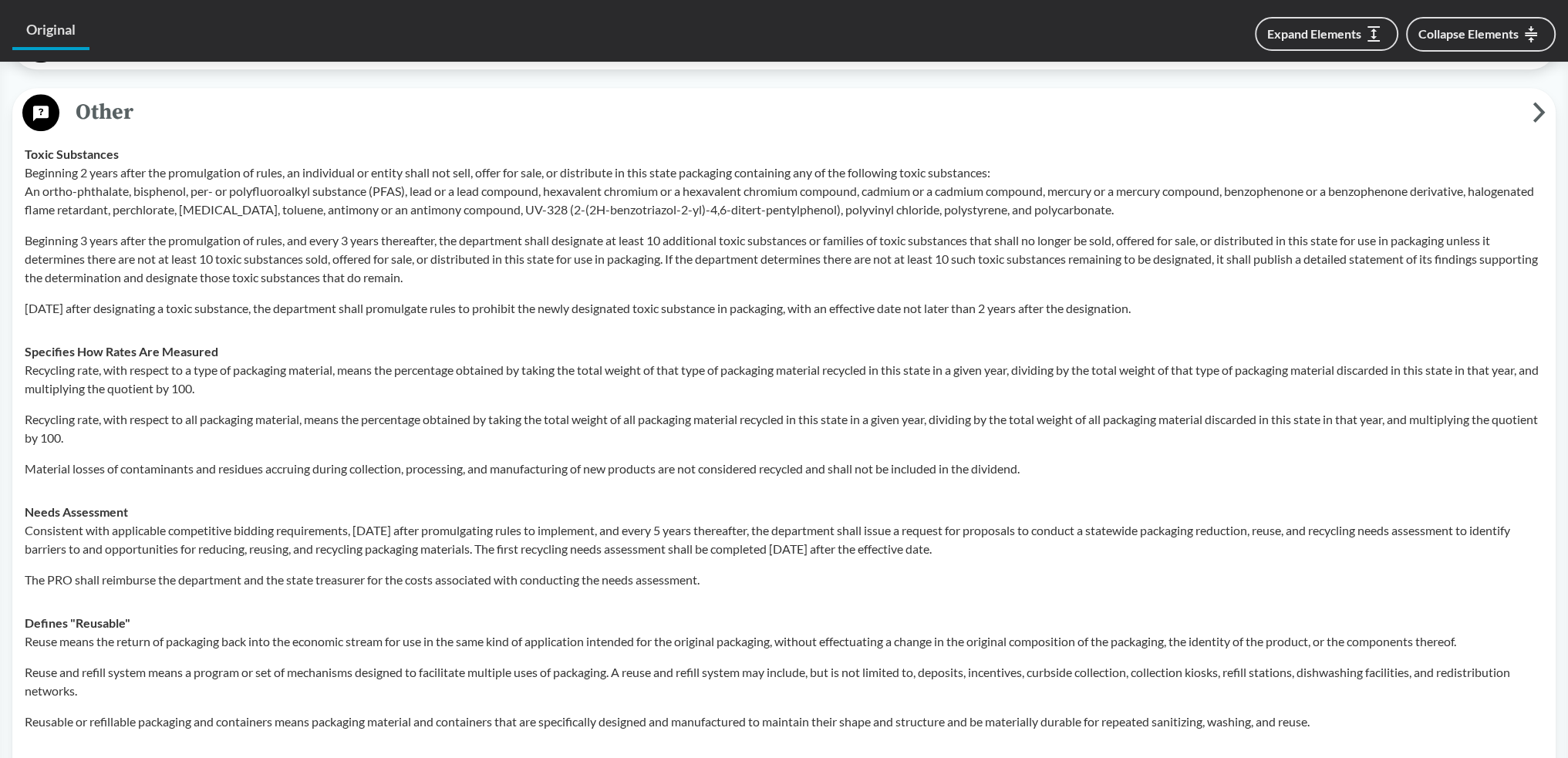
scroll to position [1758, 0]
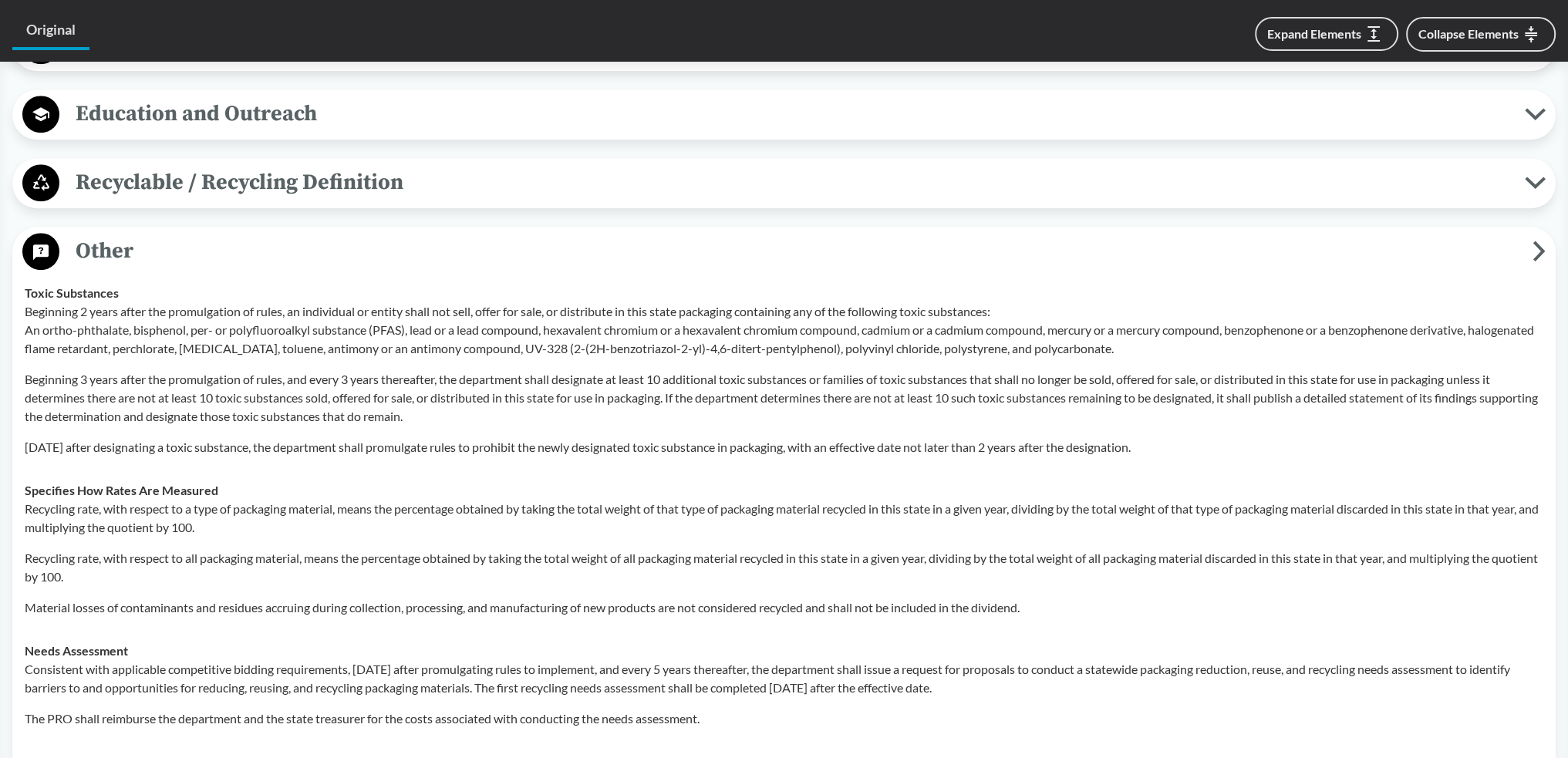
click at [478, 241] on span "Other" at bounding box center [796, 251] width 1473 height 34
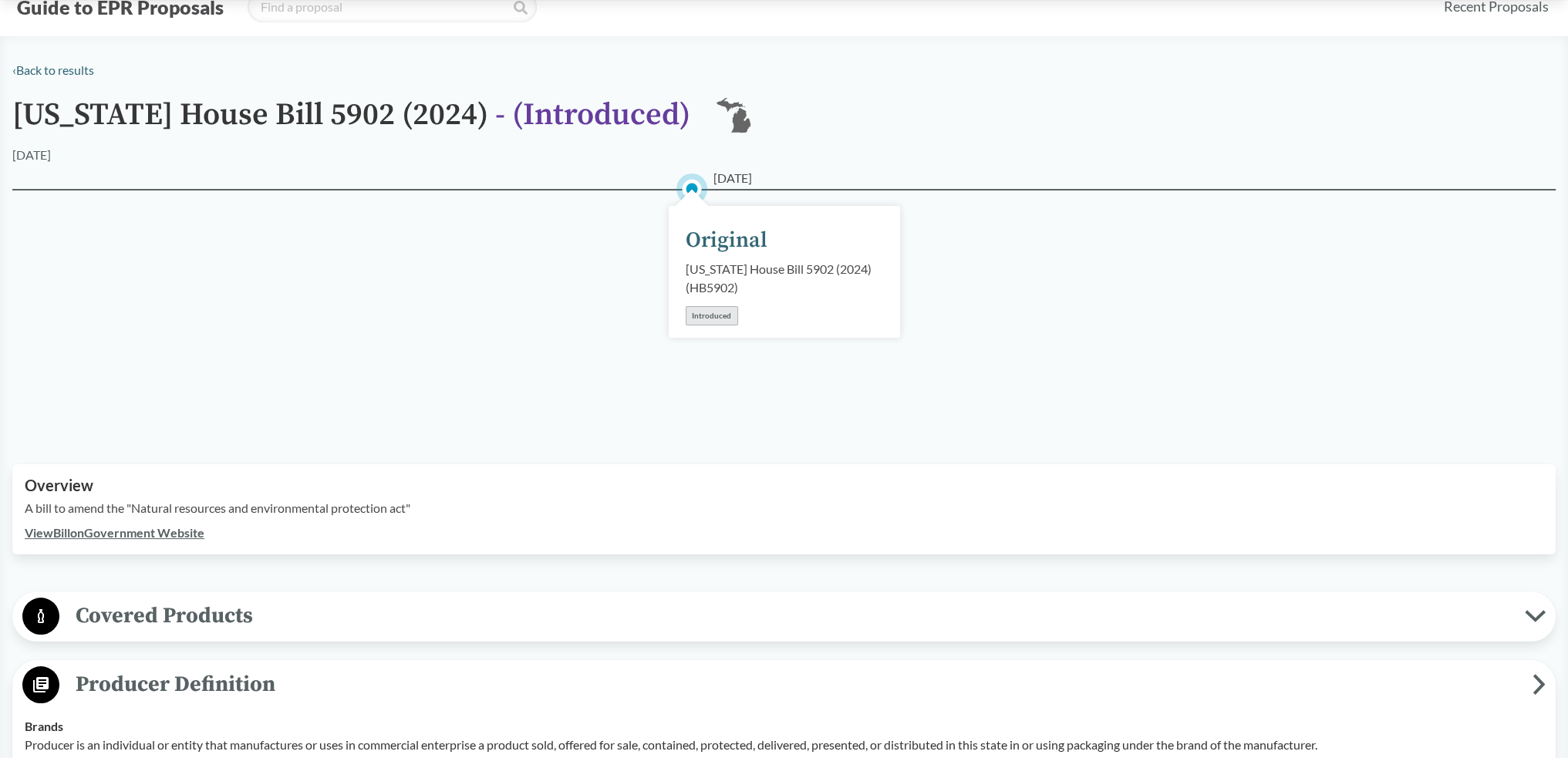
scroll to position [0, 0]
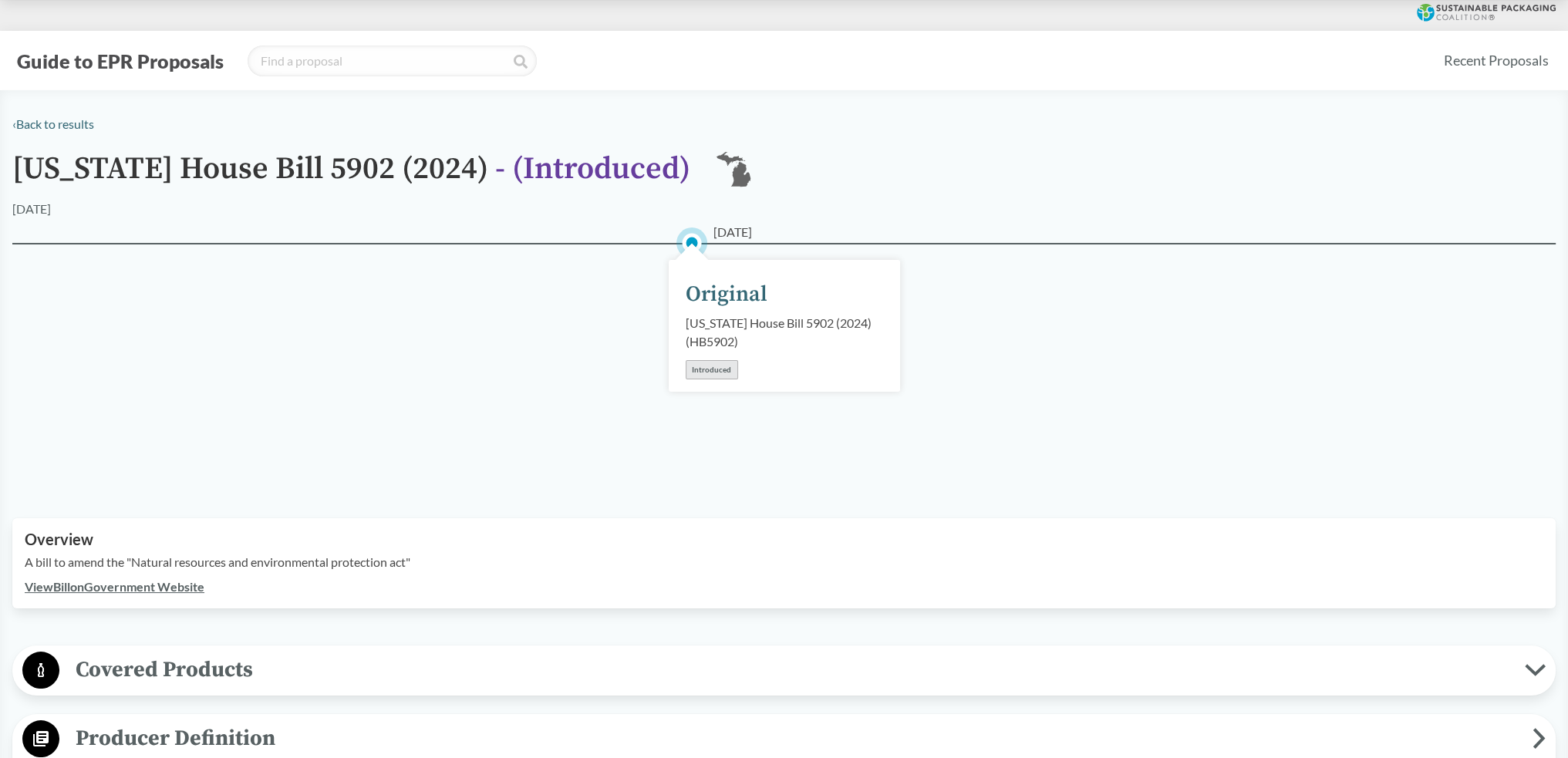
click at [566, 337] on div "[DATE] Original [US_STATE] House Bill 5902 (2024) ( HB5902 ) Introduced" at bounding box center [784, 362] width 1543 height 239
type input "[US_STATE]"
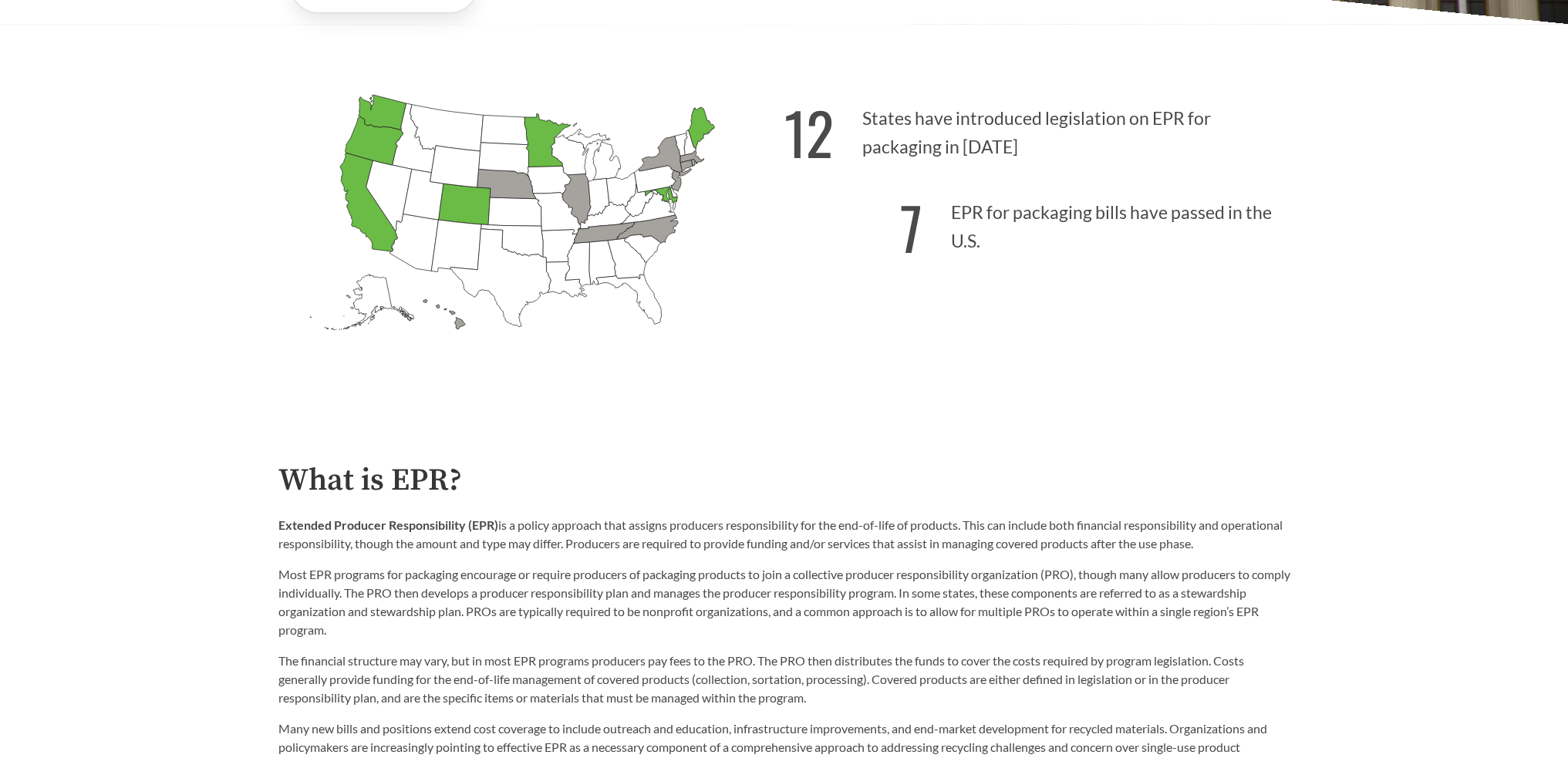
scroll to position [540, 0]
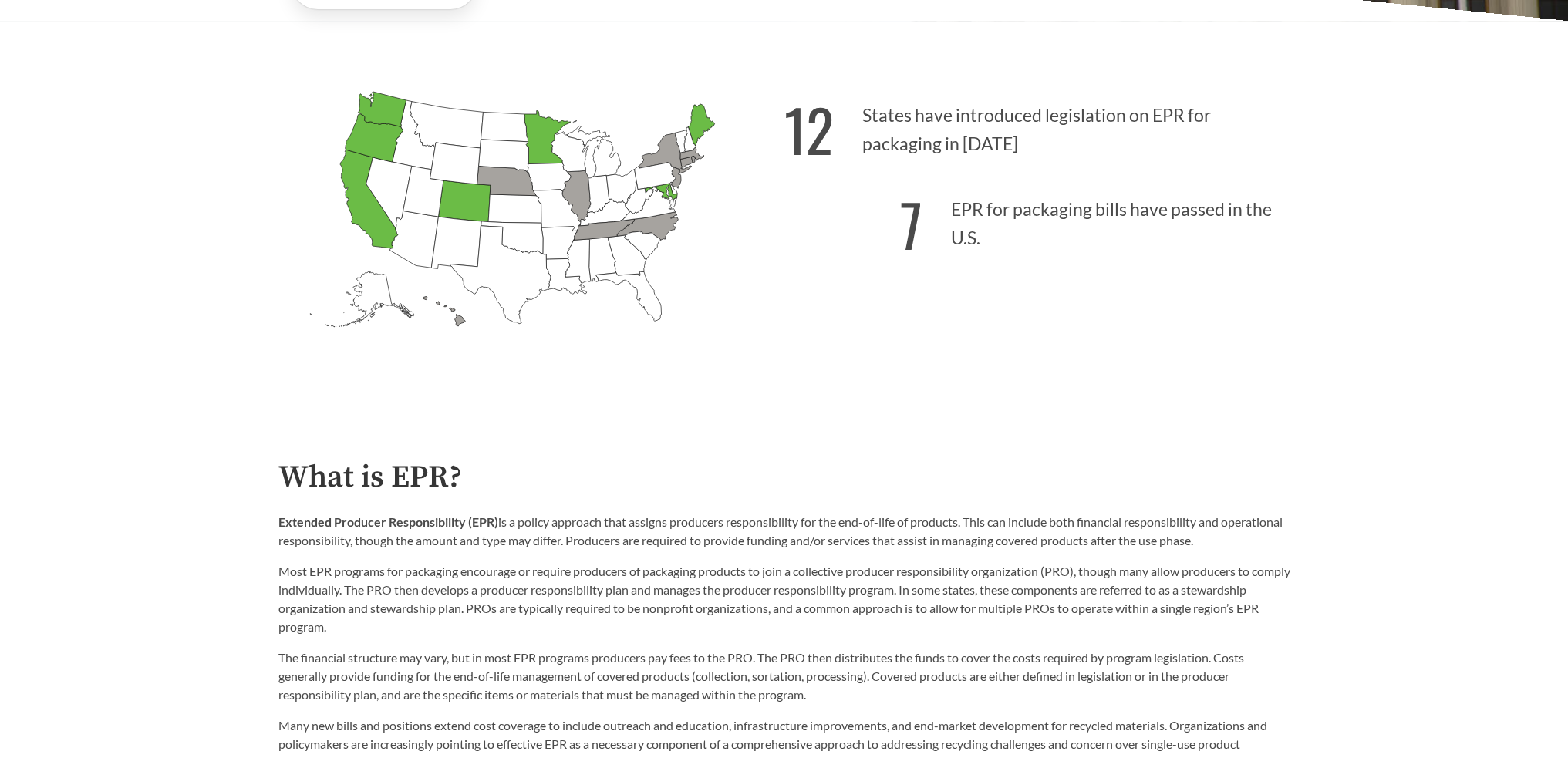
click at [738, 337] on icon "[US_STATE] Introduced: [US_STATE] Introduced: [US_STATE] Introduced: [US_STATE]…" at bounding box center [531, 235] width 506 height 316
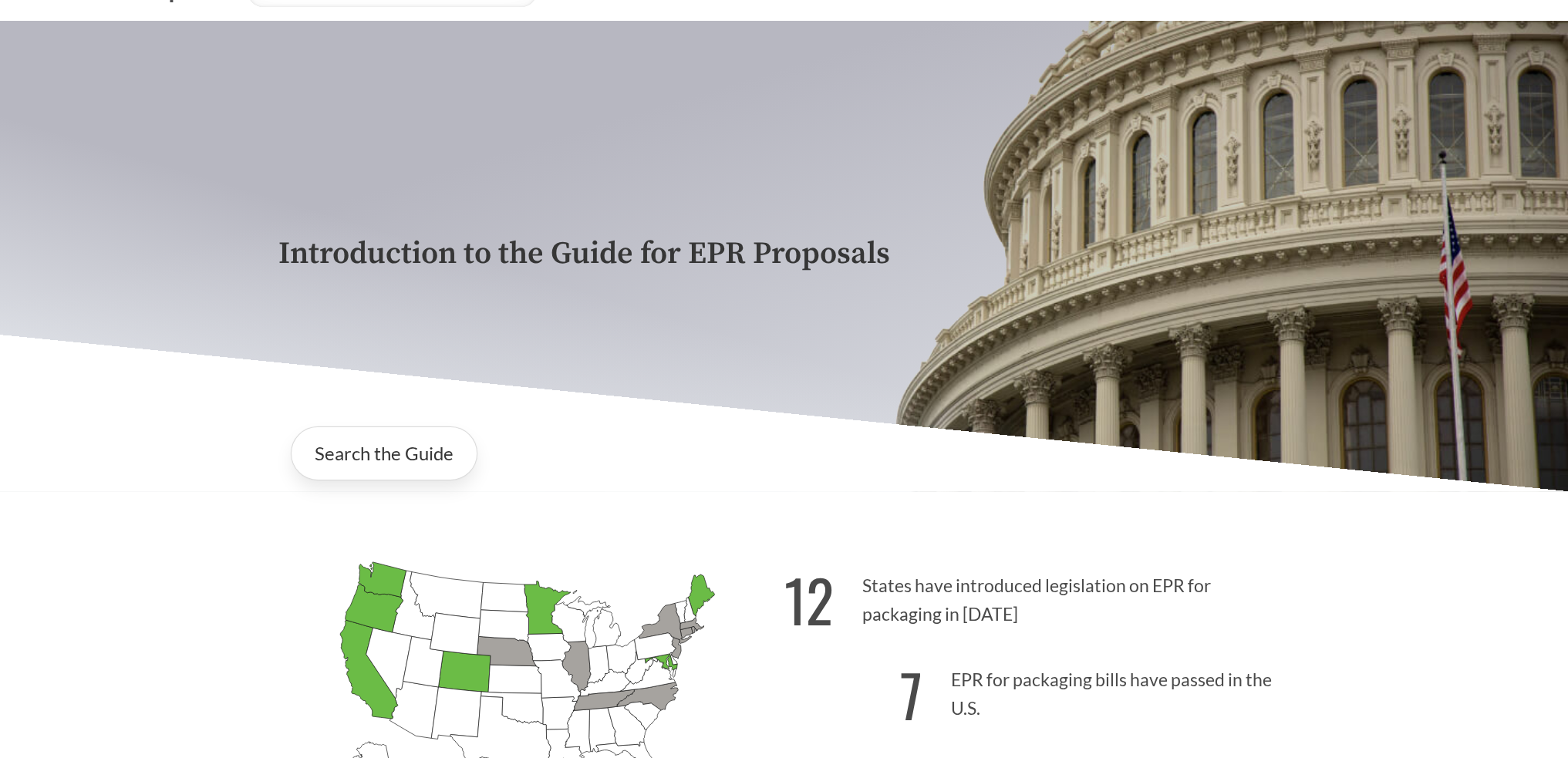
scroll to position [0, 0]
